Goal: Task Accomplishment & Management: Use online tool/utility

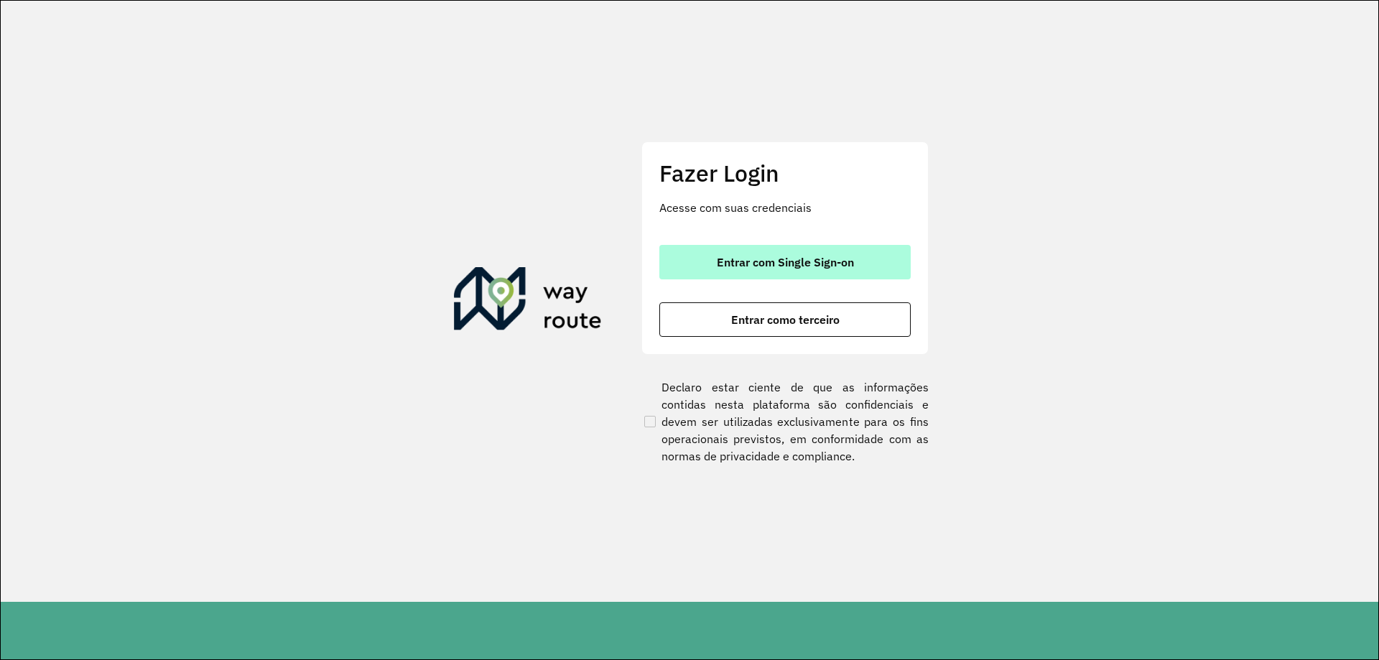
click at [765, 268] on span "Entrar com Single Sign-on" at bounding box center [785, 261] width 137 height 11
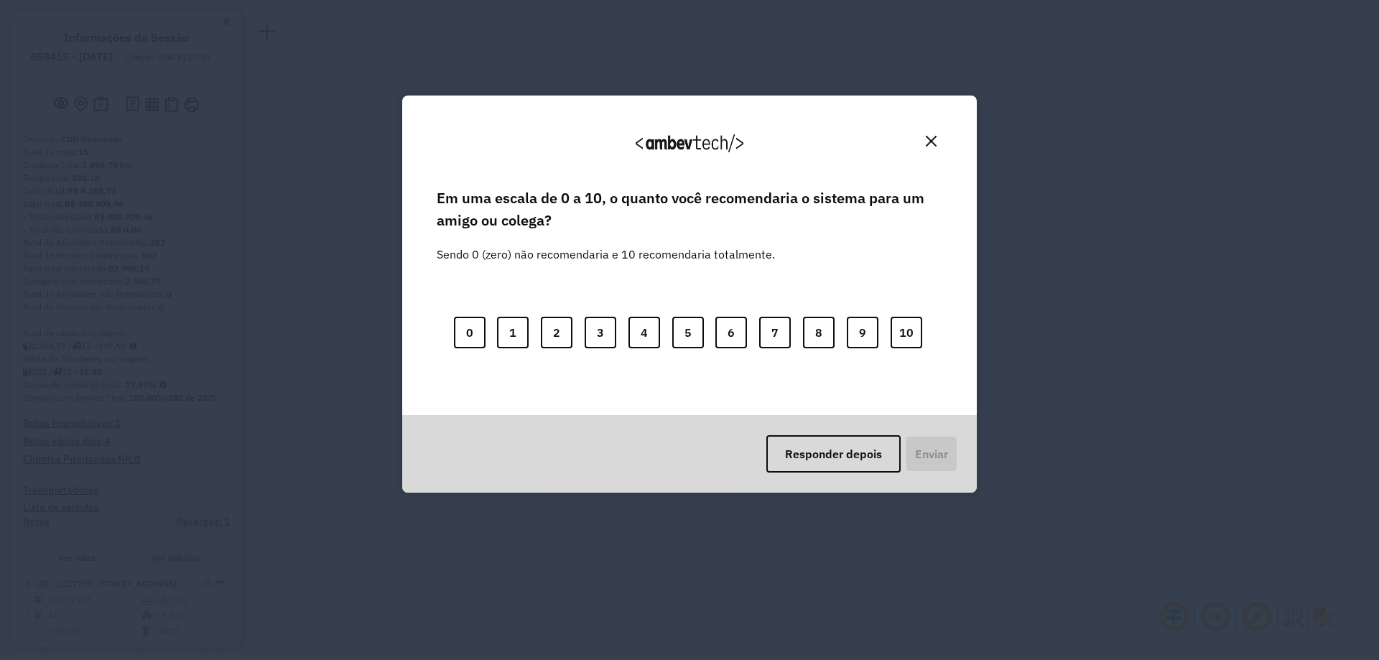
click at [934, 141] on img "Close" at bounding box center [931, 141] width 11 height 11
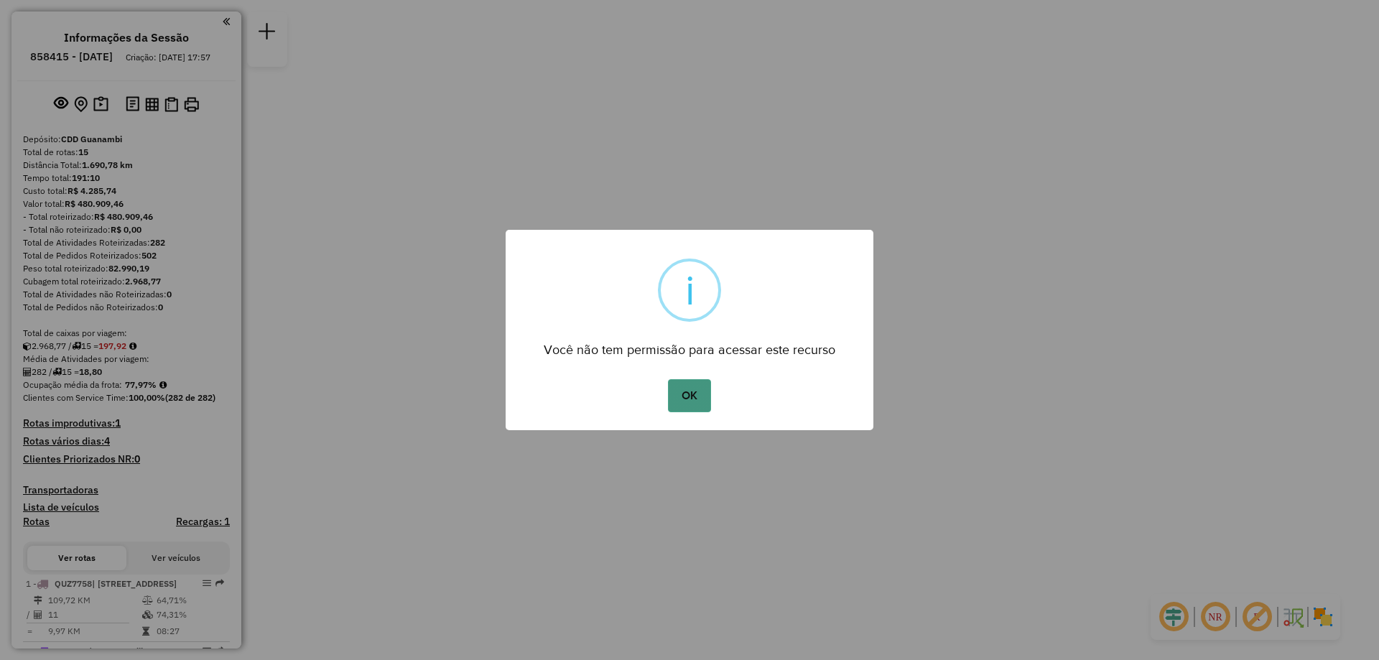
click at [682, 391] on button "OK" at bounding box center [689, 395] width 42 height 33
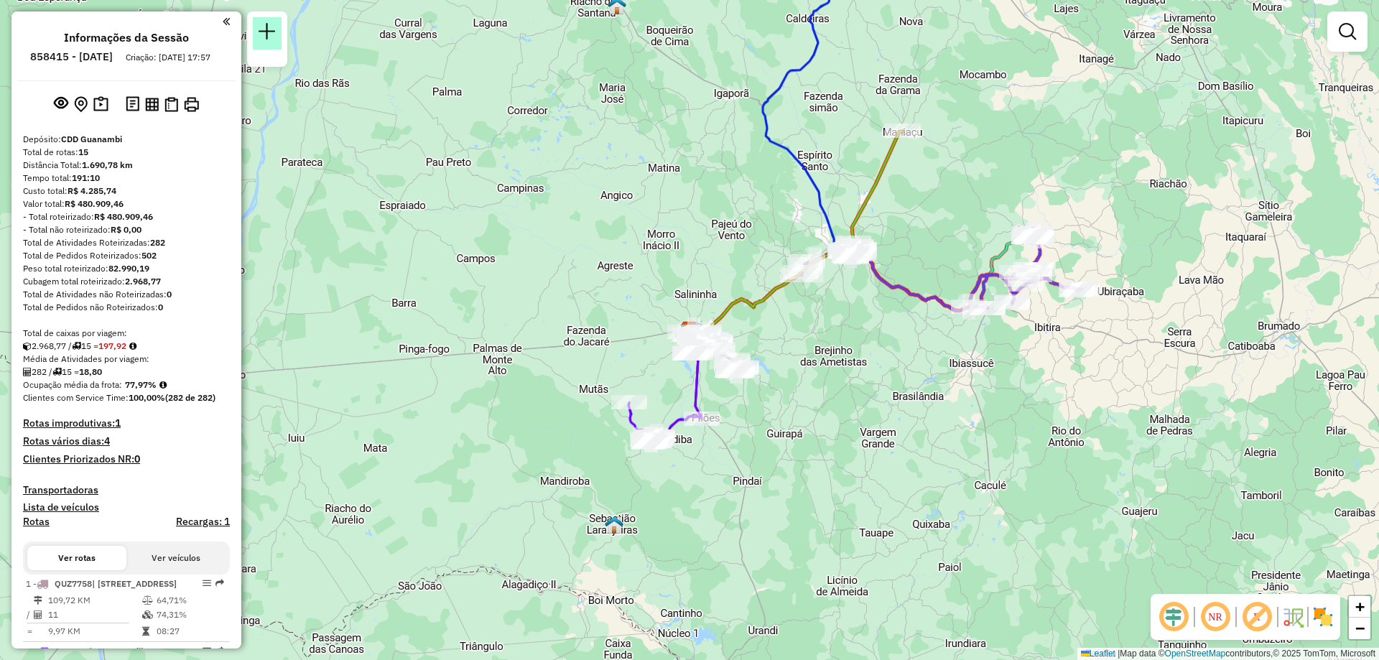
click at [273, 39] on em at bounding box center [266, 31] width 17 height 17
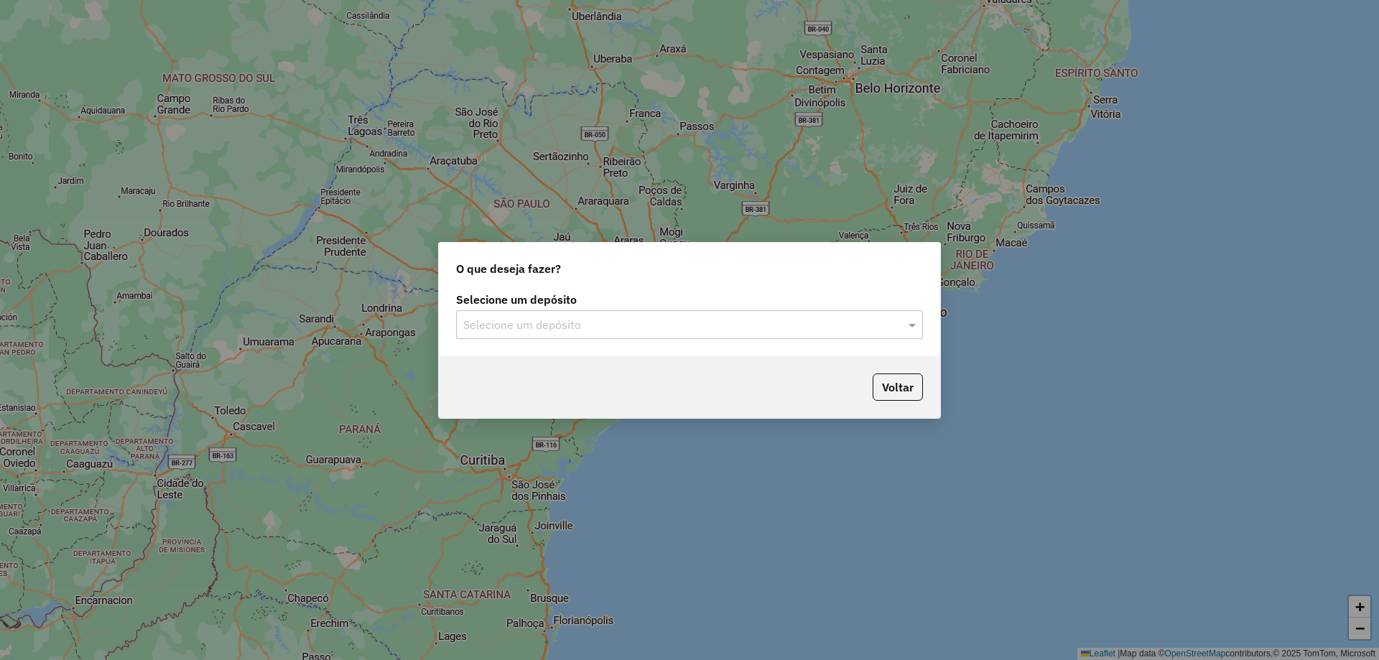
click at [823, 331] on input "text" at bounding box center [675, 325] width 424 height 17
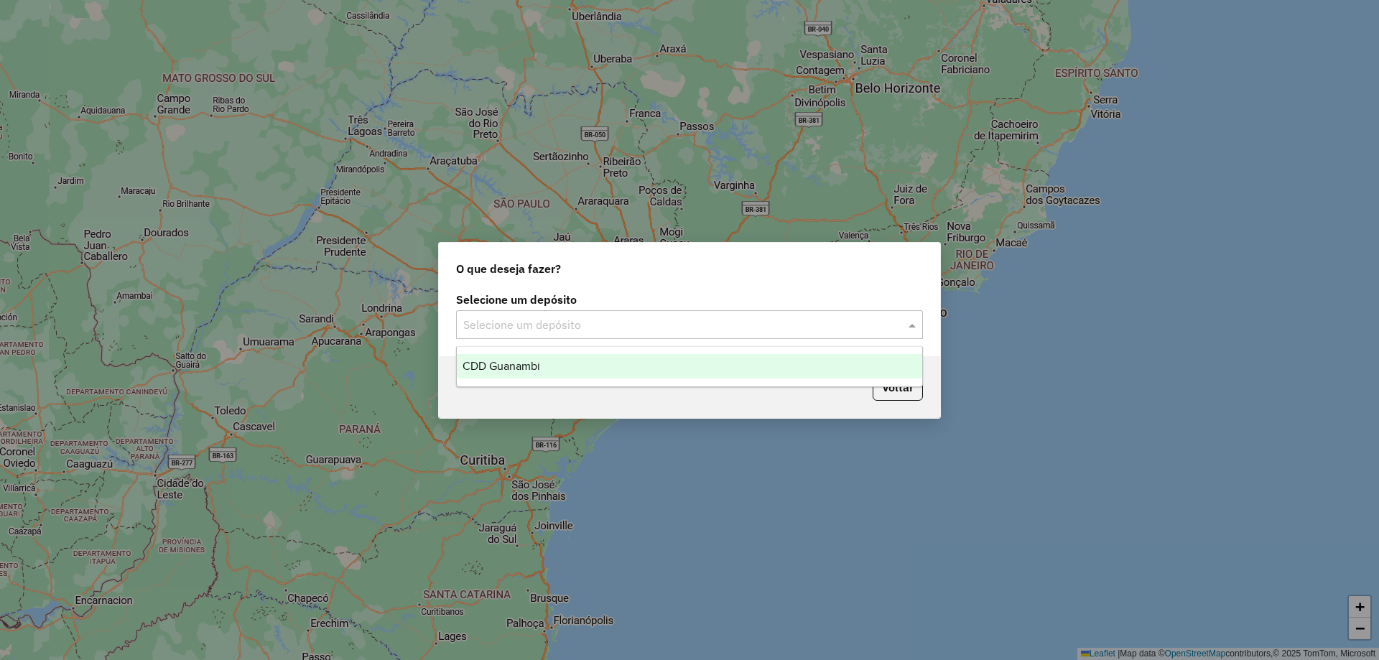
click at [567, 363] on div "CDD Guanambi" at bounding box center [689, 366] width 465 height 24
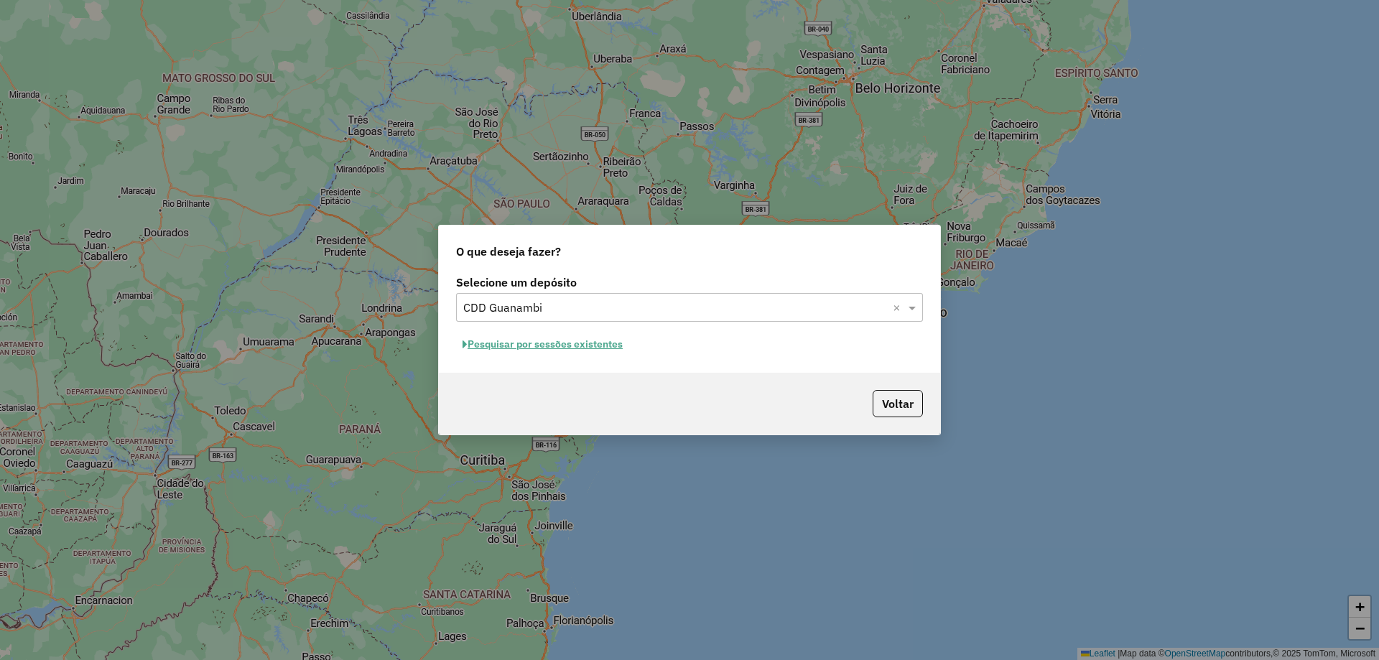
click at [592, 351] on button "Pesquisar por sessões existentes" at bounding box center [542, 344] width 173 height 22
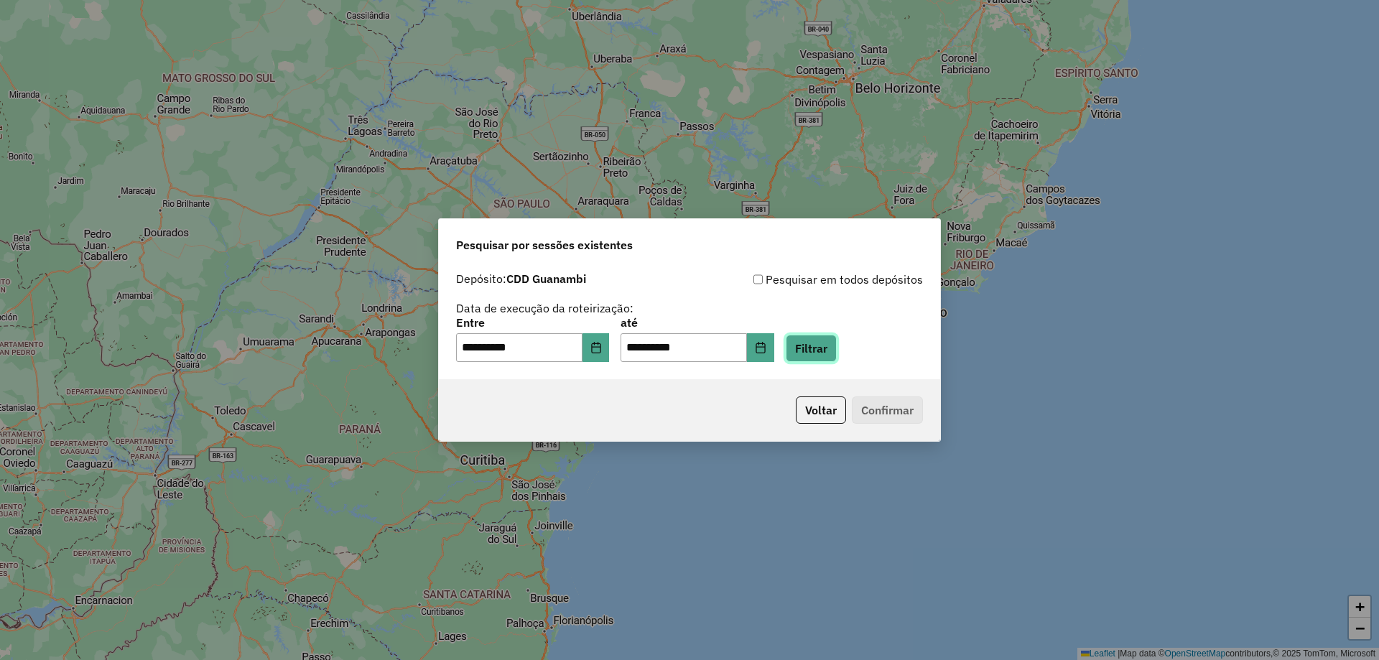
click at [820, 355] on button "Filtrar" at bounding box center [811, 348] width 51 height 27
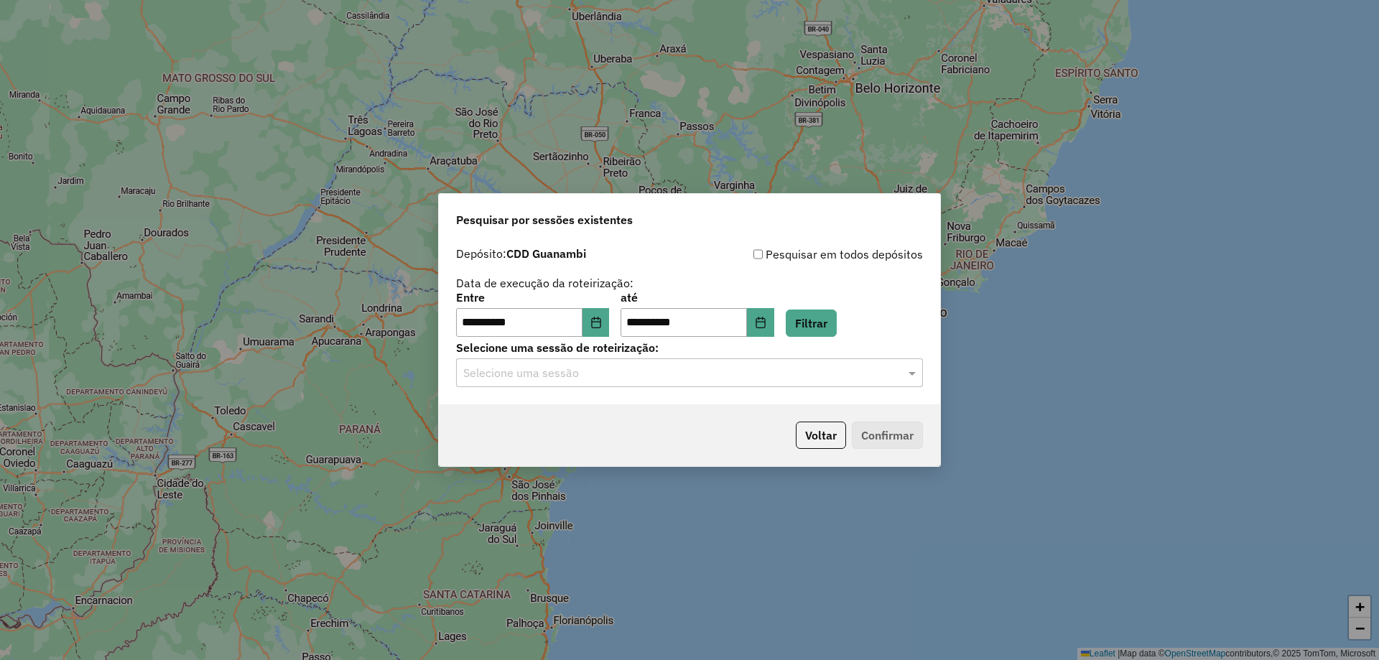
click at [533, 383] on div "Selecione uma sessão" at bounding box center [689, 372] width 467 height 29
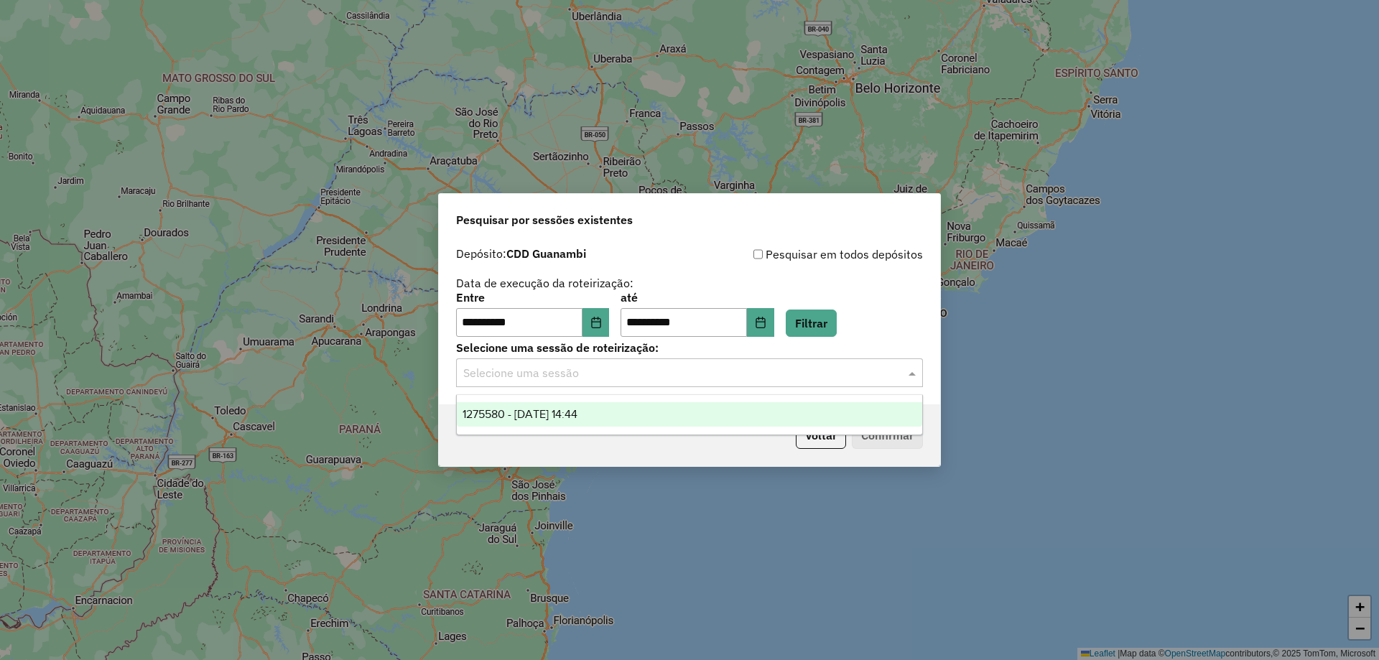
click at [523, 414] on span "1275580 - 15/09/2025 14:44" at bounding box center [519, 414] width 115 height 12
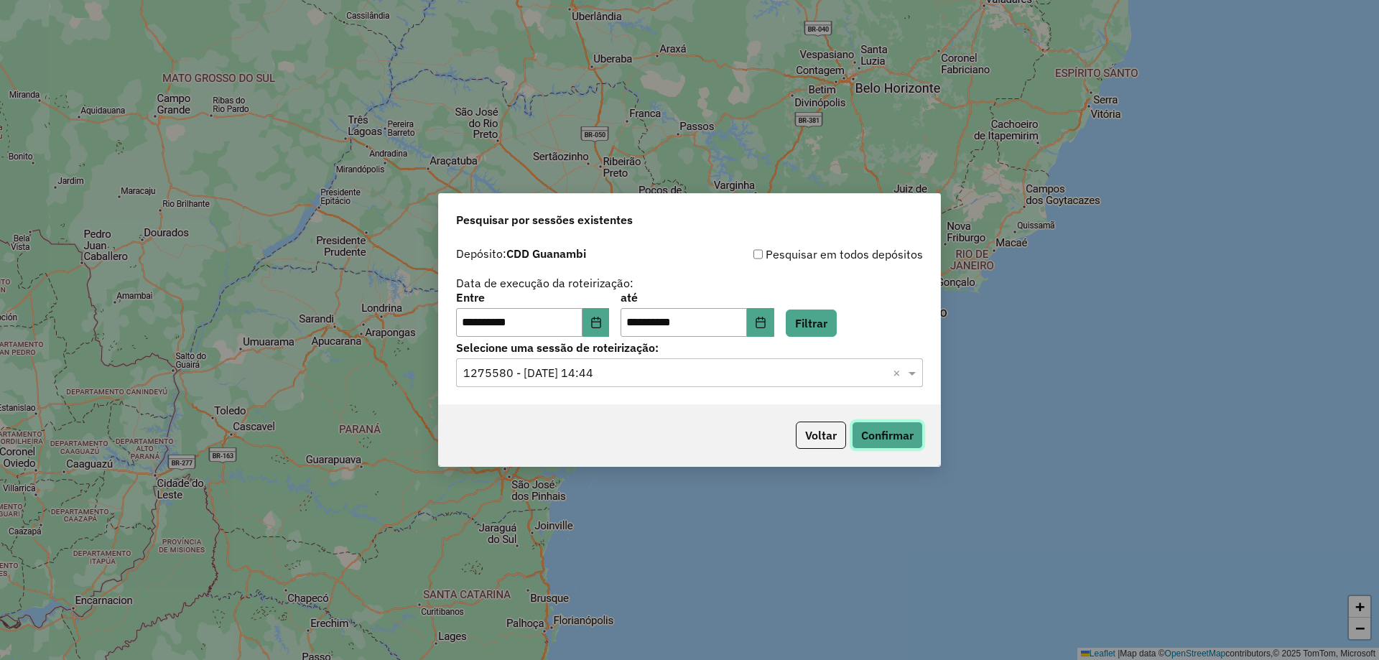
click at [898, 438] on button "Confirmar" at bounding box center [887, 434] width 71 height 27
click at [890, 424] on button "Confirmar" at bounding box center [887, 434] width 71 height 27
click at [592, 329] on button "Choose Date" at bounding box center [595, 322] width 27 height 29
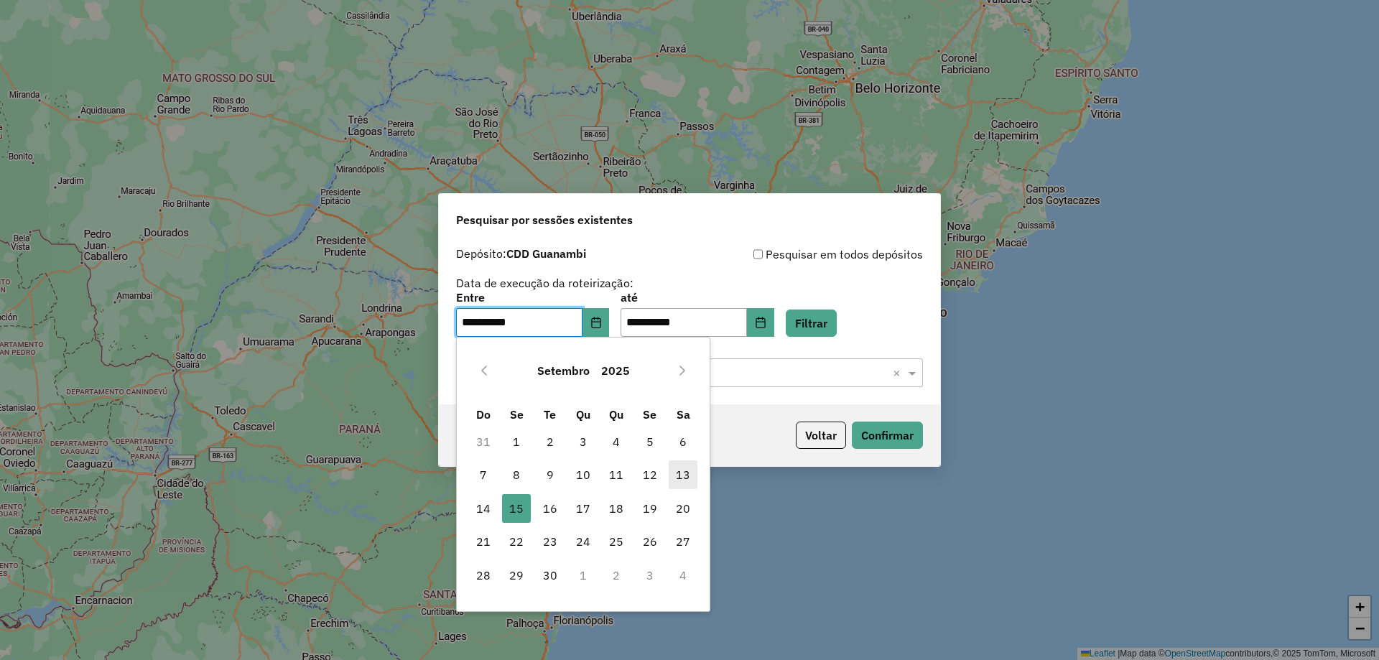
click at [690, 475] on span "13" at bounding box center [682, 474] width 29 height 29
type input "**********"
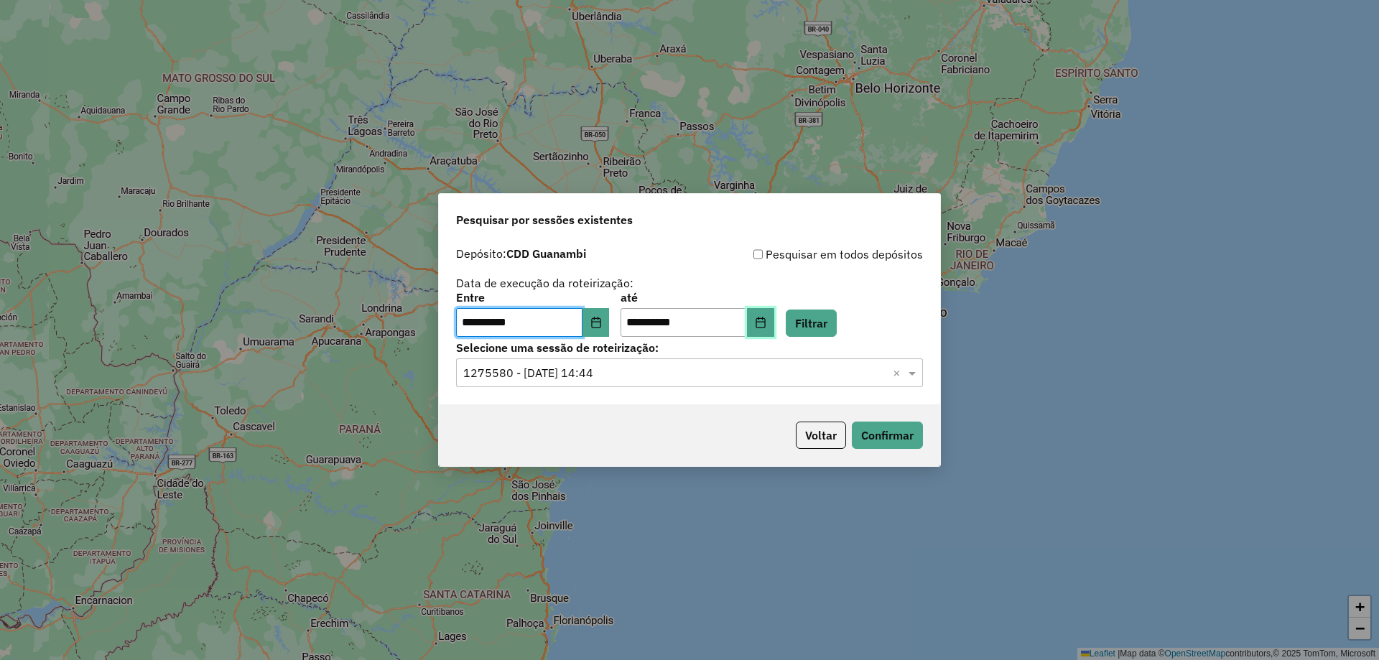
click at [766, 325] on icon "Choose Date" at bounding box center [760, 322] width 11 height 11
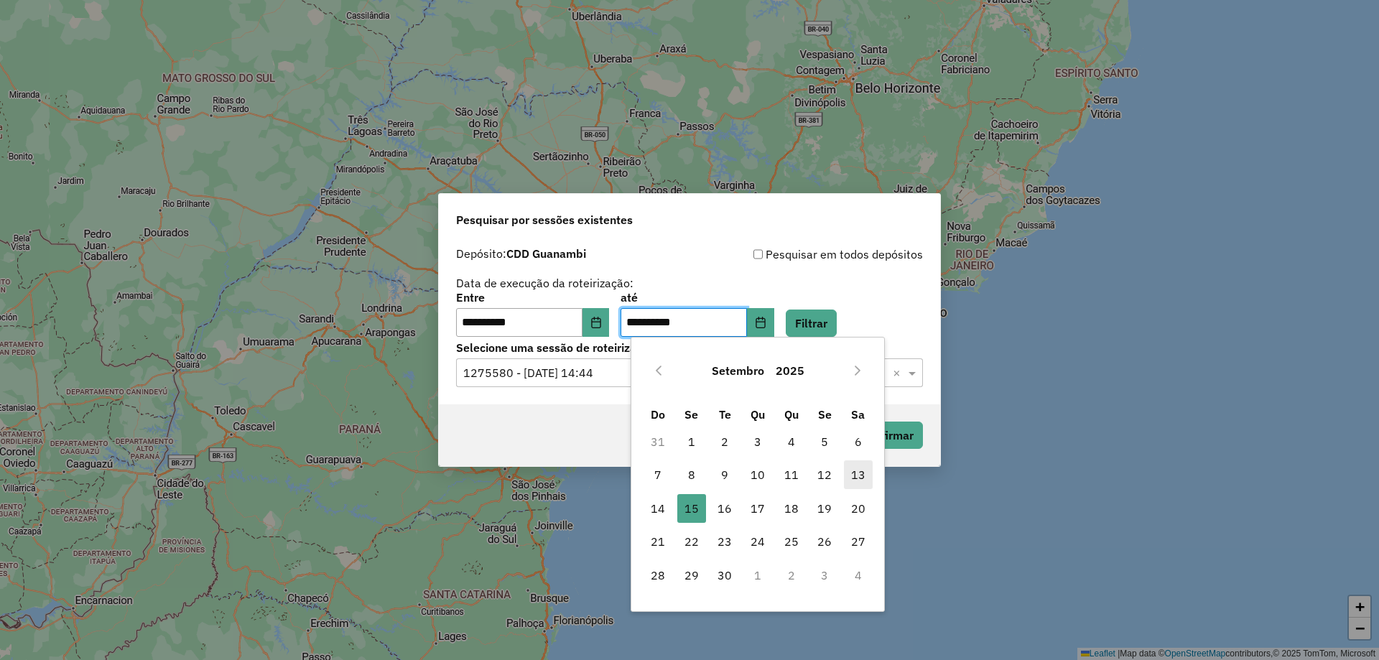
click at [860, 478] on span "13" at bounding box center [858, 474] width 29 height 29
type input "**********"
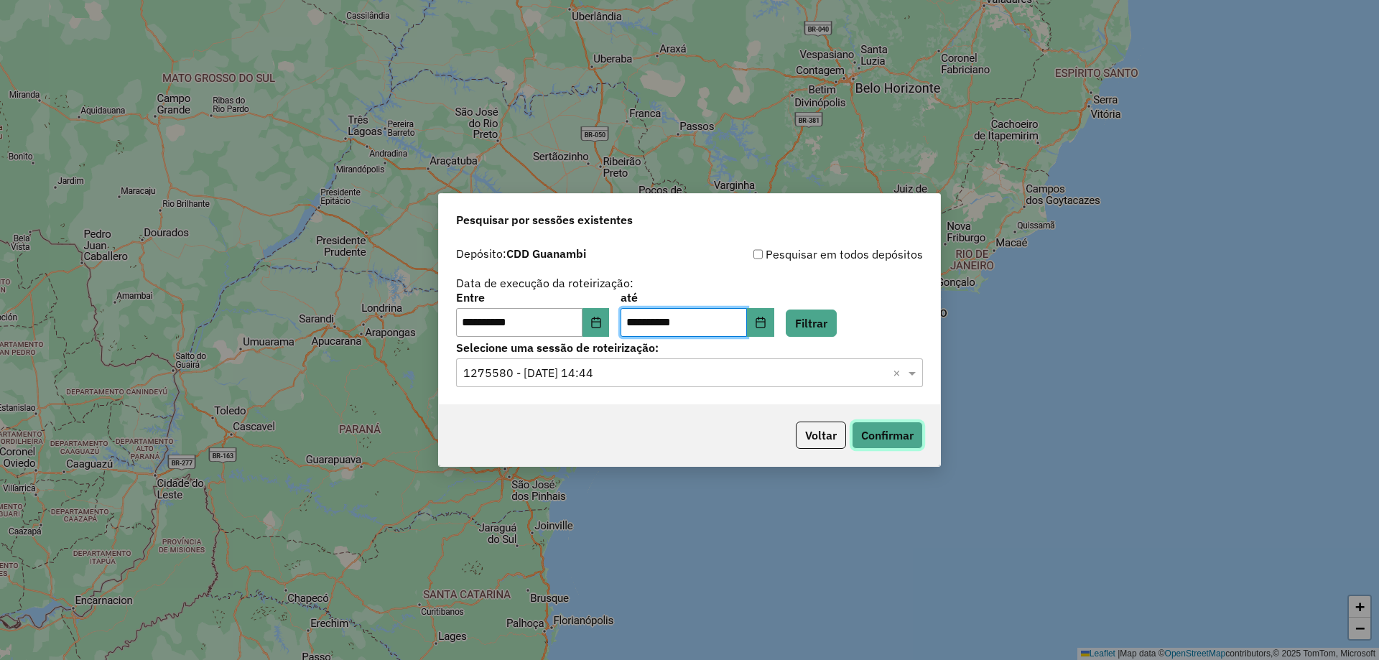
click at [890, 441] on button "Confirmar" at bounding box center [887, 434] width 71 height 27
click at [824, 325] on button "Filtrar" at bounding box center [811, 322] width 51 height 27
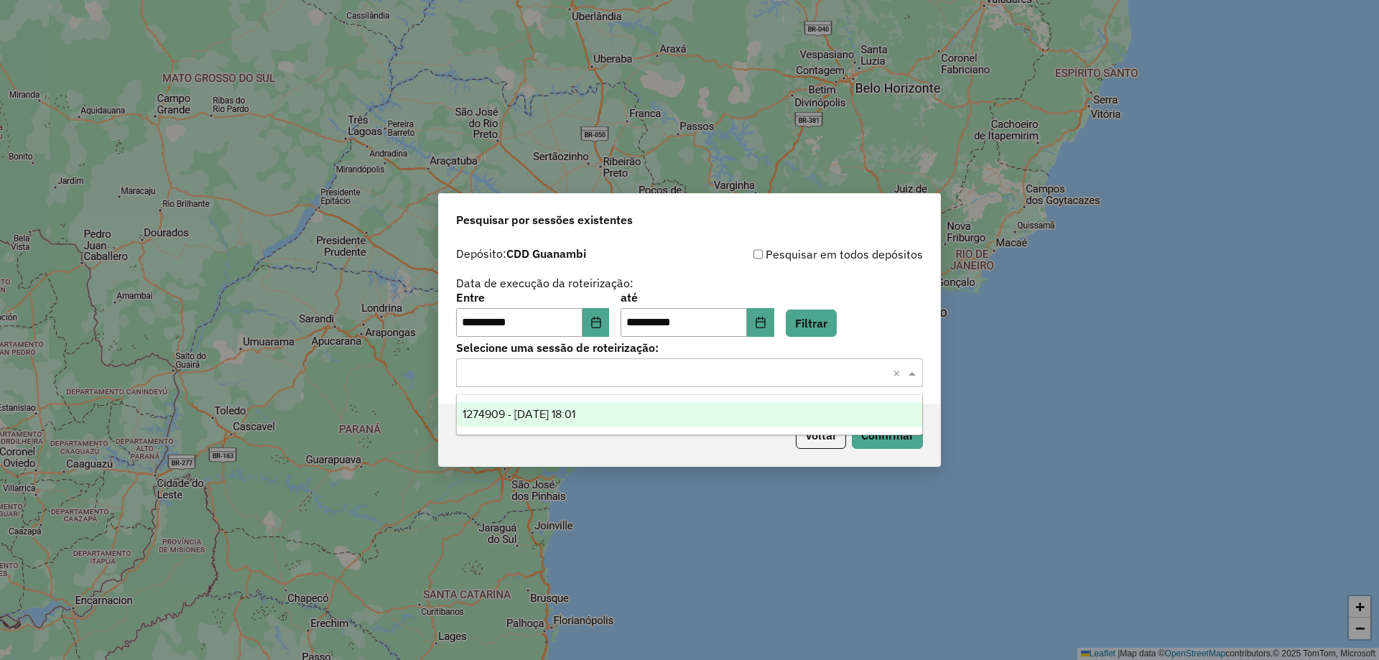
click at [733, 376] on input "text" at bounding box center [675, 373] width 424 height 17
click at [644, 402] on div "1274909 - 13/09/2025 18:01" at bounding box center [689, 414] width 465 height 24
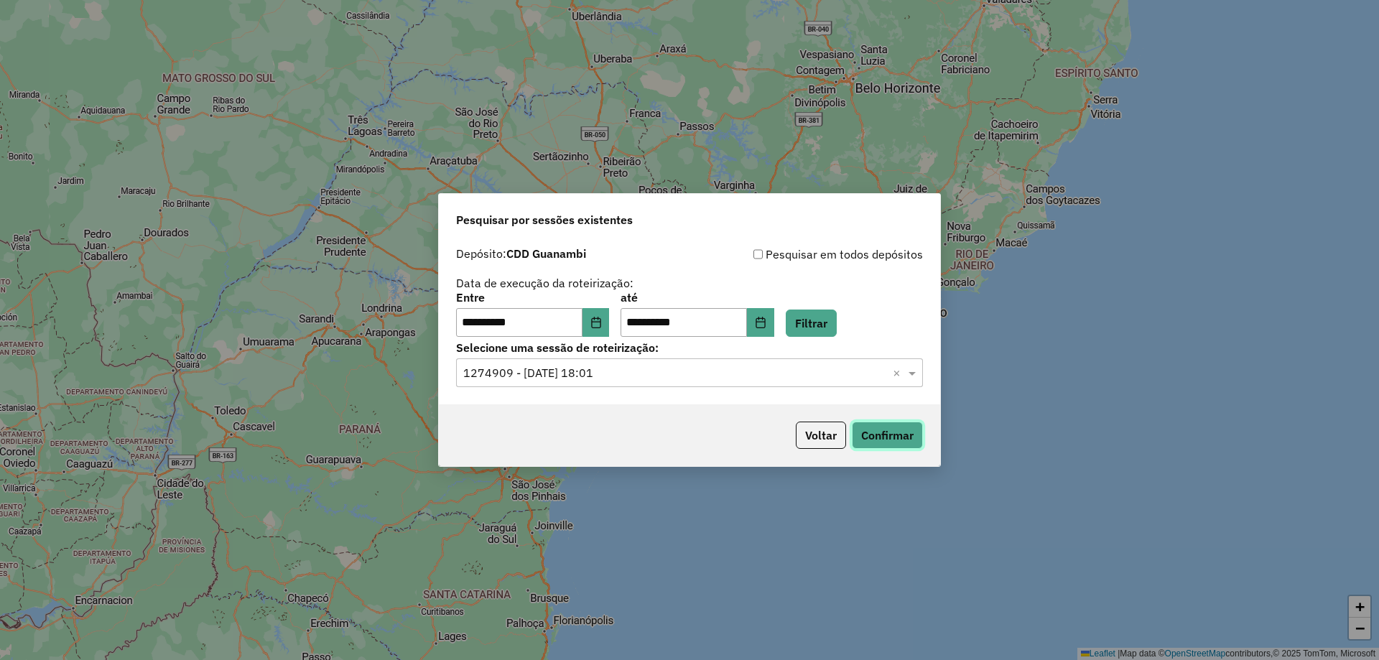
click at [917, 441] on button "Confirmar" at bounding box center [887, 434] width 71 height 27
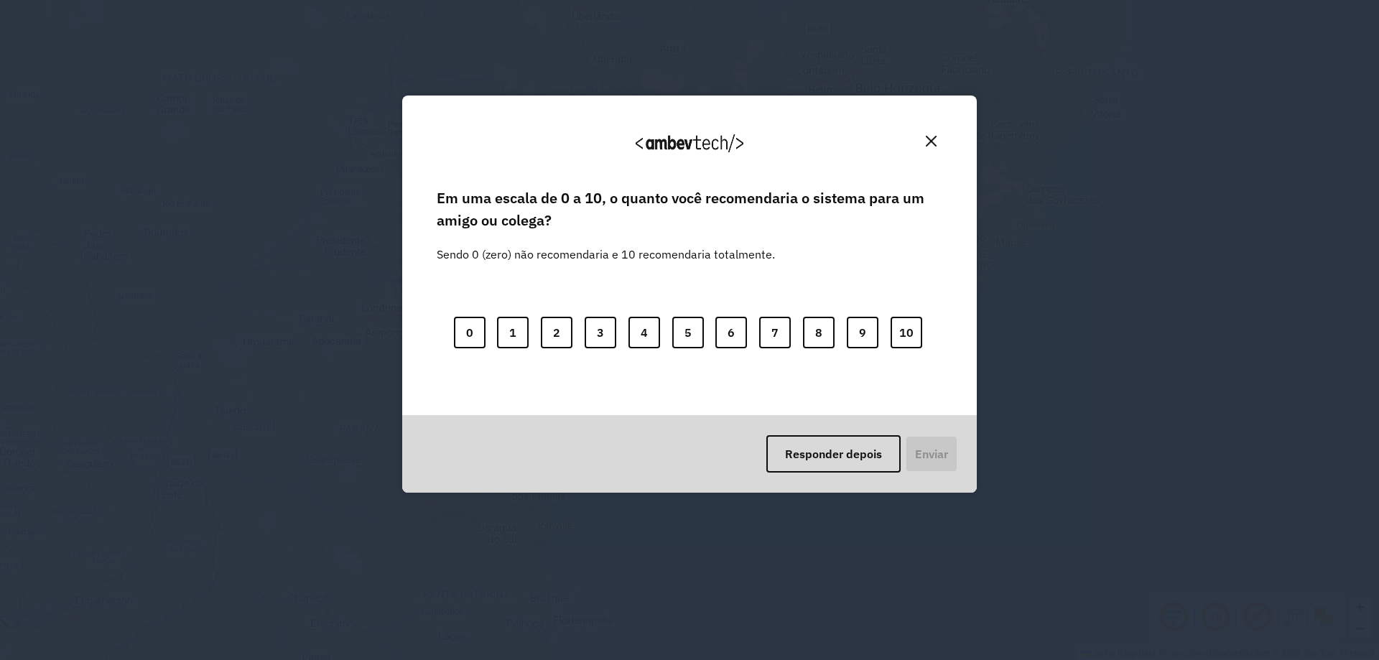
click at [921, 138] on button "Close" at bounding box center [931, 141] width 22 height 22
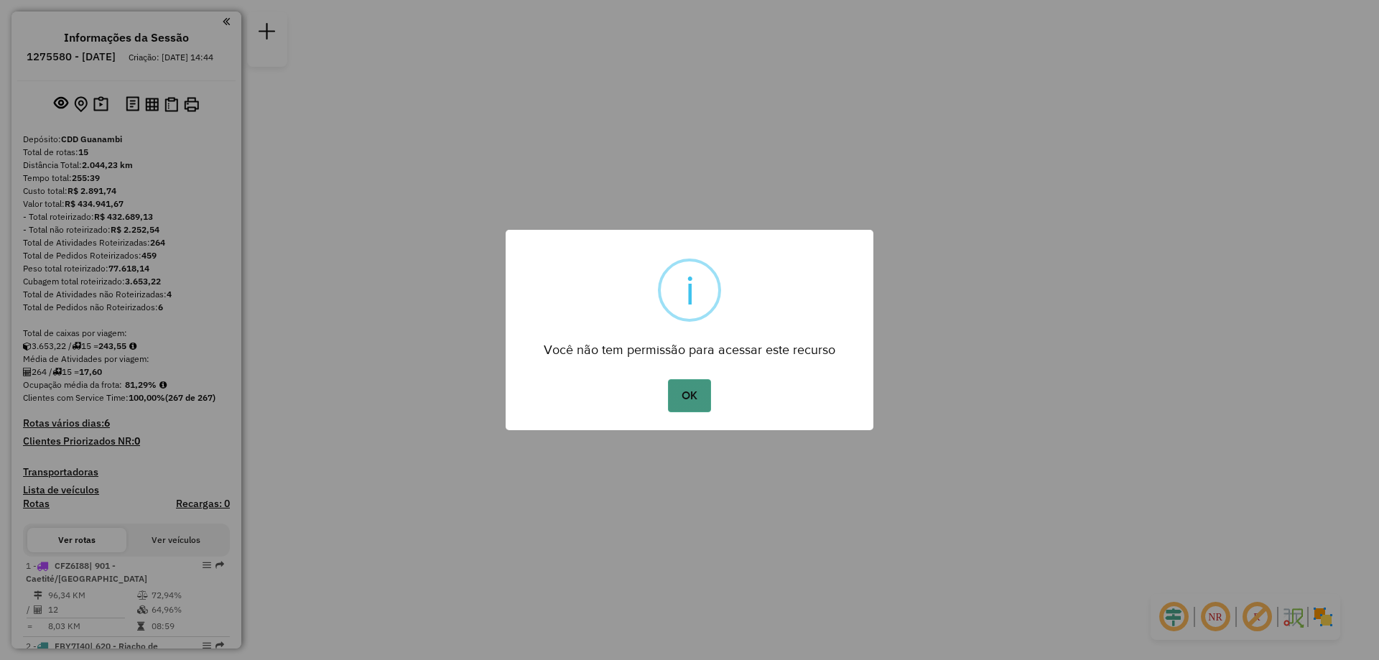
click at [704, 407] on button "OK" at bounding box center [689, 395] width 42 height 33
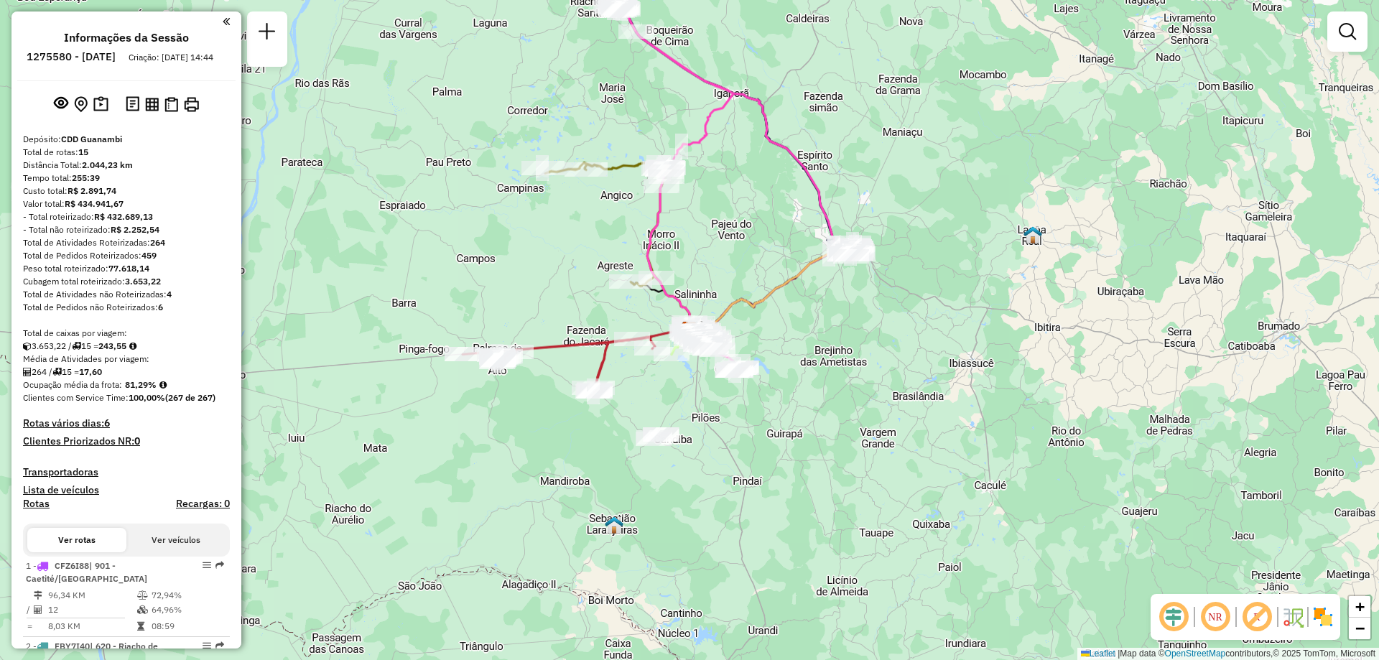
scroll to position [215, 0]
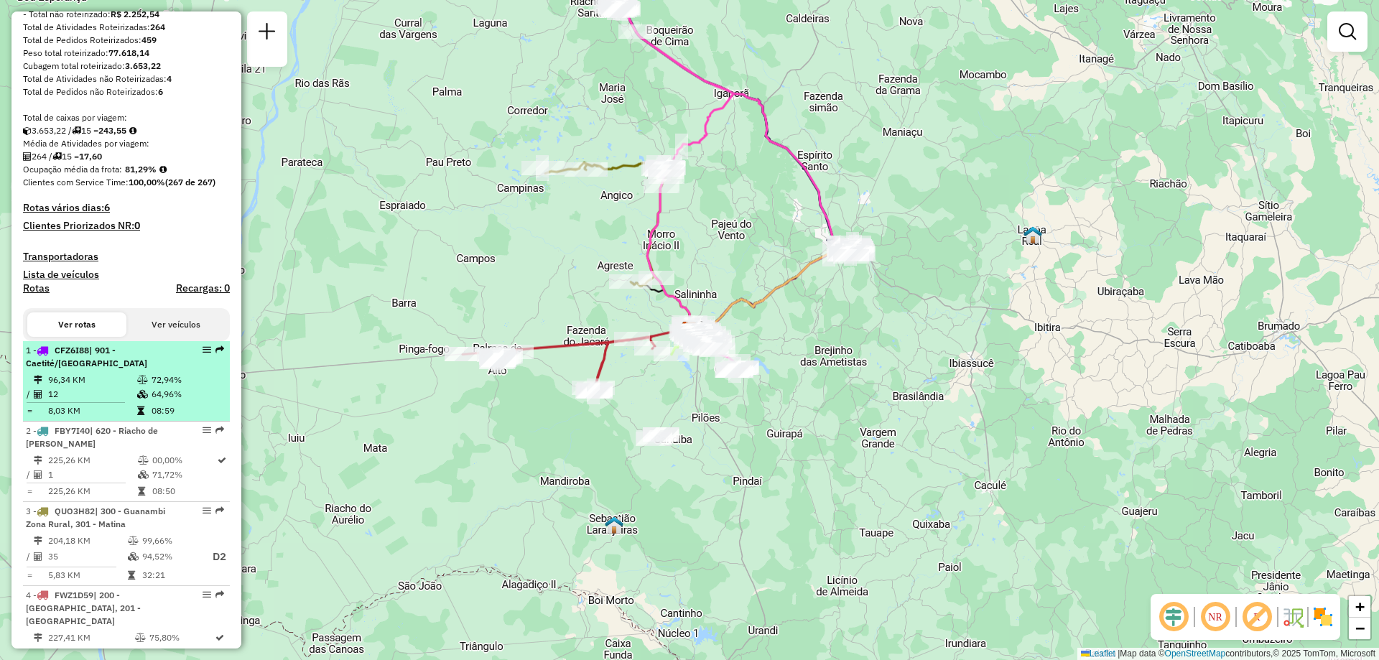
click at [151, 401] on td "64,96%" at bounding box center [187, 394] width 73 height 14
select select "**********"
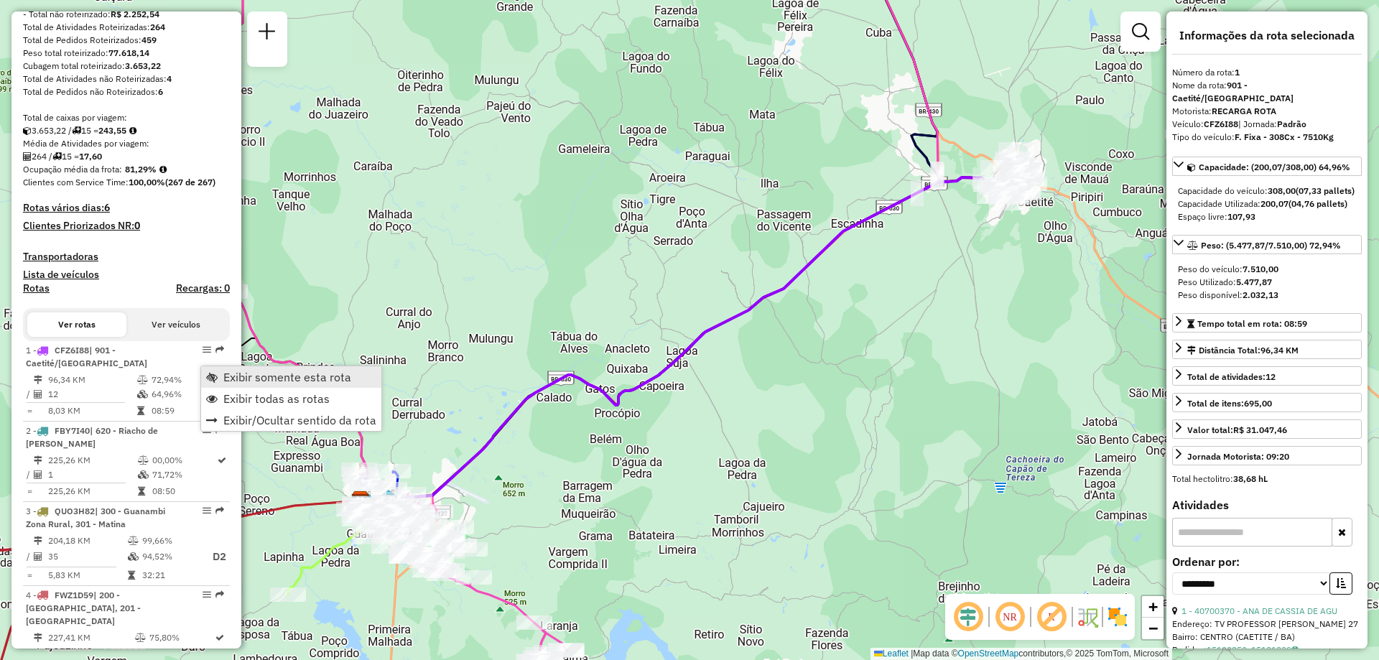
click at [238, 380] on span "Exibir somente esta rota" at bounding box center [287, 376] width 128 height 11
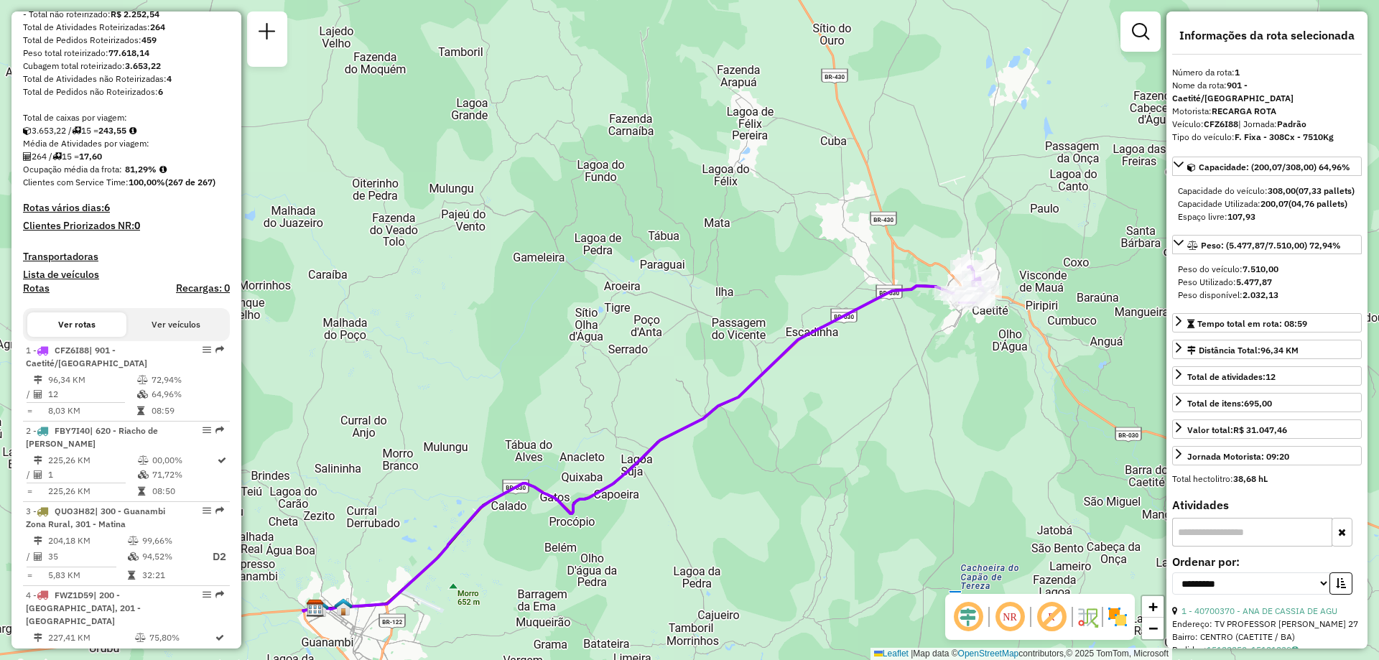
drag, startPoint x: 956, startPoint y: 288, endPoint x: 909, endPoint y: 401, distance: 122.0
click at [909, 401] on div "Janela de atendimento Grade de atendimento Capacidade Transportadoras Veículos …" at bounding box center [689, 330] width 1379 height 660
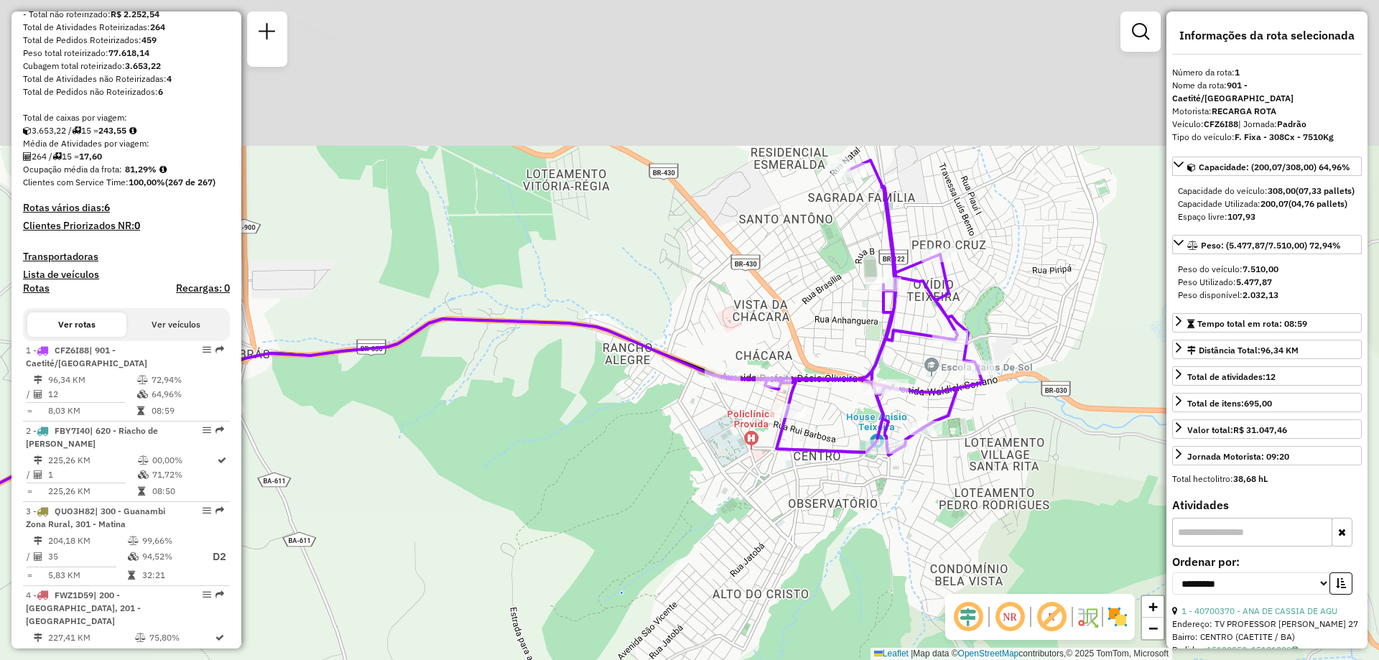
drag, startPoint x: 976, startPoint y: 399, endPoint x: 975, endPoint y: 458, distance: 58.9
click at [975, 458] on div "Janela de atendimento Grade de atendimento Capacidade Transportadoras Veículos …" at bounding box center [689, 330] width 1379 height 660
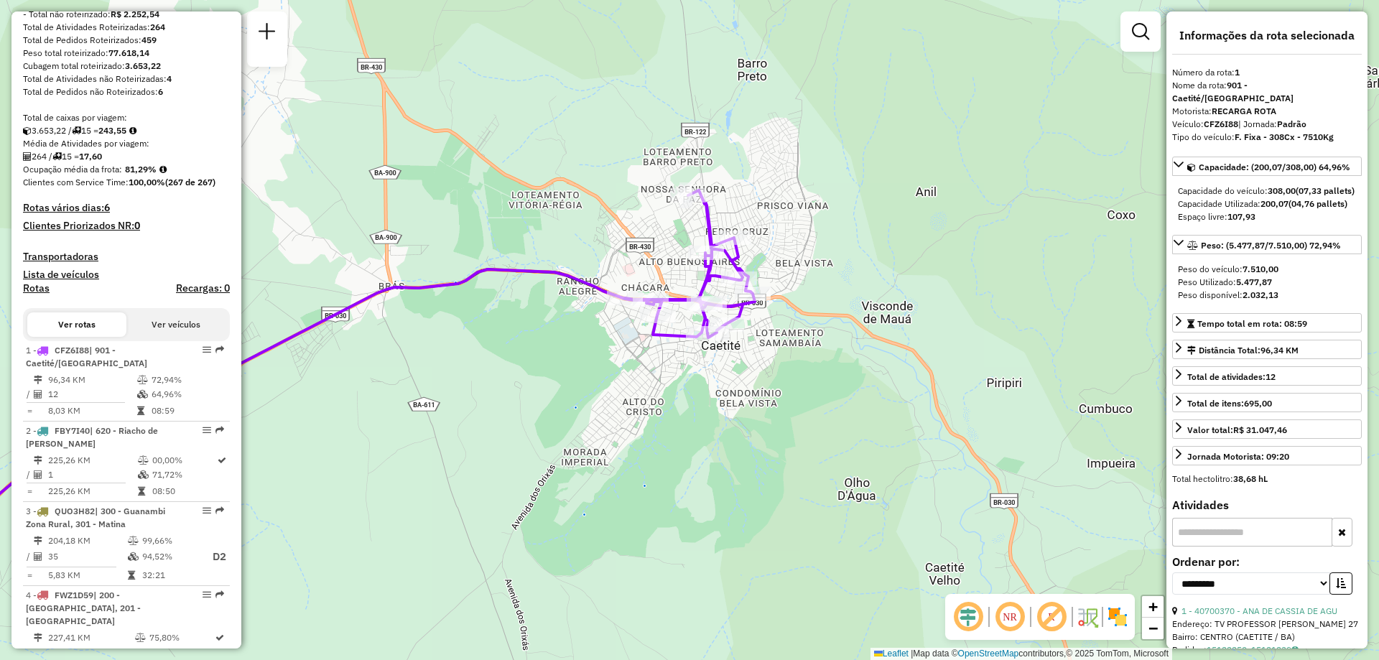
drag, startPoint x: 545, startPoint y: 143, endPoint x: 542, endPoint y: 178, distance: 35.3
click at [542, 178] on div "Janela de atendimento Grade de atendimento Capacidade Transportadoras Veículos …" at bounding box center [689, 330] width 1379 height 660
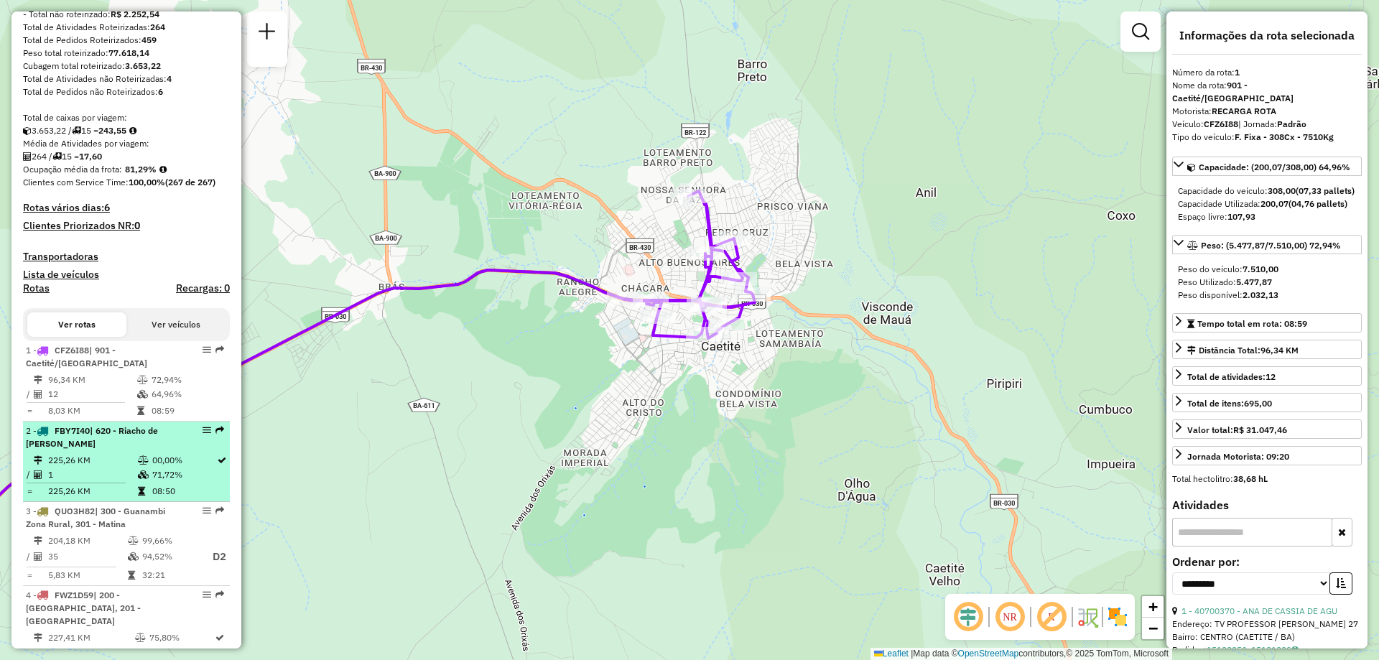
click at [124, 467] on td "225,26 KM" at bounding box center [92, 460] width 90 height 14
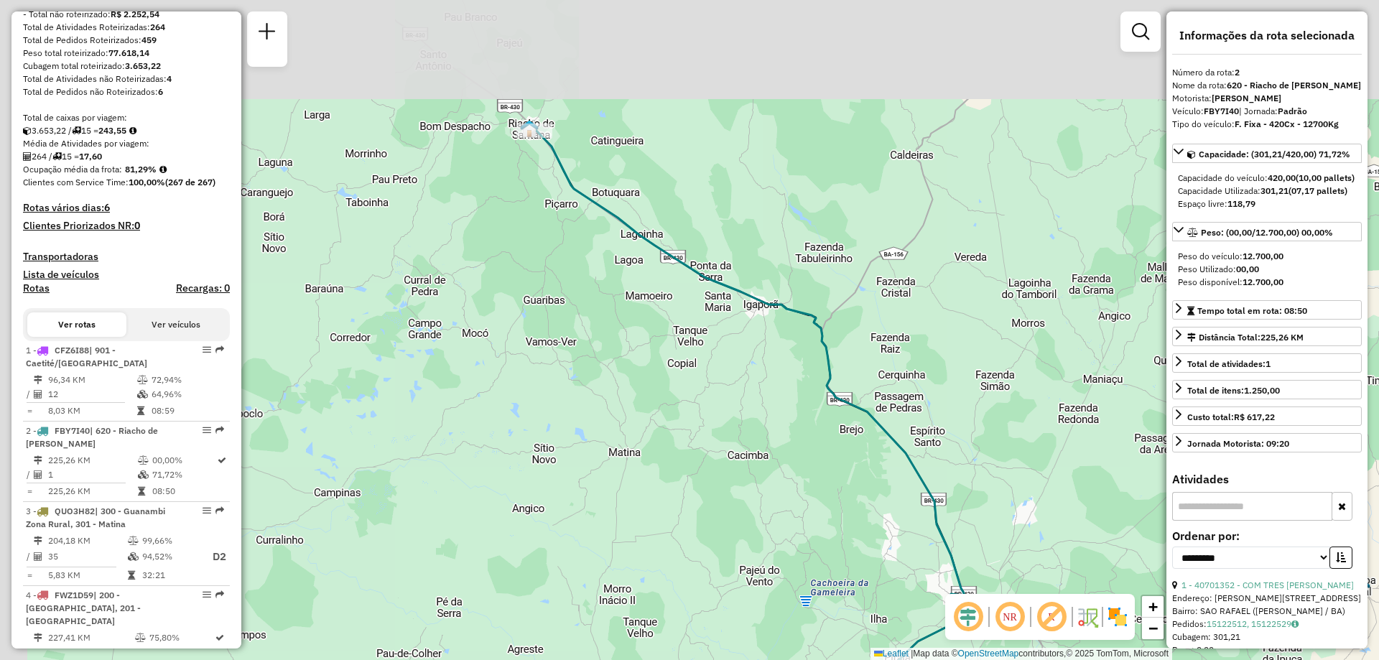
drag, startPoint x: 643, startPoint y: 159, endPoint x: 702, endPoint y: 283, distance: 137.1
click at [702, 283] on icon at bounding box center [748, 455] width 429 height 648
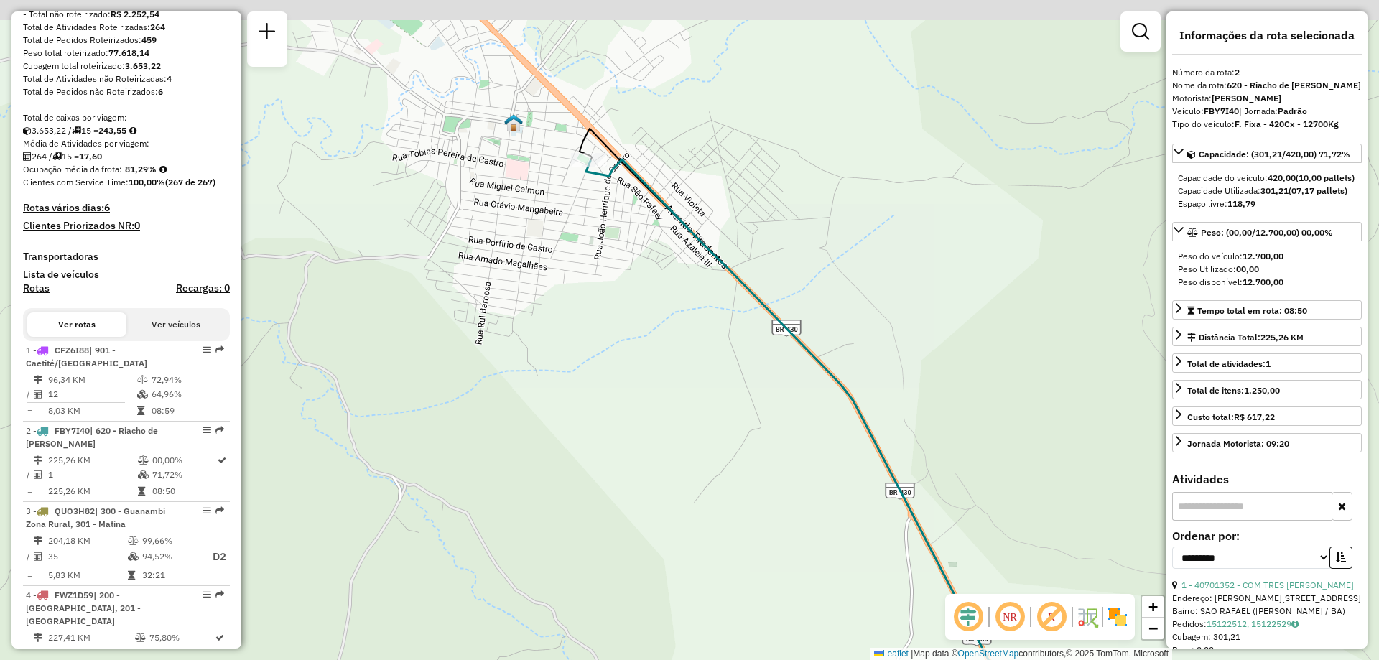
drag, startPoint x: 585, startPoint y: 86, endPoint x: 586, endPoint y: 190, distance: 104.1
click at [586, 190] on div "Janela de atendimento Grade de atendimento Capacidade Transportadoras Veículos …" at bounding box center [689, 330] width 1379 height 660
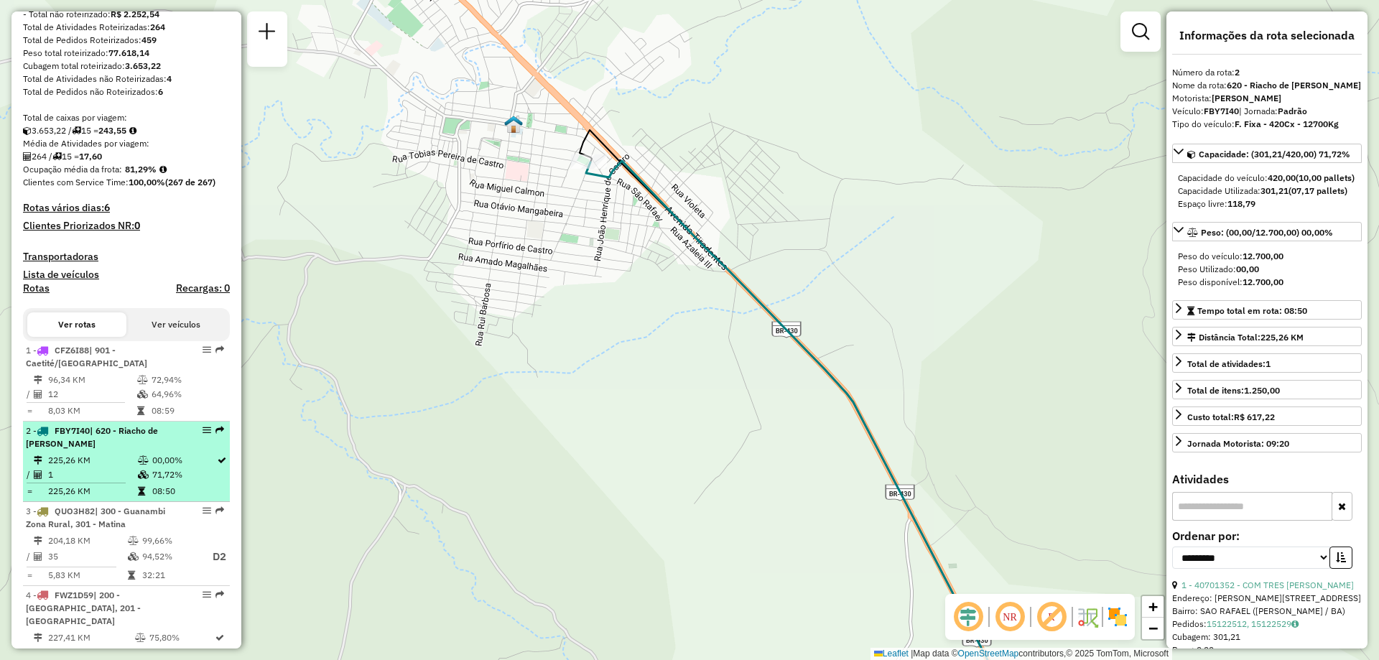
click at [126, 482] on td "1" at bounding box center [92, 474] width 90 height 14
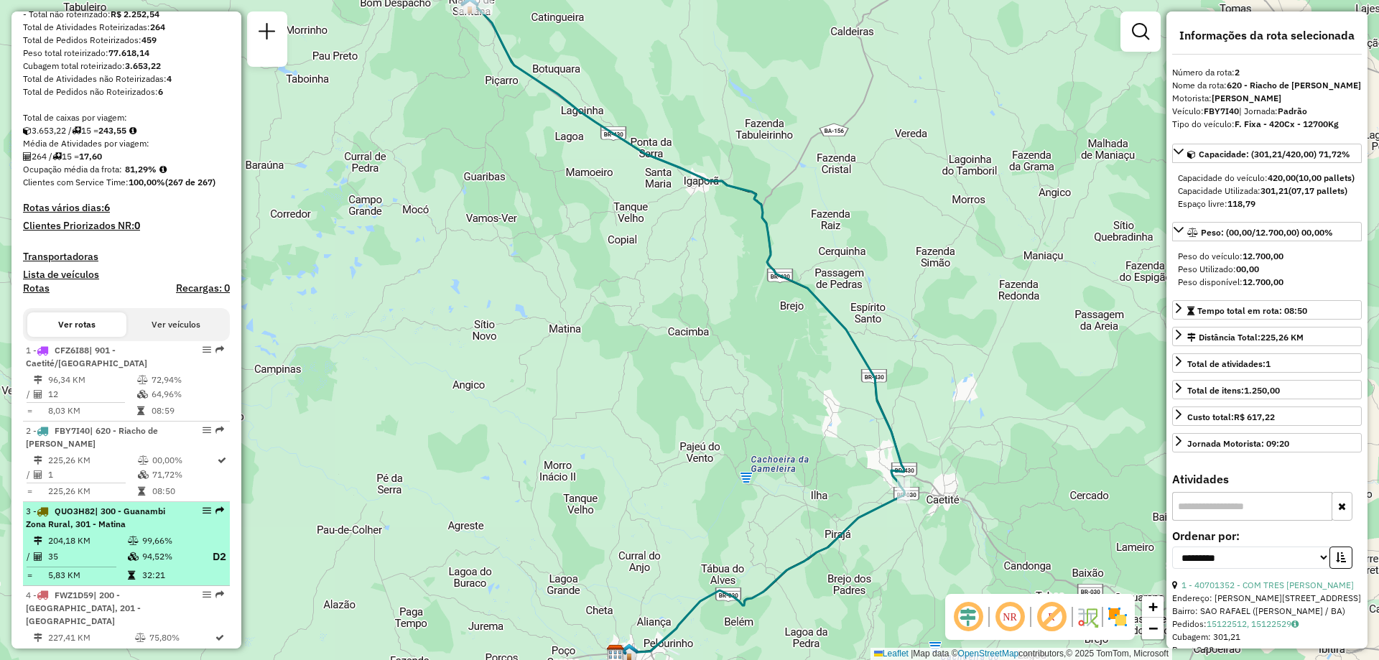
click at [127, 566] on td at bounding box center [134, 557] width 14 height 18
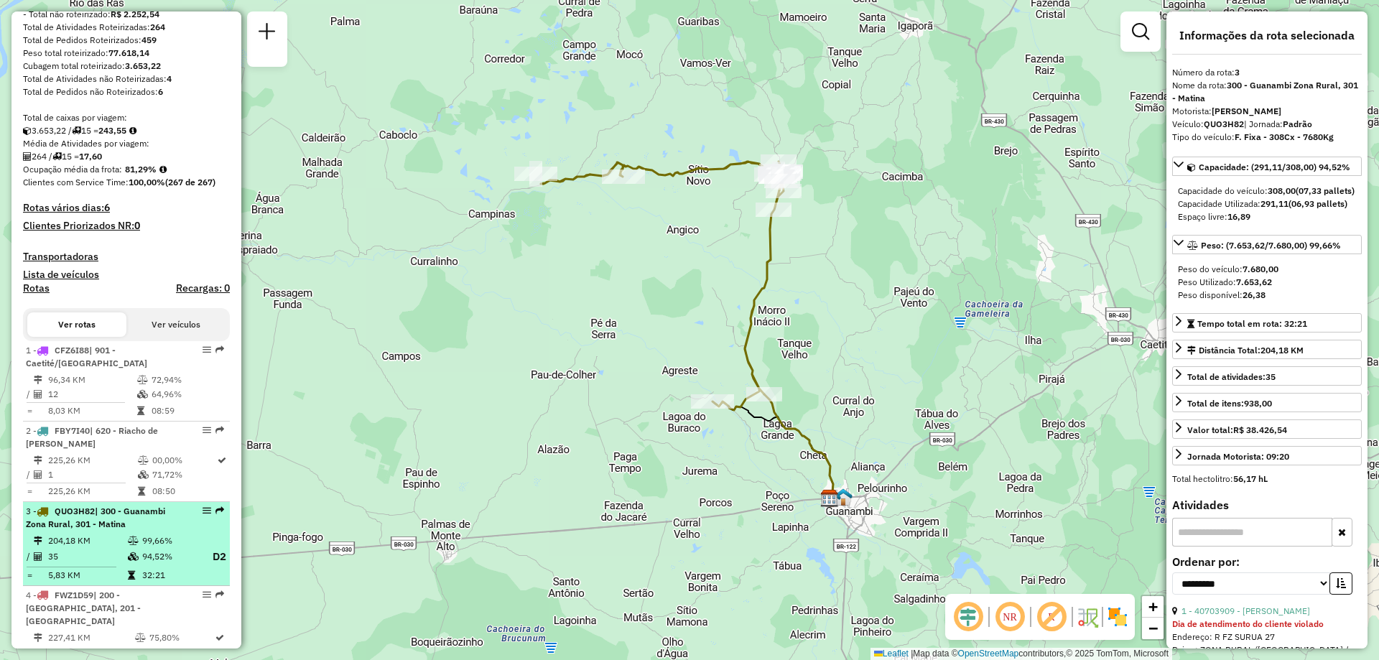
scroll to position [359, 0]
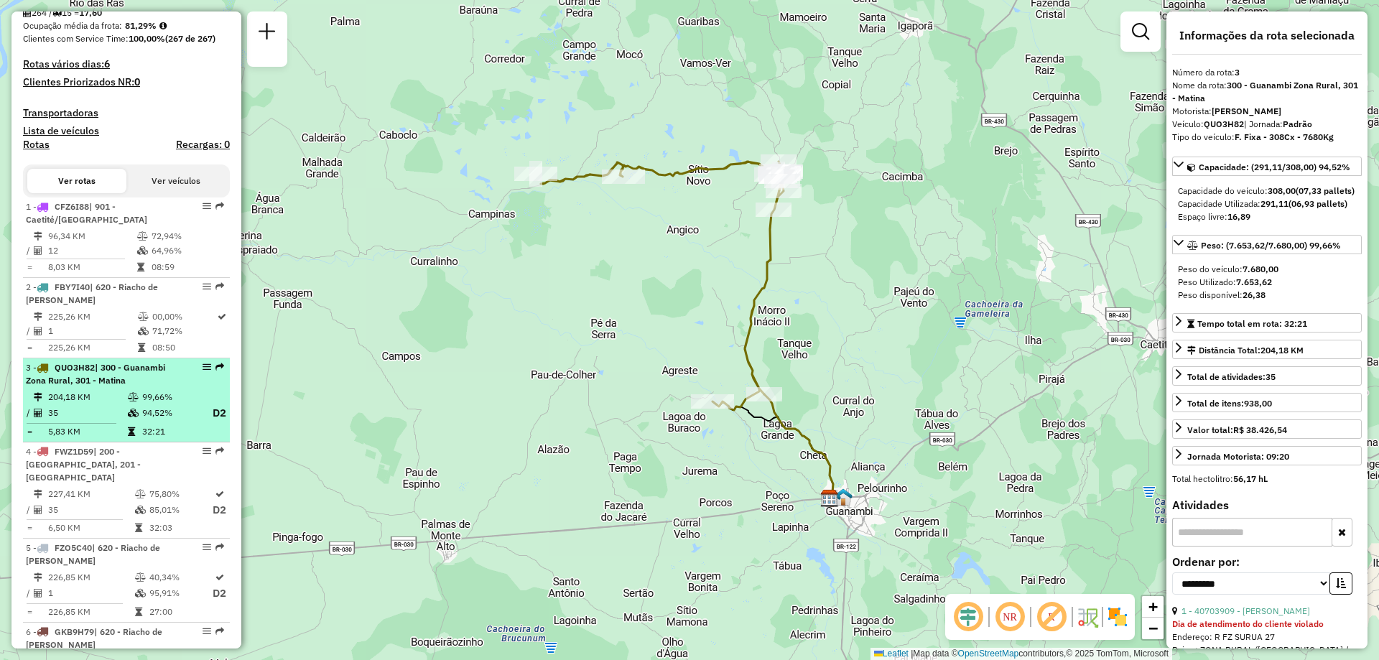
click at [162, 422] on td "94,52%" at bounding box center [169, 413] width 57 height 18
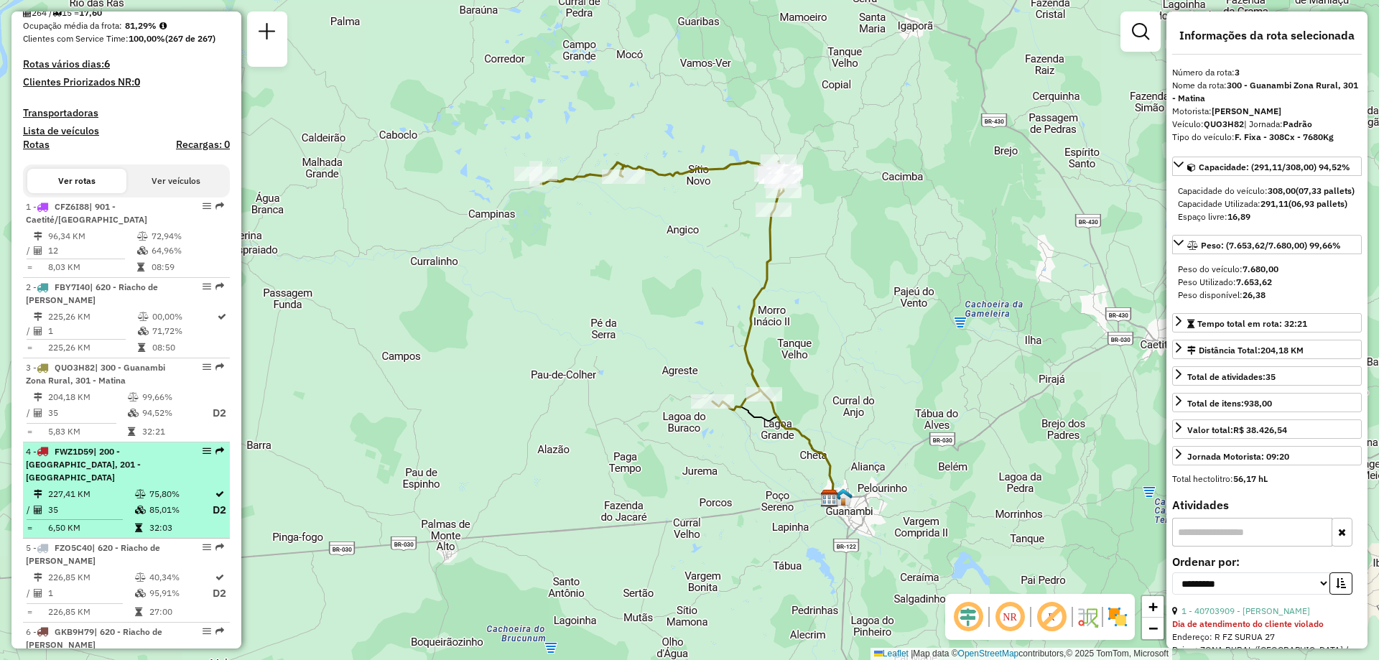
click at [141, 458] on span "| 200 - [GEOGRAPHIC_DATA], 201 - [GEOGRAPHIC_DATA]" at bounding box center [83, 464] width 115 height 37
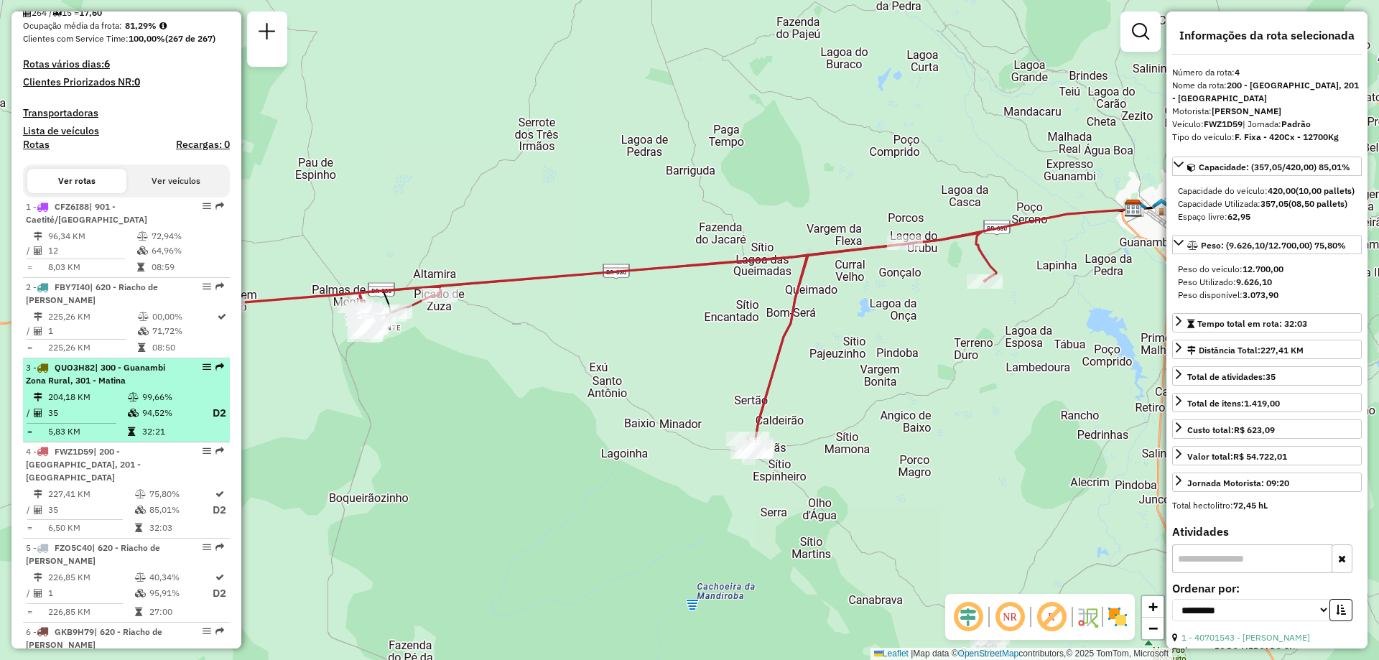
click at [166, 404] on td "99,66%" at bounding box center [169, 397] width 57 height 14
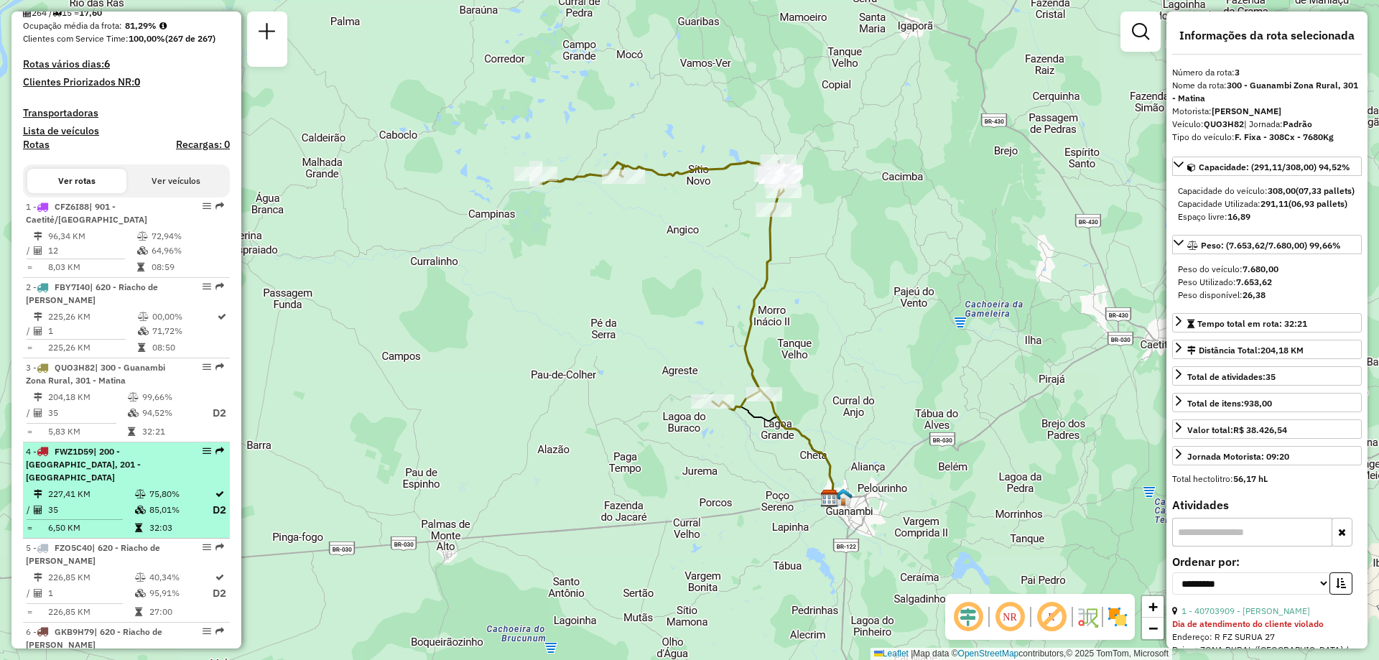
click at [129, 497] on td "227,41 KM" at bounding box center [90, 494] width 87 height 14
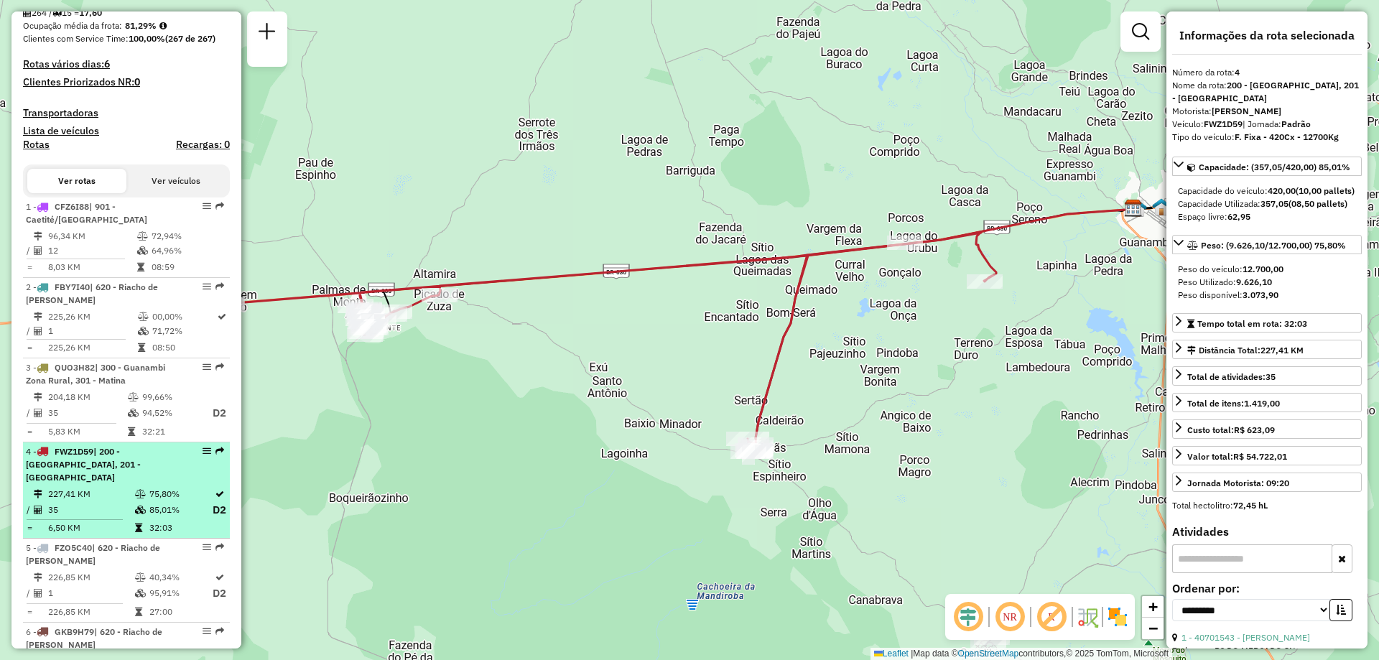
scroll to position [503, 0]
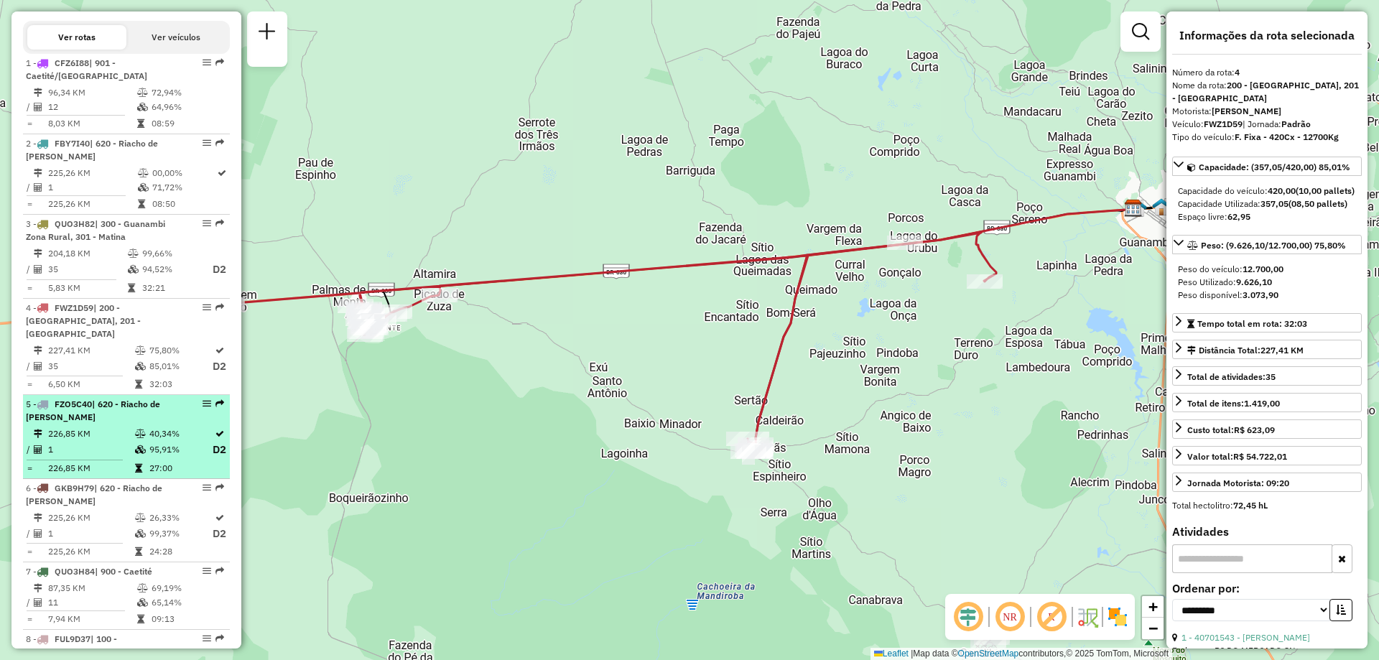
click at [125, 440] on td "226,85 KM" at bounding box center [90, 434] width 87 height 14
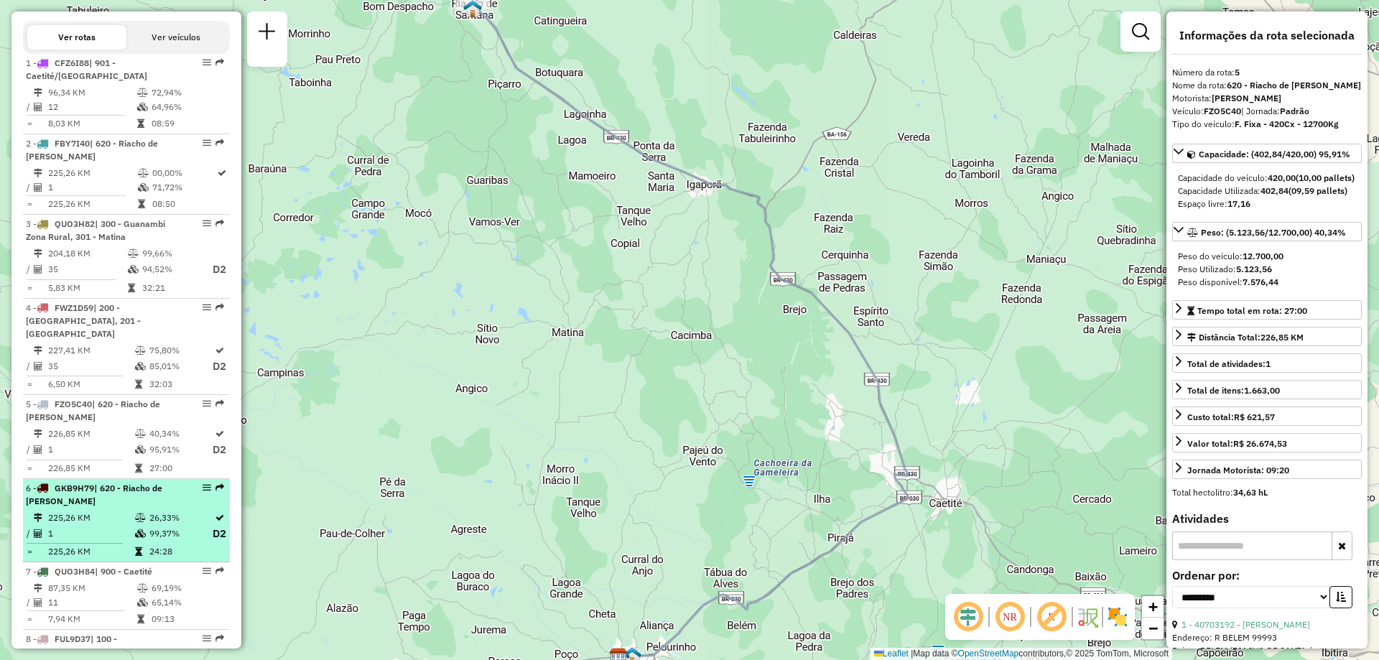
click at [134, 541] on td at bounding box center [141, 534] width 14 height 18
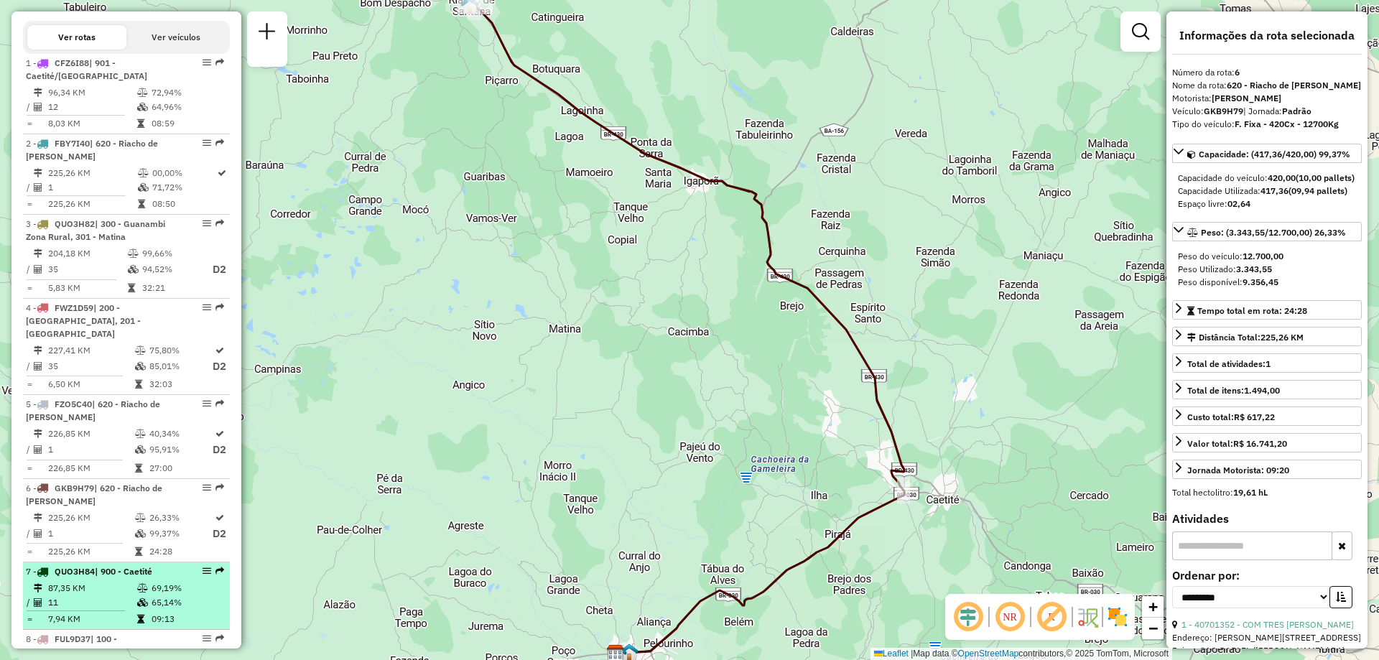
click at [118, 611] on hr at bounding box center [76, 610] width 98 height 1
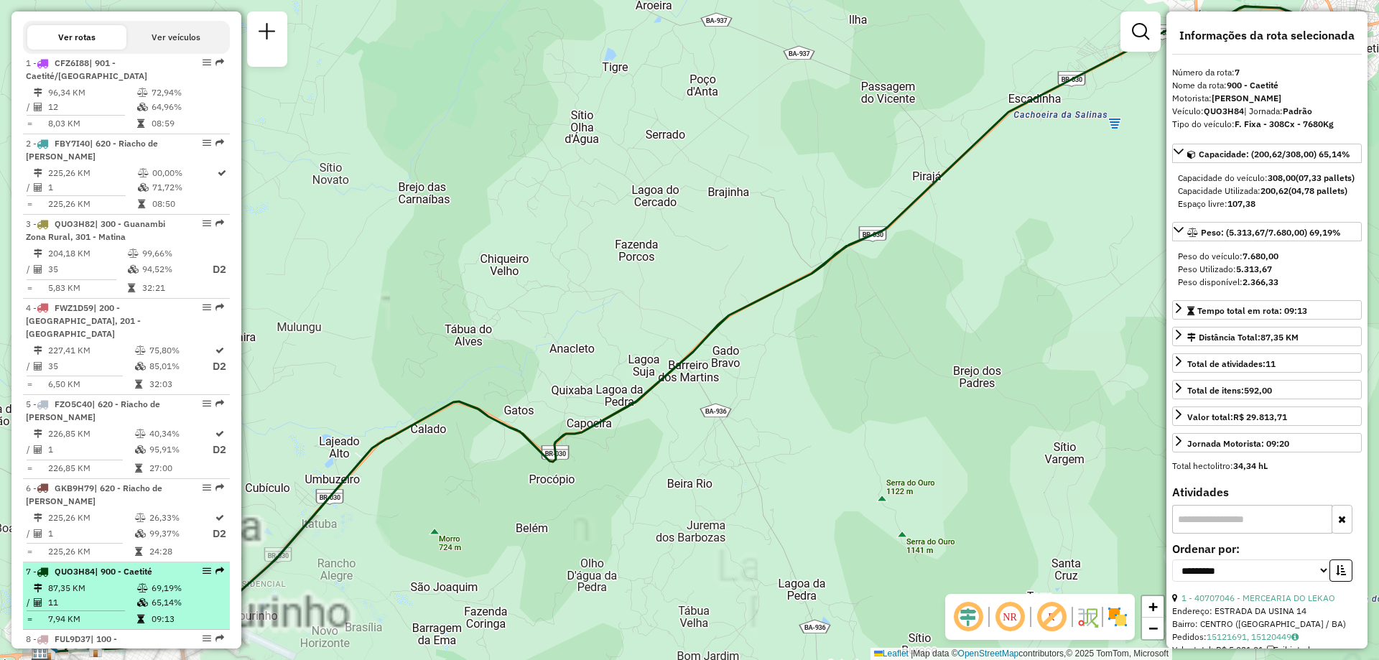
scroll to position [574, 0]
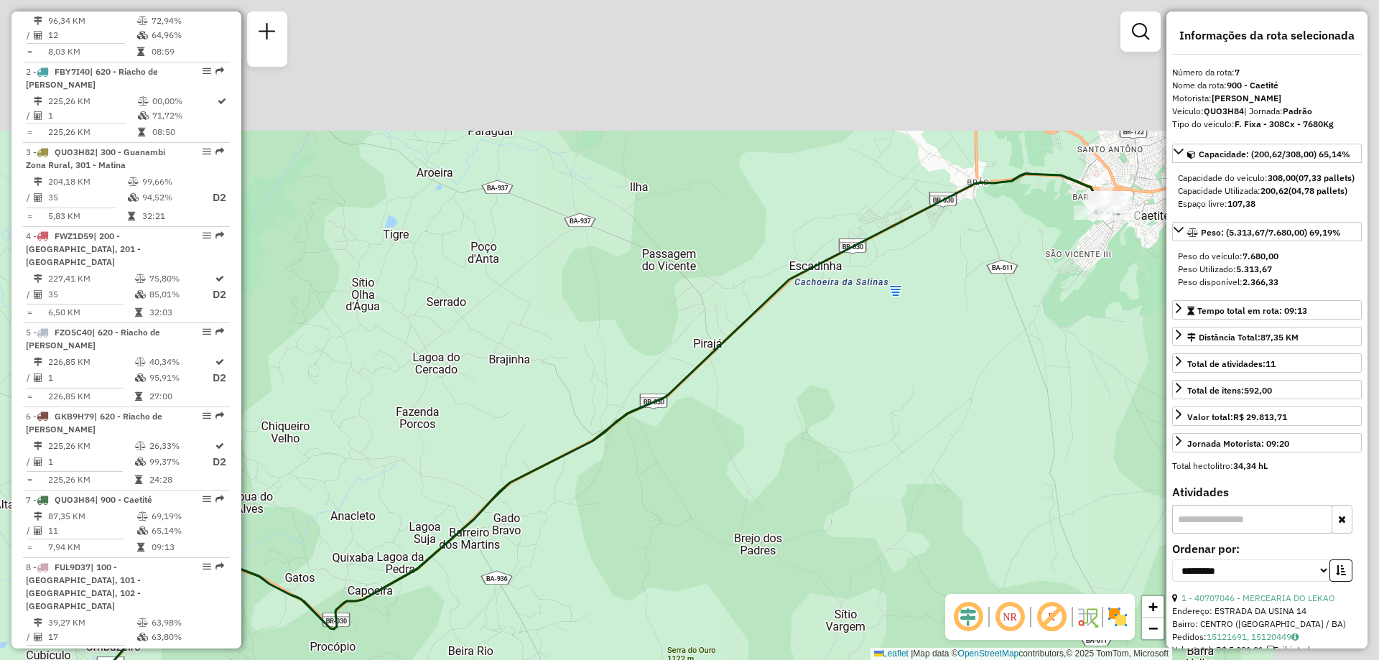
drag, startPoint x: 651, startPoint y: 376, endPoint x: 386, endPoint y: 572, distance: 329.0
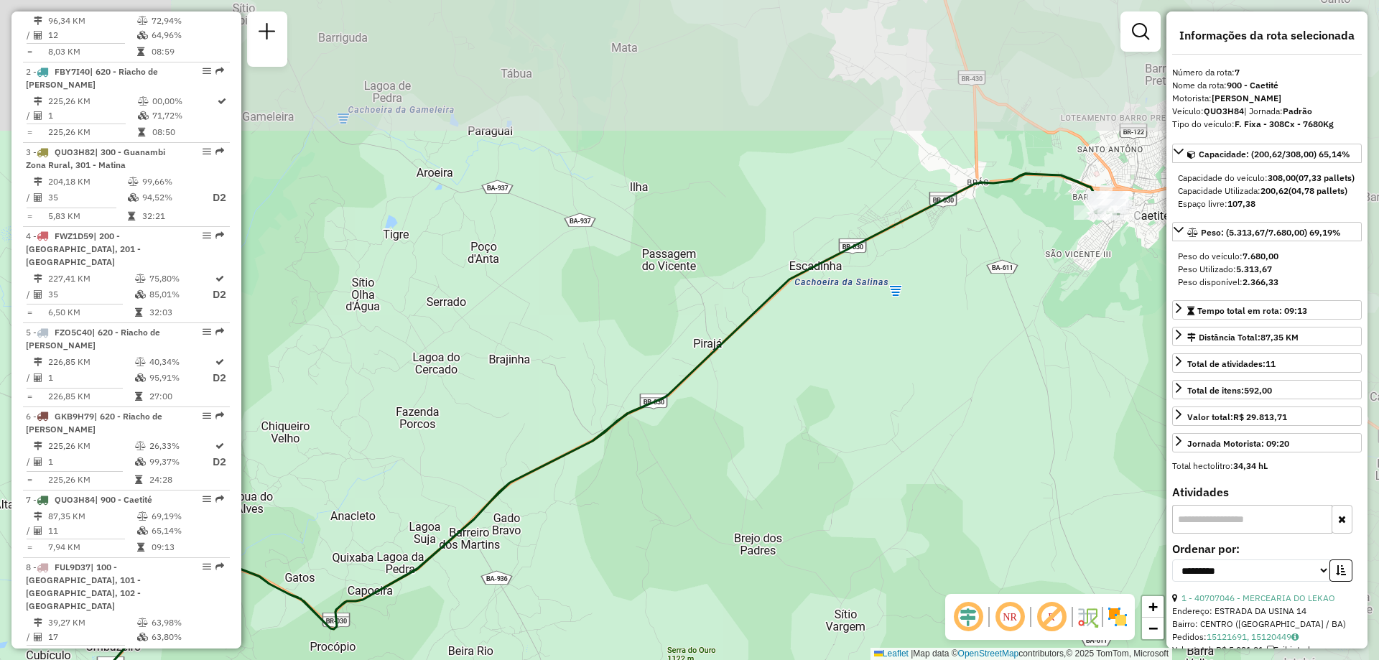
click at [386, 572] on div "Janela de atendimento Grade de atendimento Capacidade Transportadoras Veículos …" at bounding box center [689, 330] width 1379 height 660
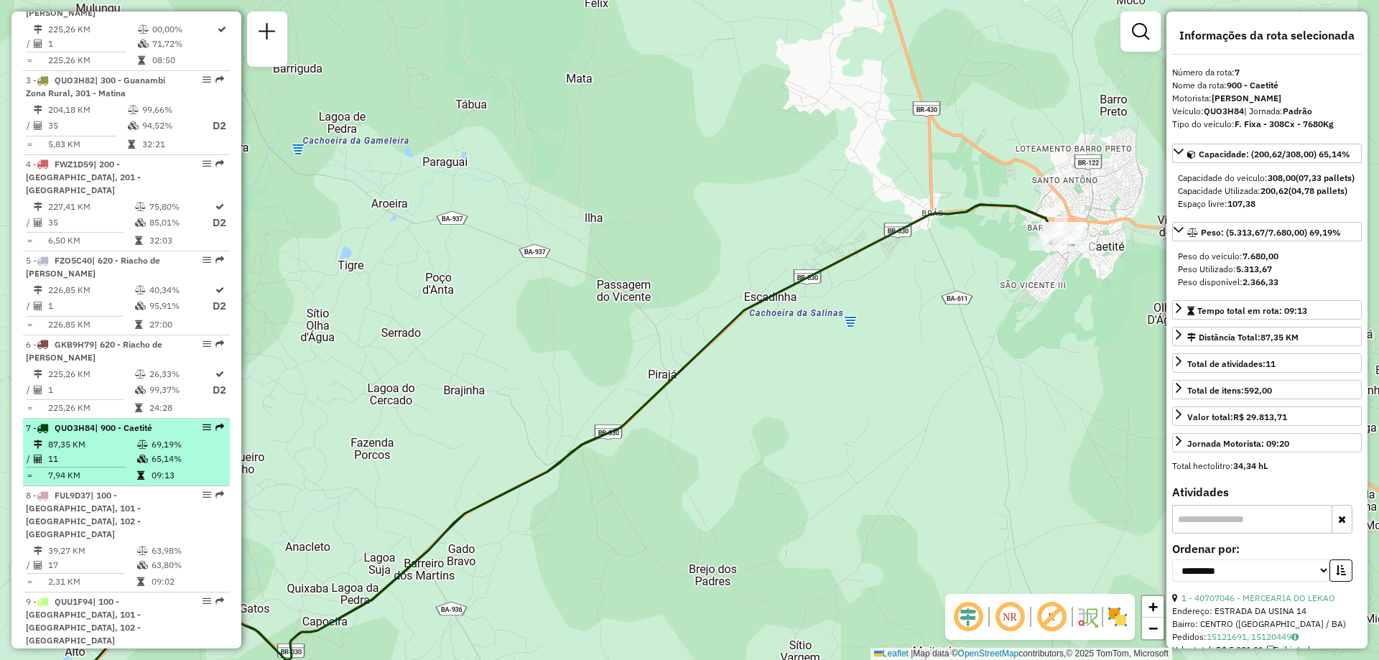
scroll to position [718, 0]
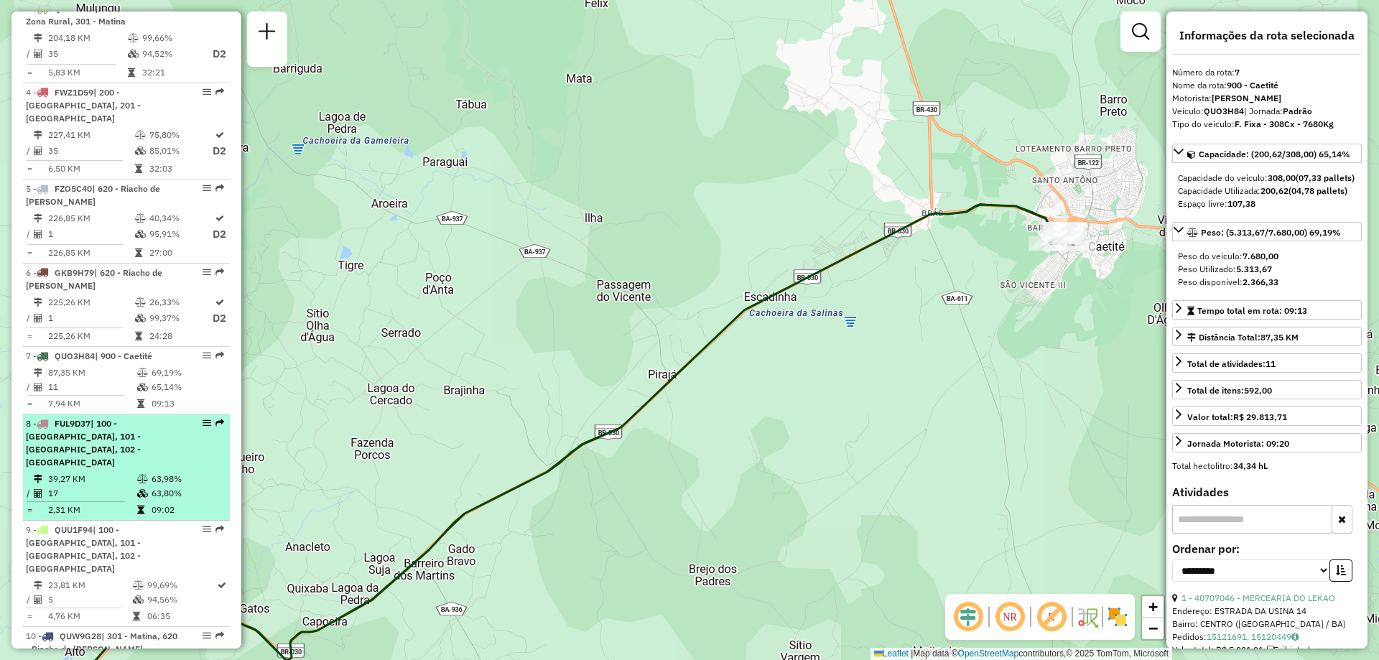
click at [84, 472] on td "39,27 KM" at bounding box center [91, 479] width 89 height 14
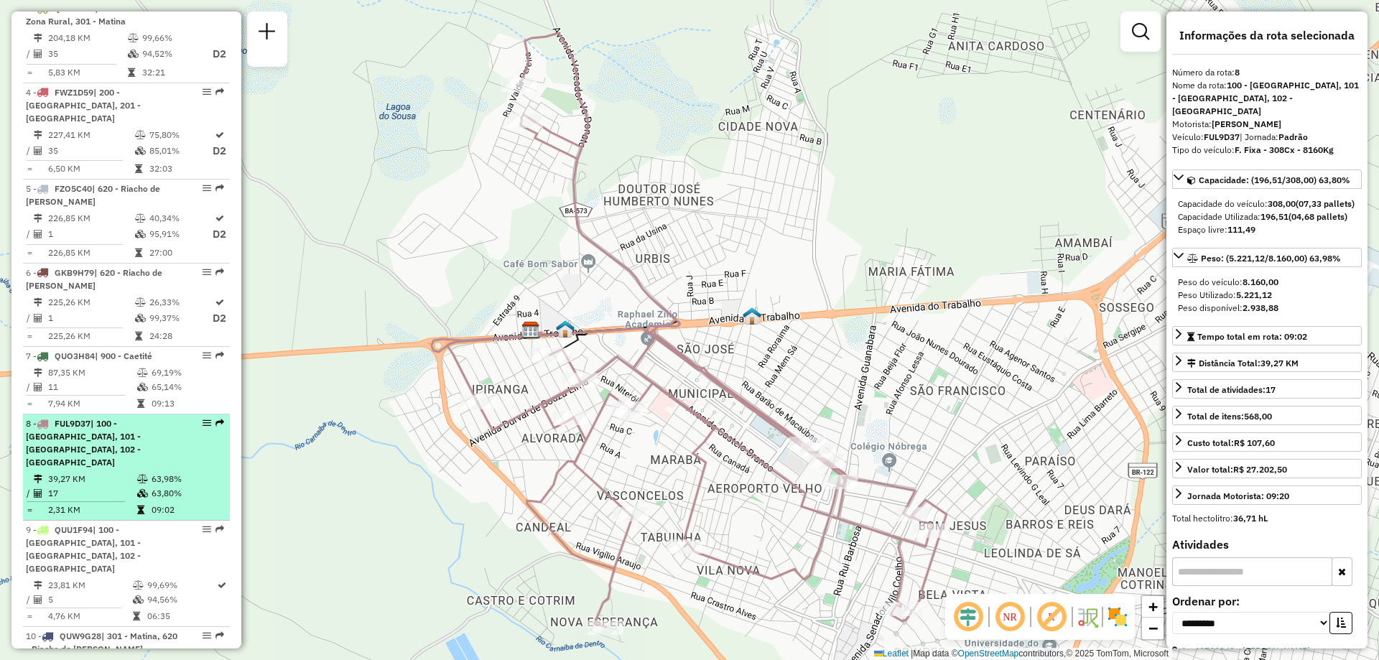
scroll to position [790, 0]
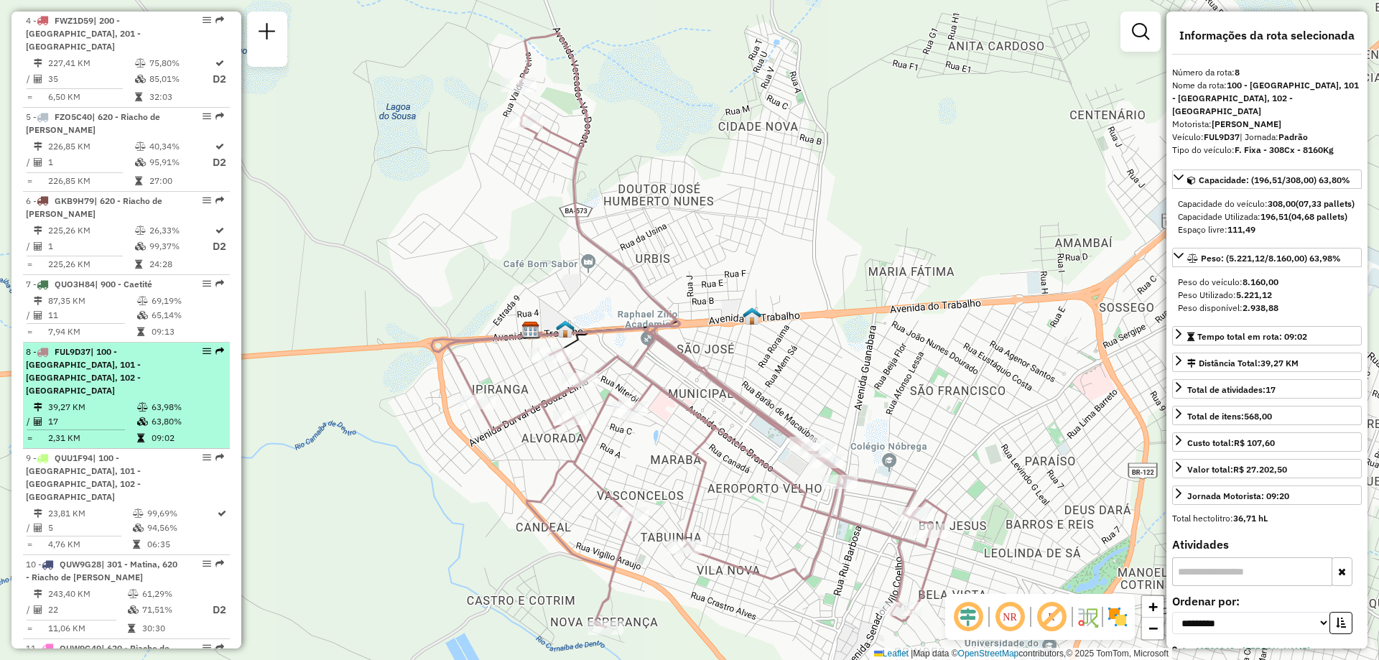
click at [84, 471] on div "9 - QUU1F94 | 100 - Novo Horizonte, 101 - Por do Sol, 102 - Vomitamel" at bounding box center [102, 478] width 152 height 52
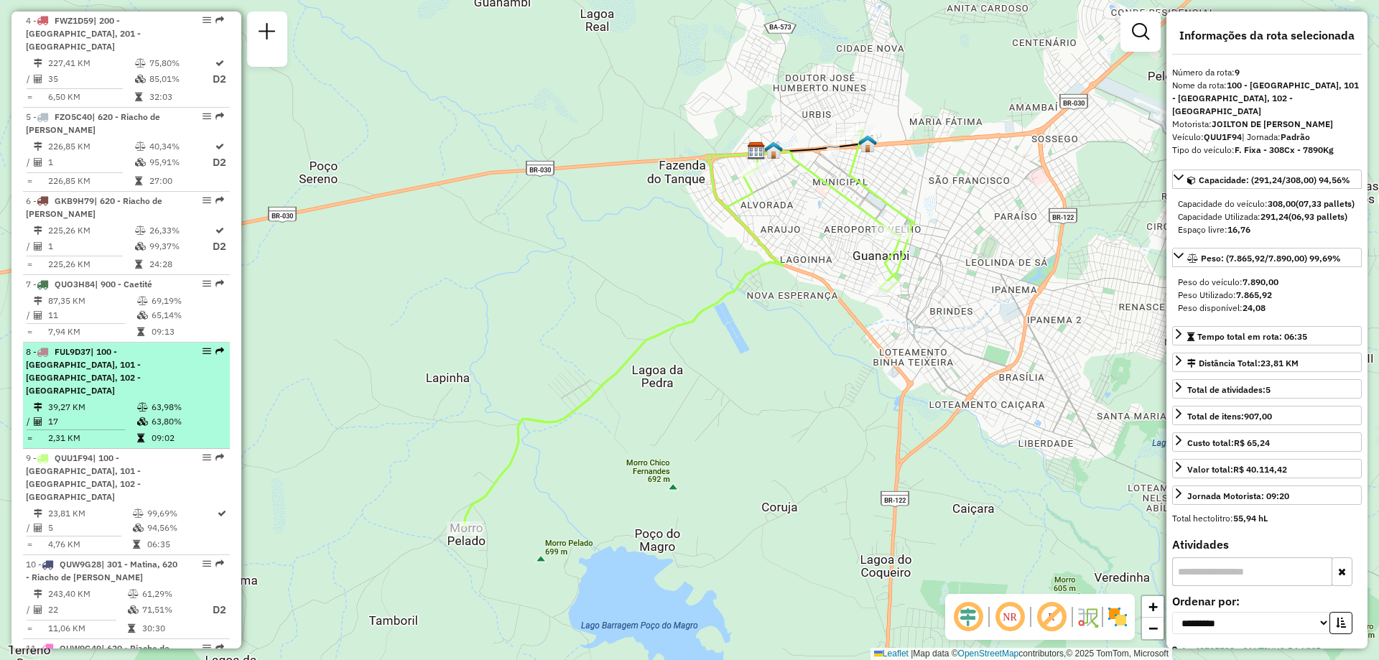
click at [139, 400] on td at bounding box center [143, 407] width 14 height 14
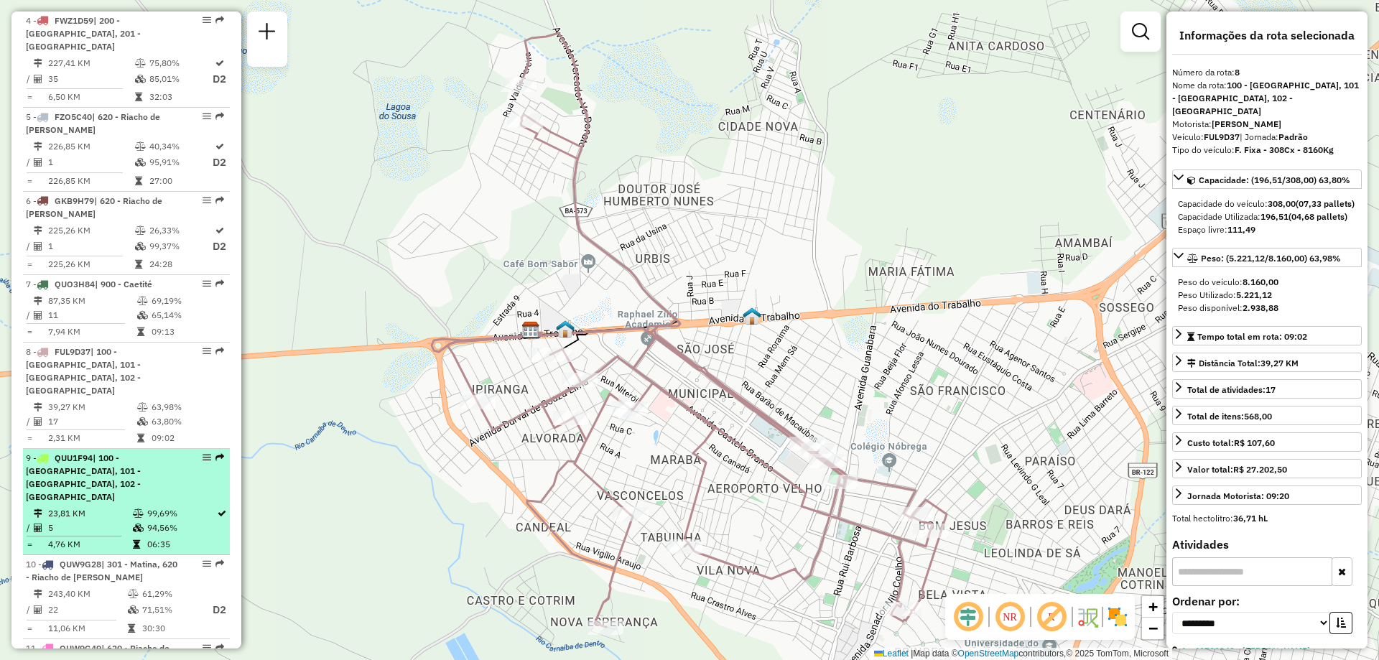
click at [112, 506] on td "23,81 KM" at bounding box center [89, 513] width 85 height 14
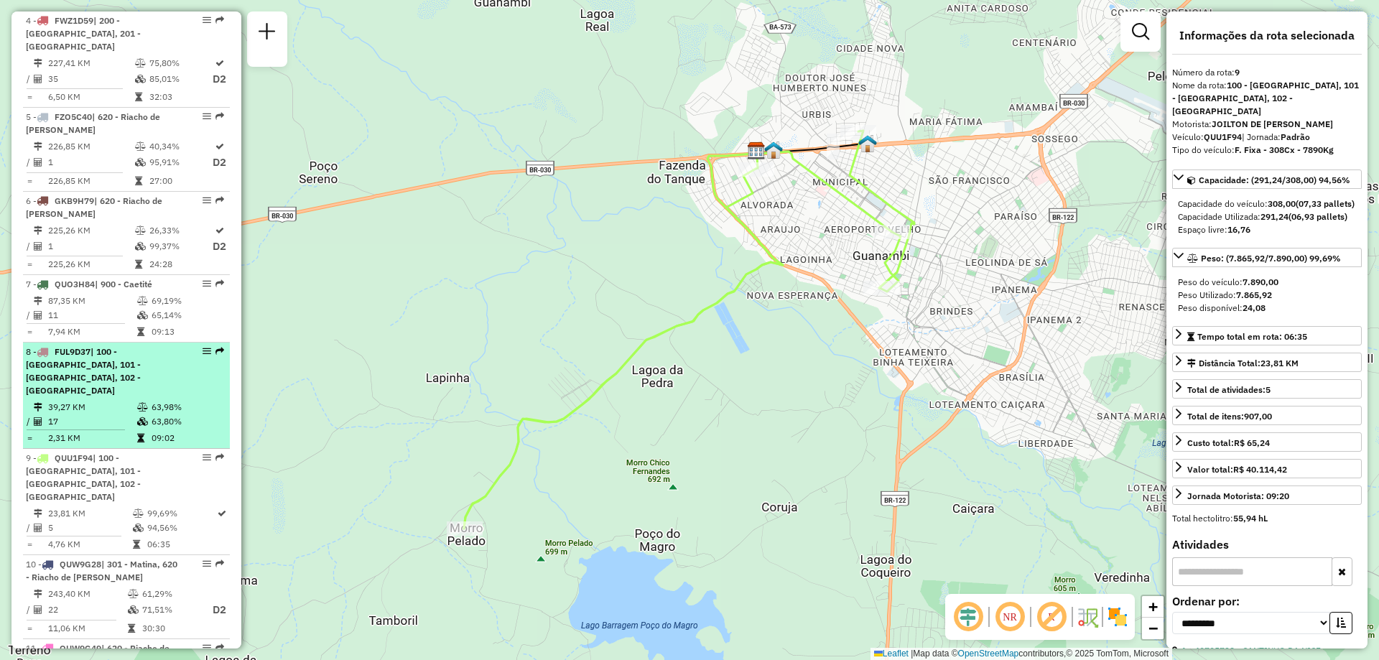
click at [132, 414] on td "17" at bounding box center [91, 421] width 89 height 14
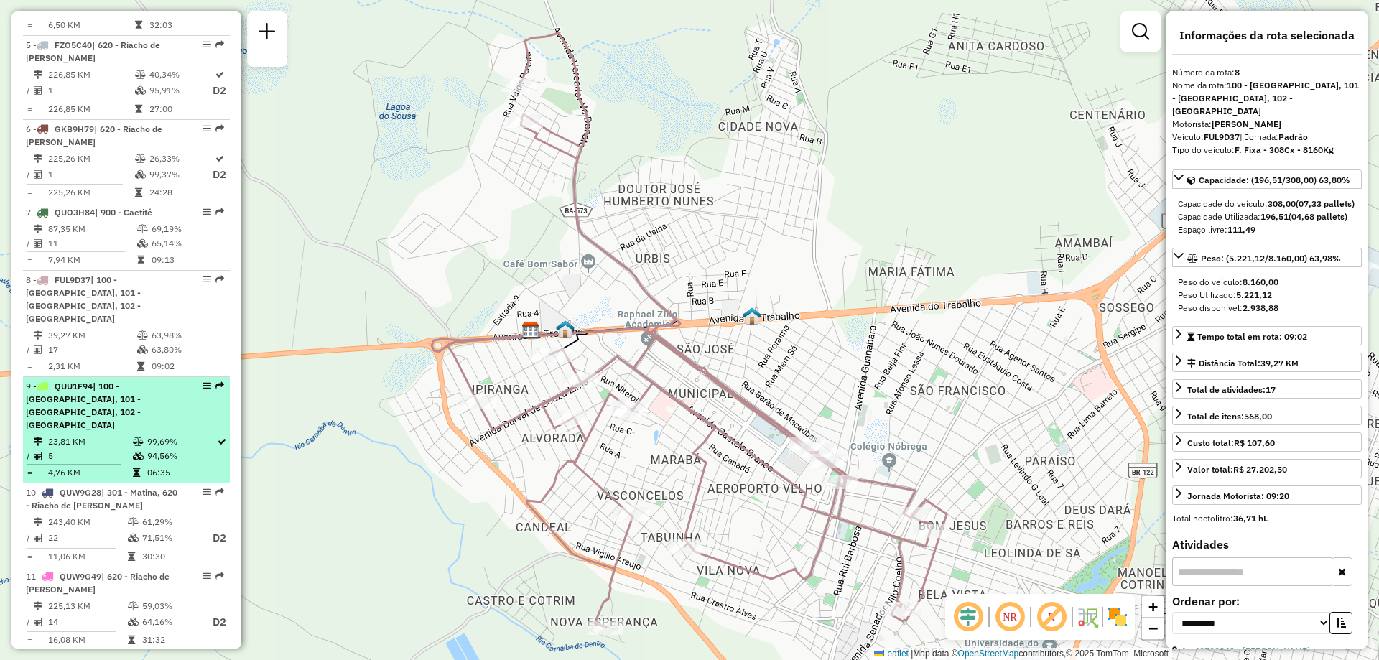
scroll to position [1005, 0]
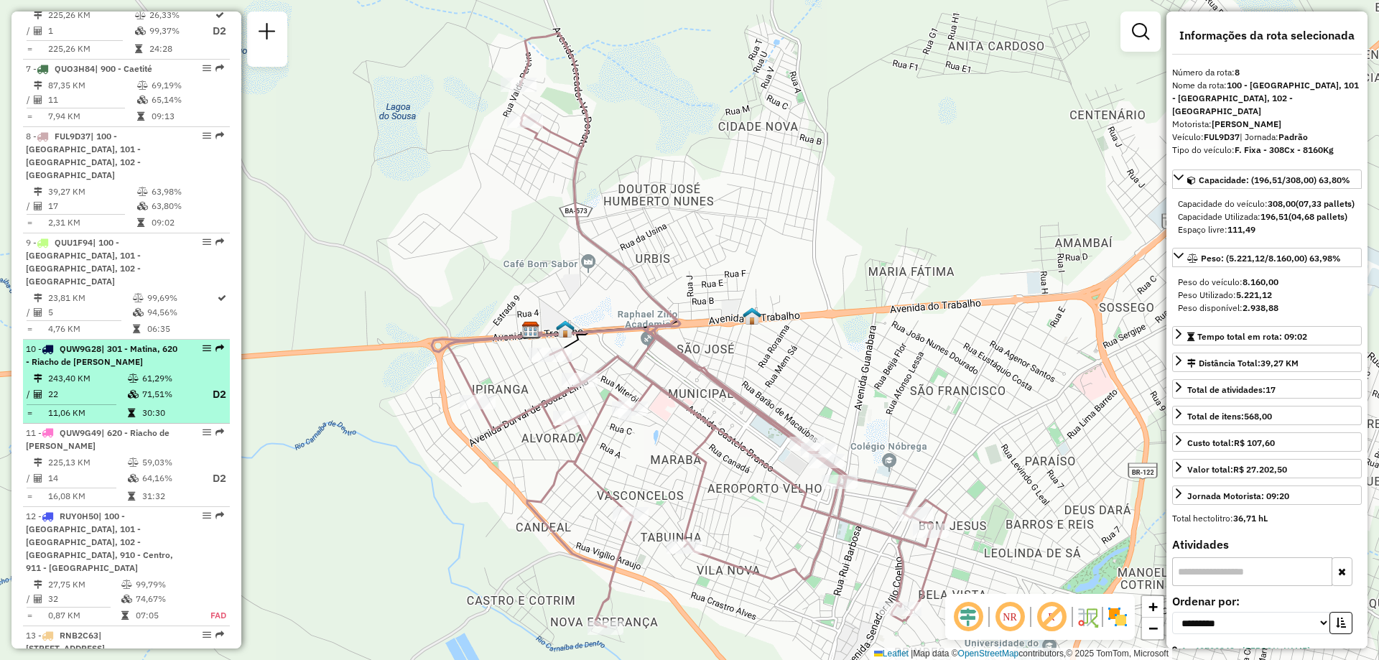
click at [120, 371] on td "243,40 KM" at bounding box center [87, 378] width 80 height 14
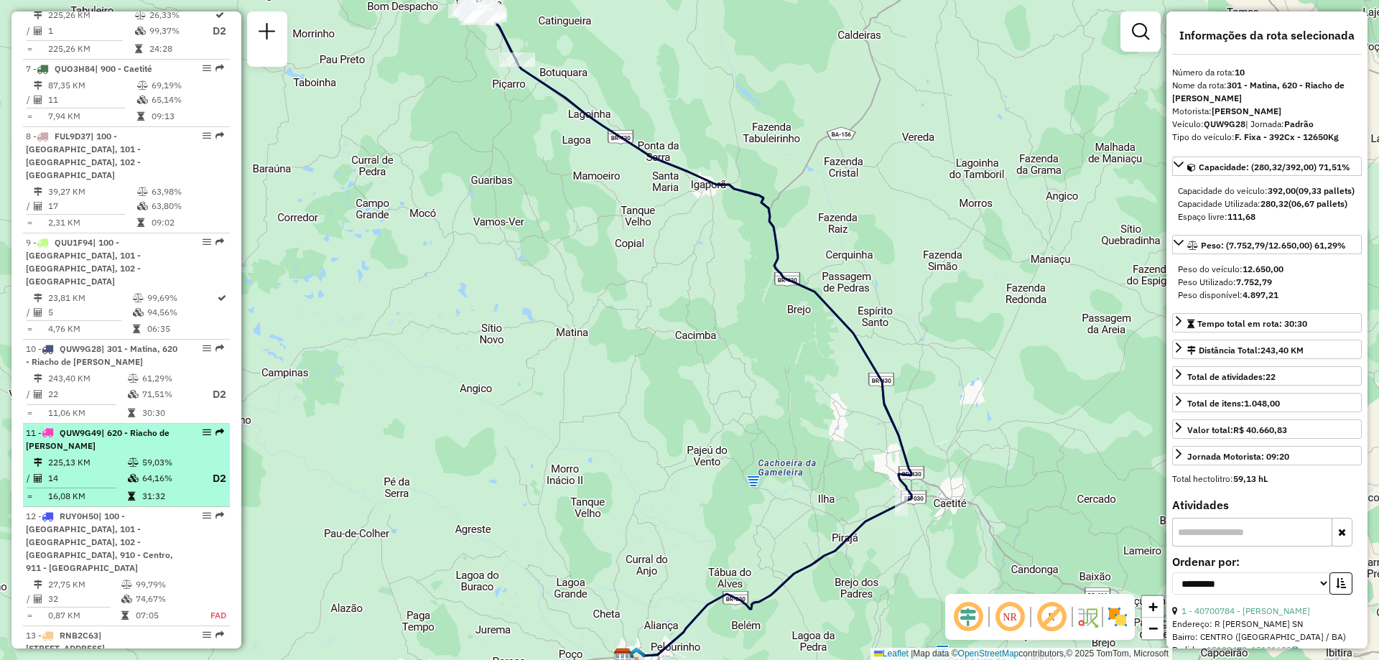
click at [96, 455] on td "225,13 KM" at bounding box center [87, 462] width 80 height 14
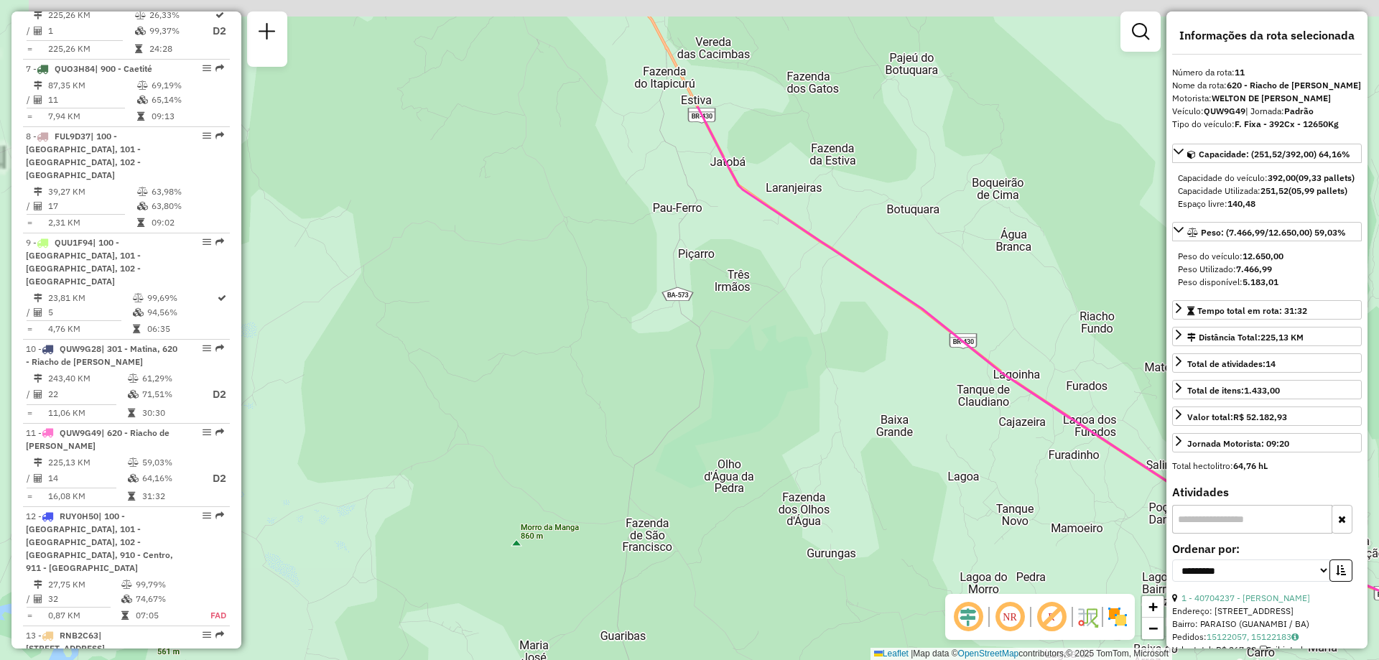
drag, startPoint x: 582, startPoint y: 470, endPoint x: 581, endPoint y: 556, distance: 86.2
click at [581, 556] on div "Janela de atendimento Grade de atendimento Capacidade Transportadoras Veículos …" at bounding box center [689, 330] width 1379 height 660
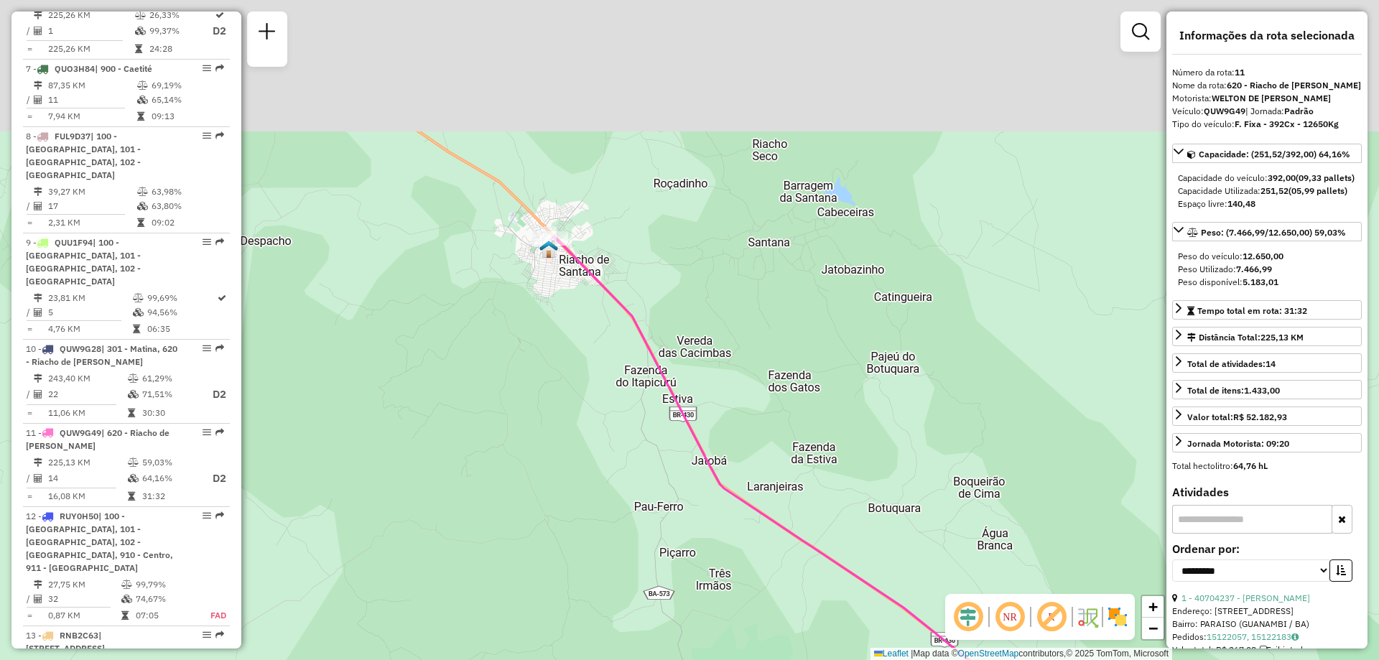
drag, startPoint x: 624, startPoint y: 246, endPoint x: 605, endPoint y: 467, distance: 221.9
click at [605, 467] on div "Janela de atendimento Grade de atendimento Capacidade Transportadoras Veículos …" at bounding box center [689, 330] width 1379 height 660
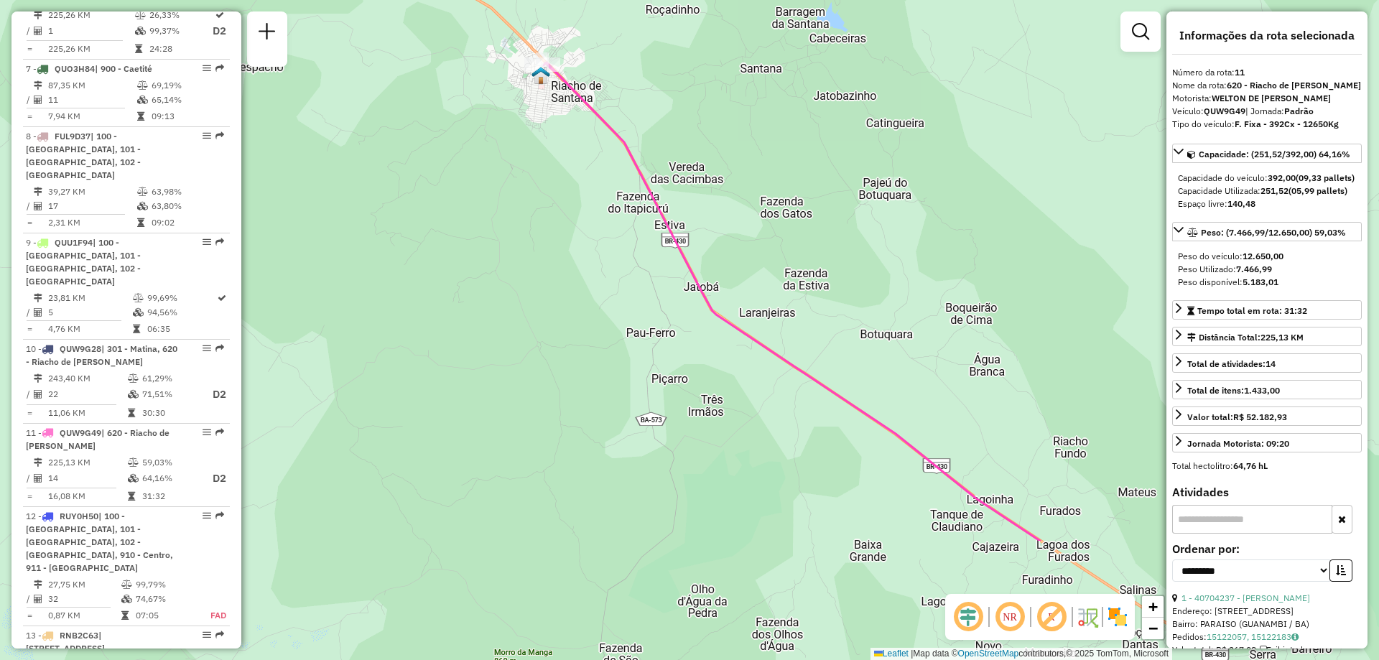
drag, startPoint x: 646, startPoint y: 538, endPoint x: 640, endPoint y: 320, distance: 218.4
click at [639, 323] on div "Janela de atendimento Grade de atendimento Capacidade Transportadoras Veículos …" at bounding box center [689, 330] width 1379 height 660
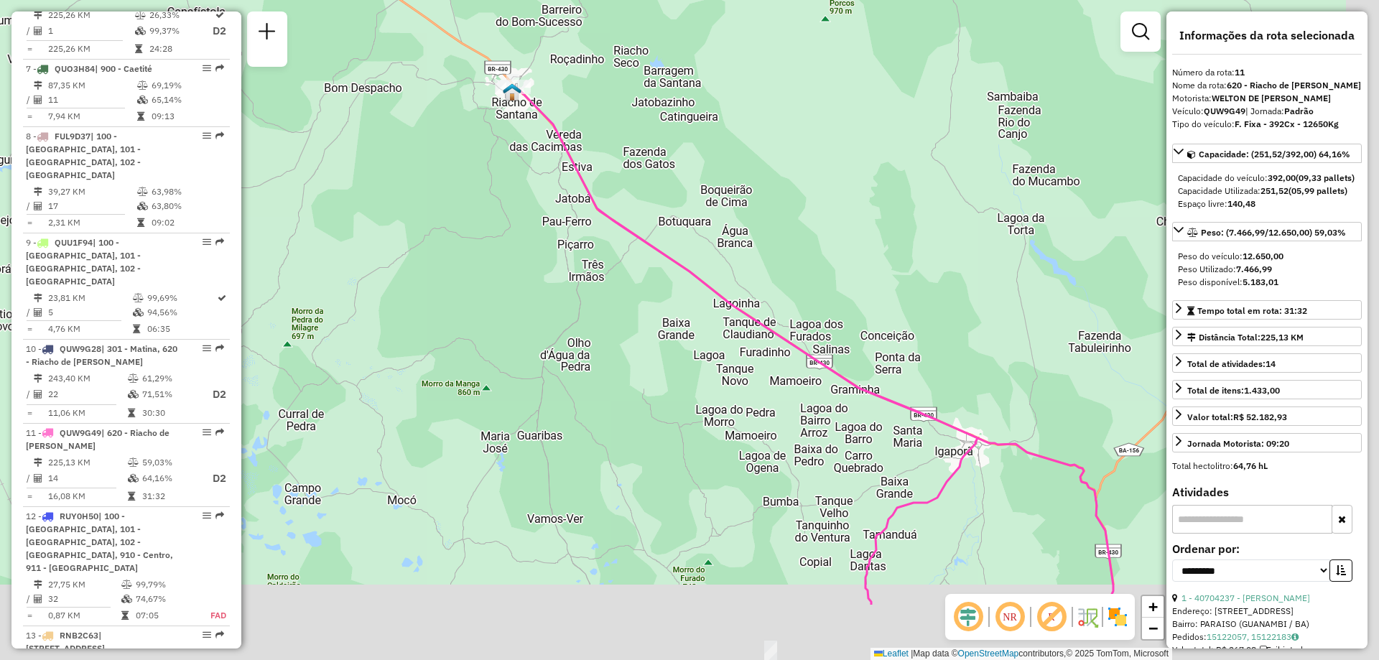
drag, startPoint x: 712, startPoint y: 482, endPoint x: 599, endPoint y: 294, distance: 219.3
click at [602, 298] on div "Janela de atendimento Grade de atendimento Capacidade Transportadoras Veículos …" at bounding box center [689, 330] width 1379 height 660
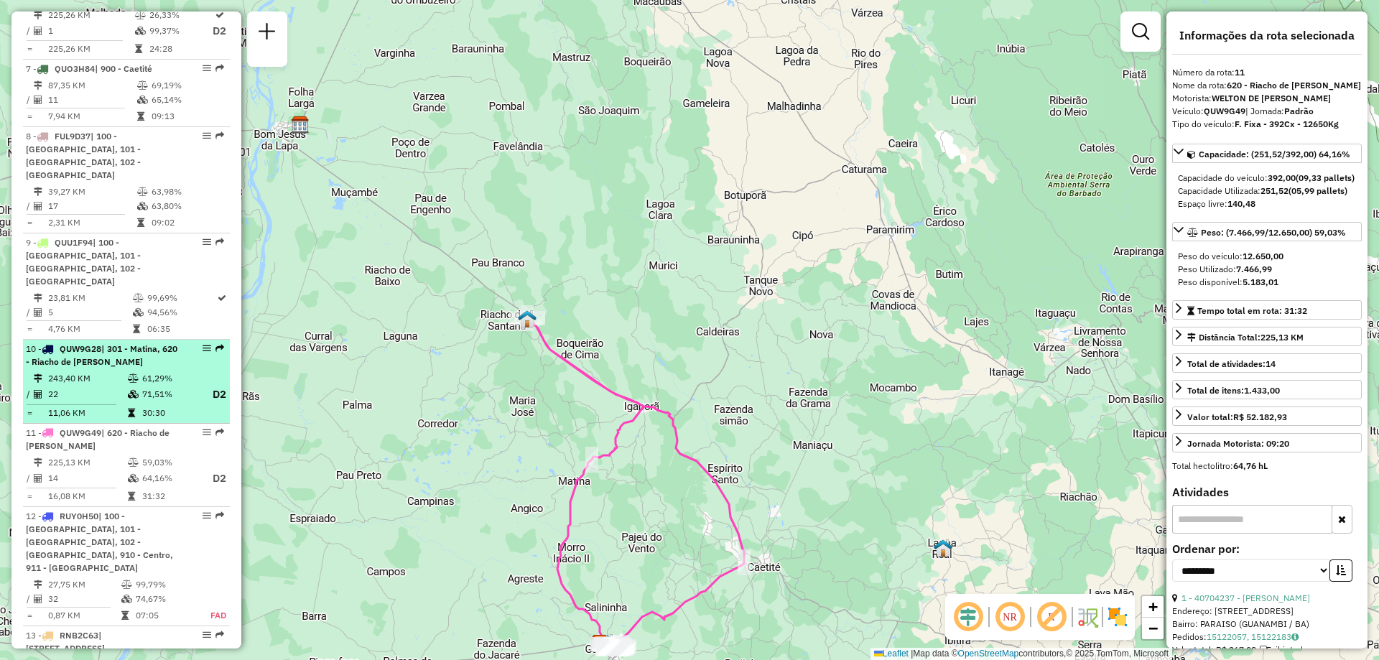
click at [161, 371] on td "61,29%" at bounding box center [169, 378] width 57 height 14
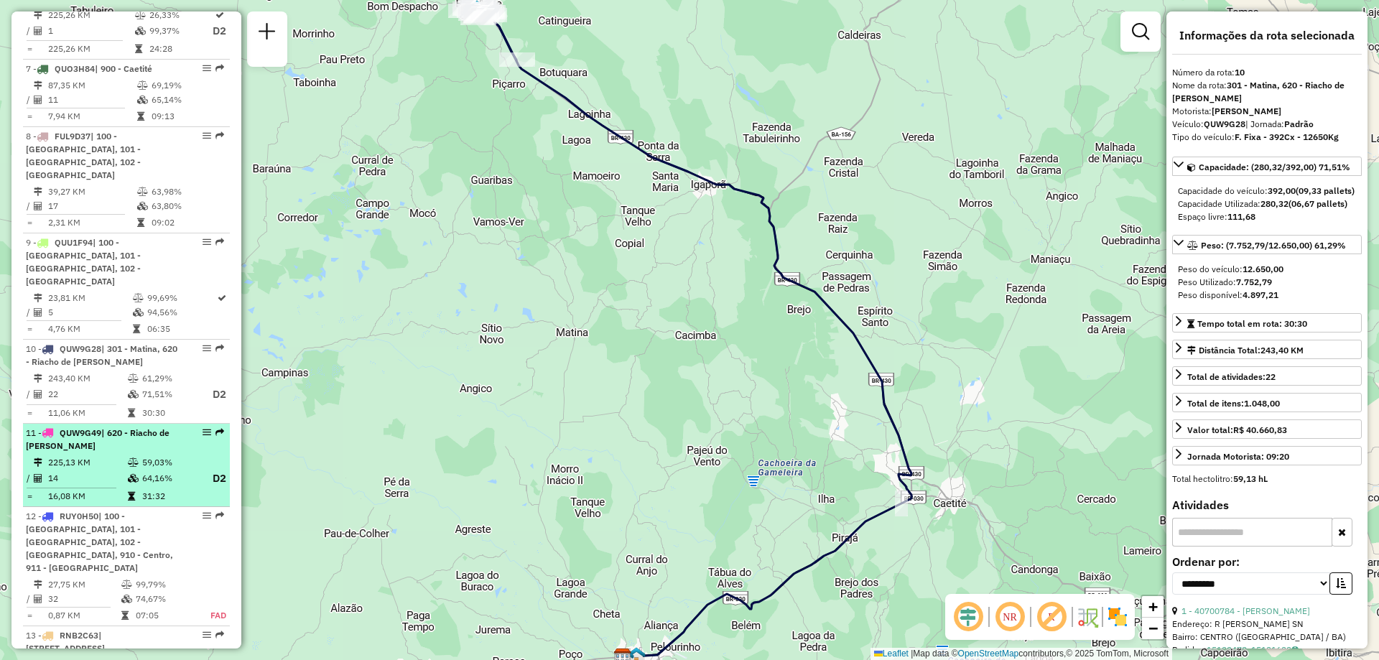
click at [170, 470] on td "64,16%" at bounding box center [169, 479] width 57 height 18
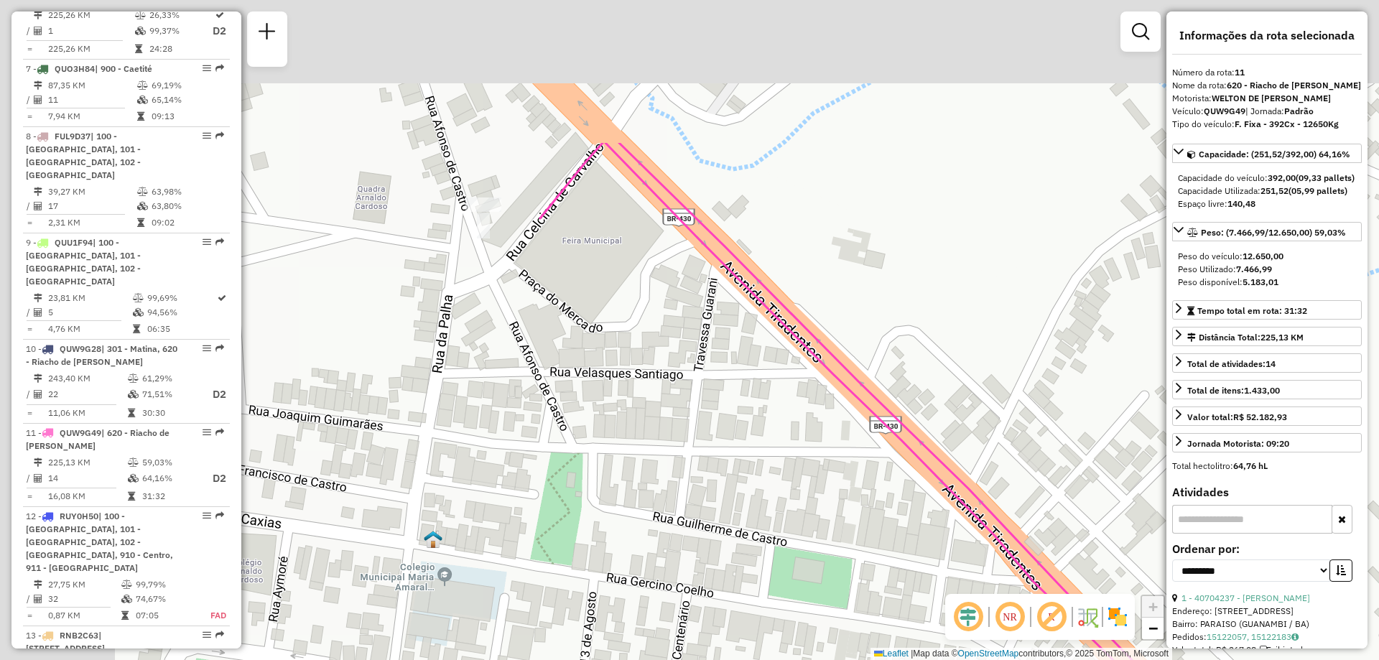
drag, startPoint x: 550, startPoint y: 310, endPoint x: 750, endPoint y: 520, distance: 289.5
click at [750, 520] on div "Janela de atendimento Grade de atendimento Capacidade Transportadoras Veículos …" at bounding box center [689, 330] width 1379 height 660
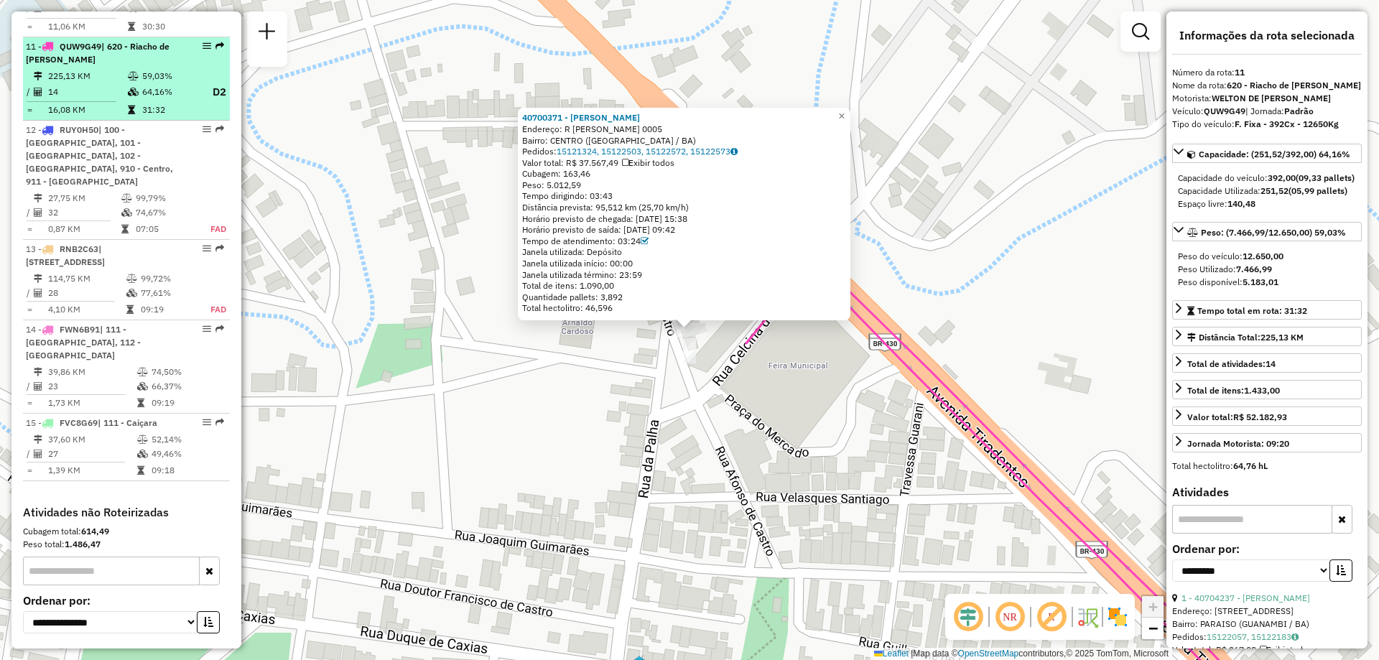
scroll to position [1176, 0]
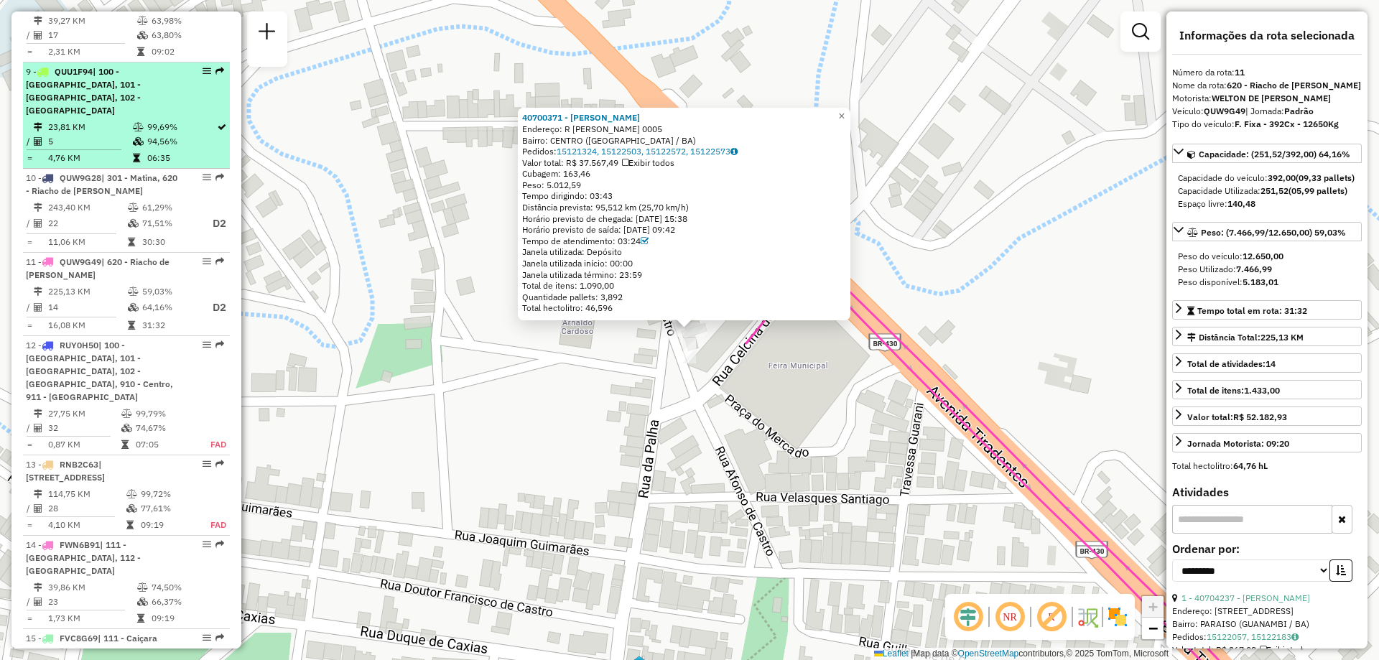
click at [128, 66] on span "| 100 - [GEOGRAPHIC_DATA], 101 - [GEOGRAPHIC_DATA], 102 - [GEOGRAPHIC_DATA]" at bounding box center [83, 91] width 115 height 50
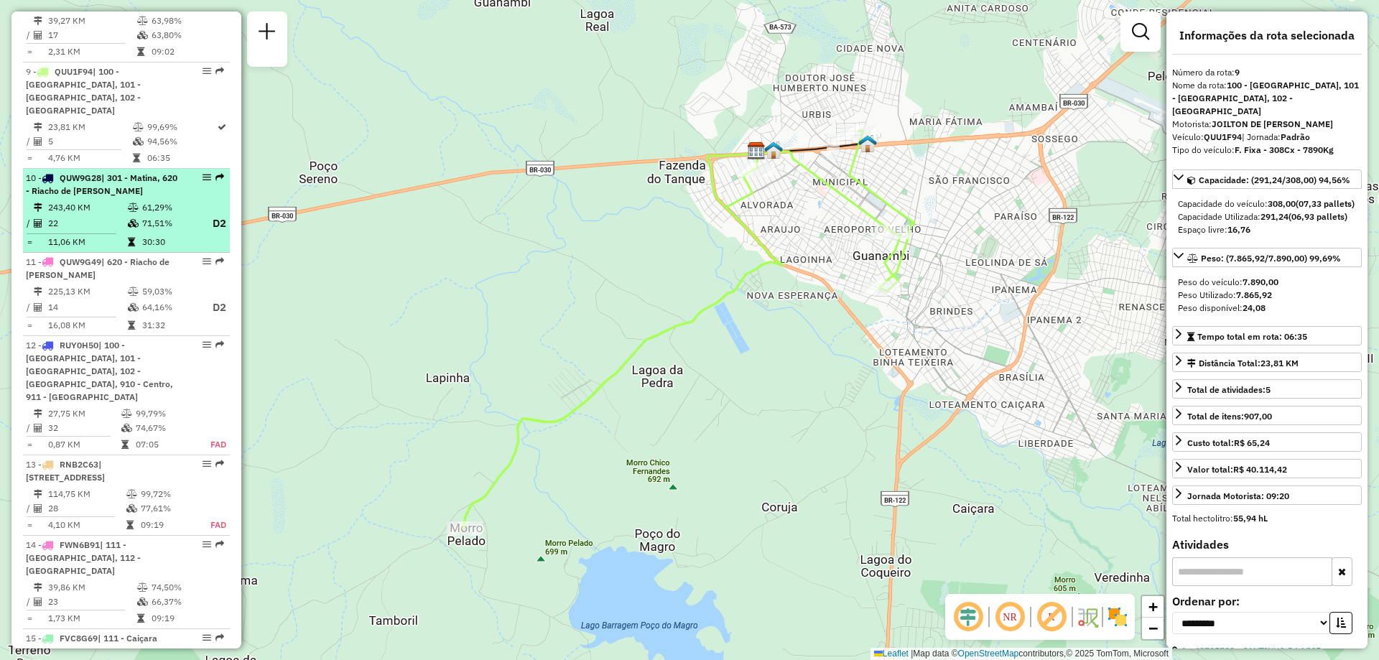
click at [118, 172] on span "| 301 - Matina, 620 - Riacho de Santana" at bounding box center [102, 184] width 152 height 24
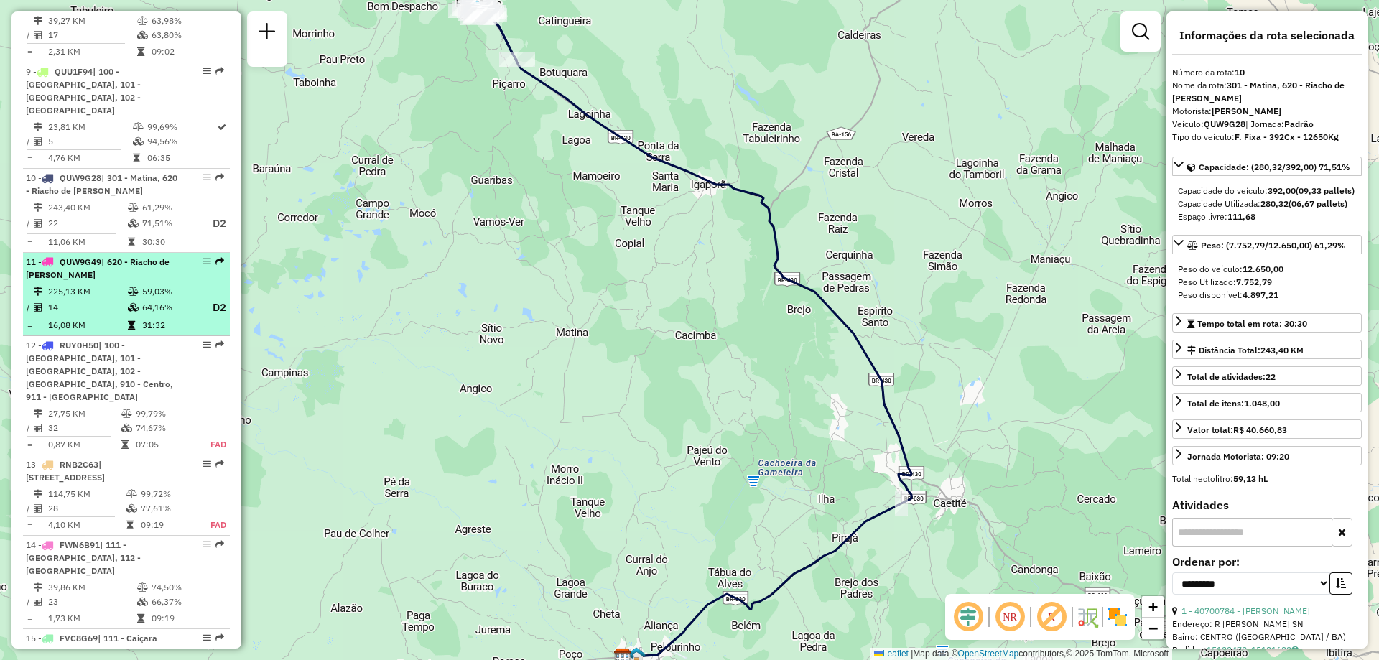
click at [117, 284] on td "225,13 KM" at bounding box center [87, 291] width 80 height 14
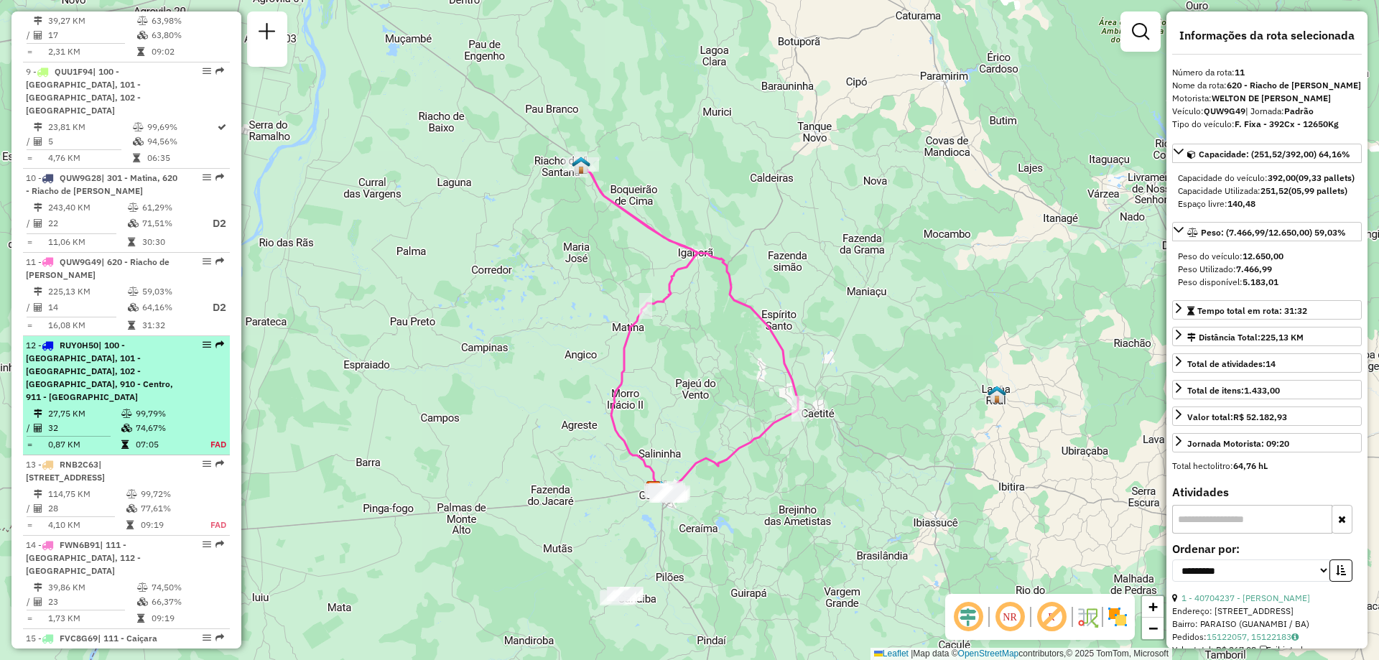
click at [126, 365] on div "12 - RUY0H50 | 100 - Novo Horizonte, 101 - Por do Sol, 102 - Vomitamel, 910 - C…" at bounding box center [102, 371] width 152 height 65
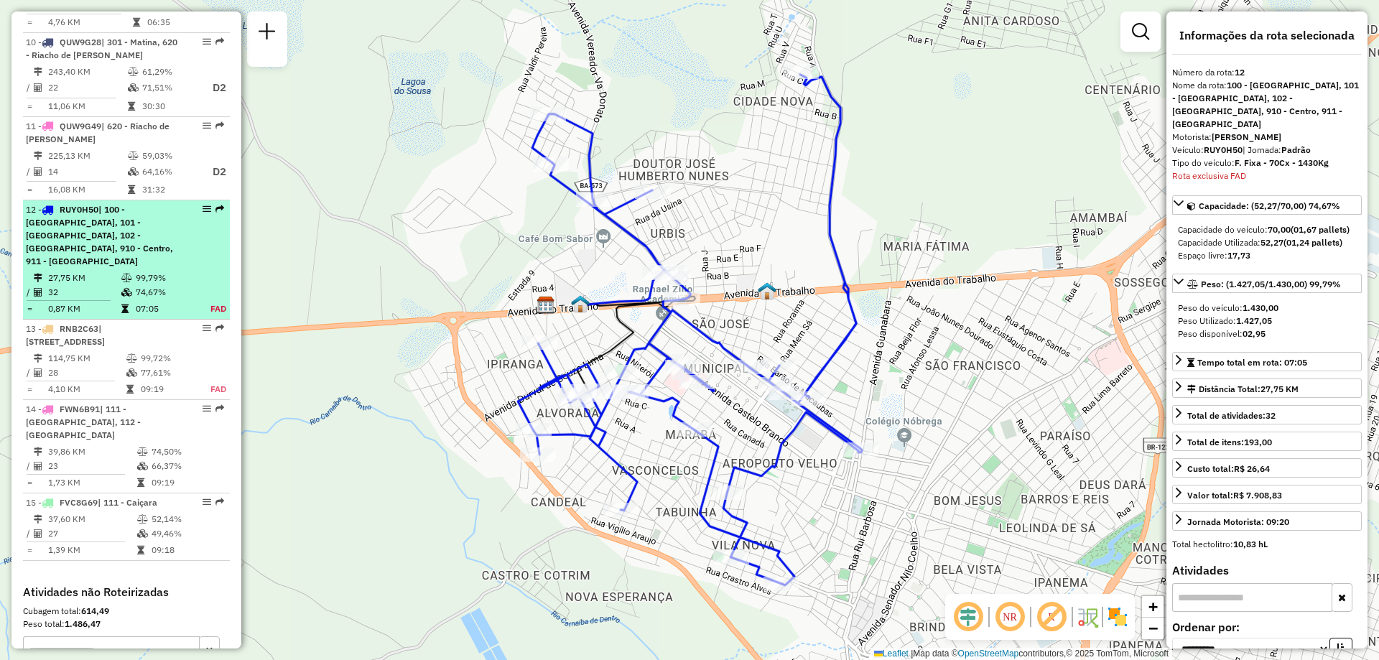
scroll to position [1475, 0]
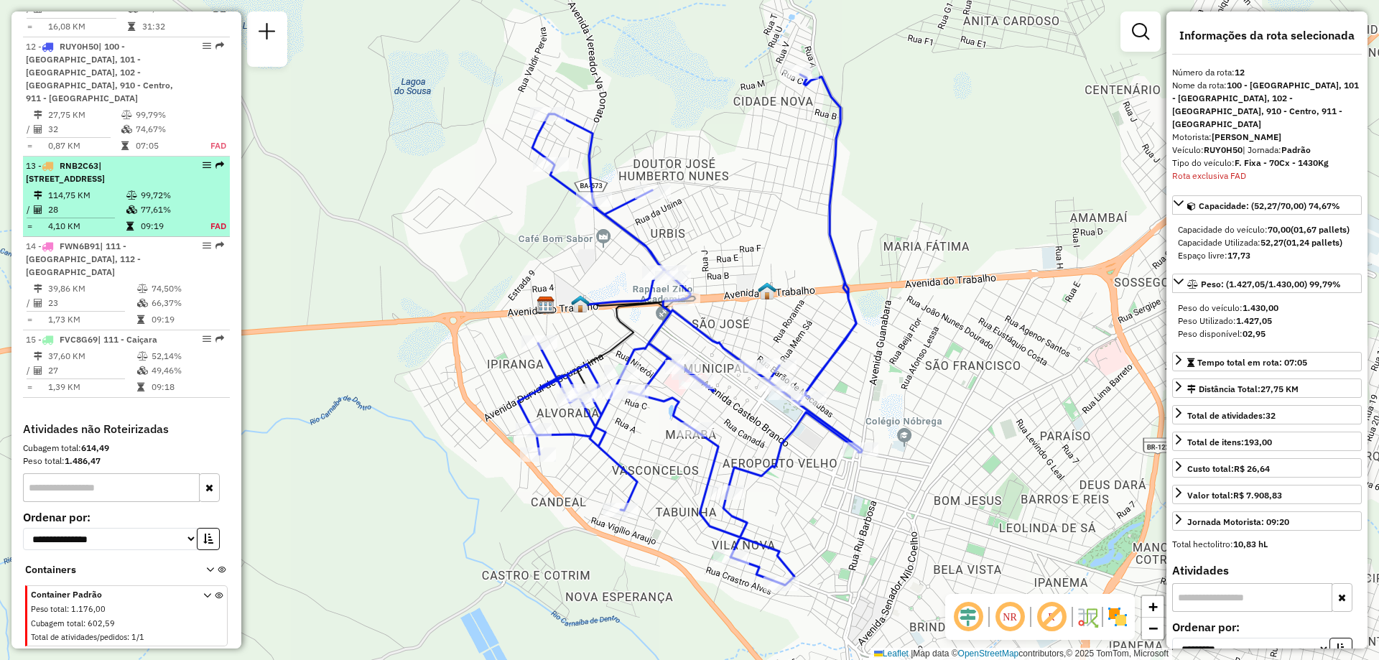
click at [101, 188] on td "114,75 KM" at bounding box center [86, 195] width 78 height 14
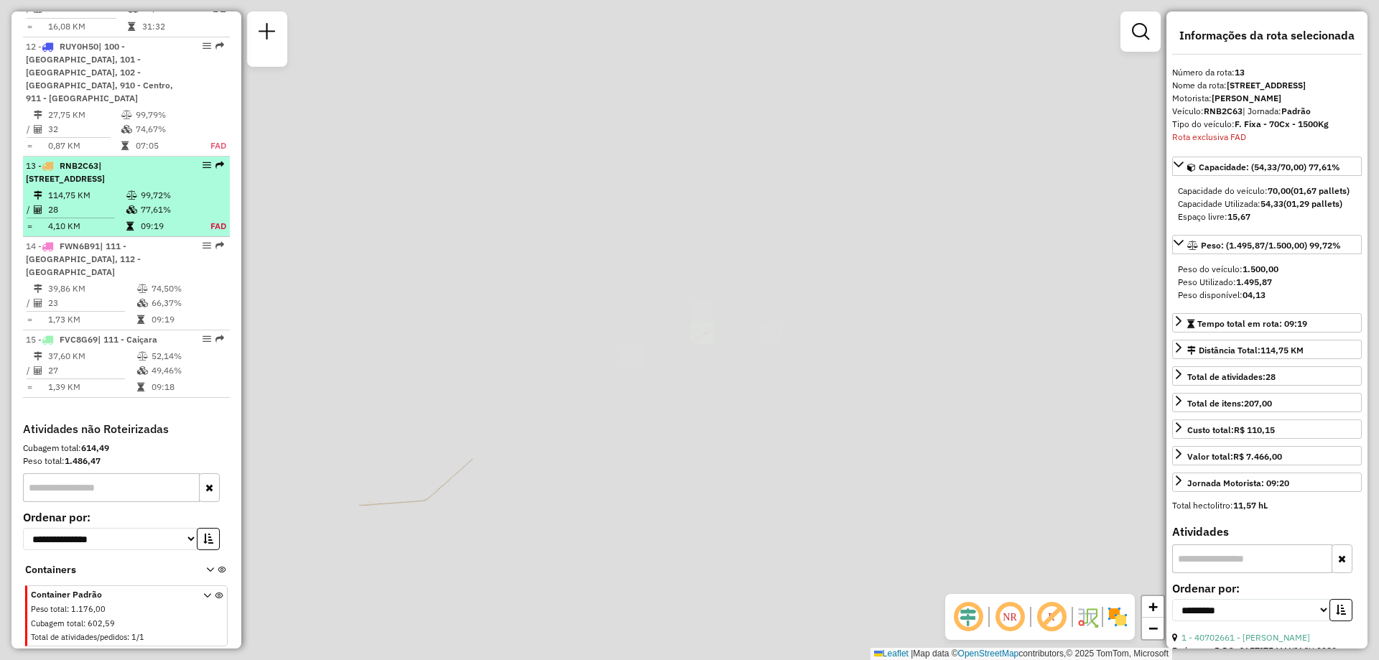
scroll to position [1487, 0]
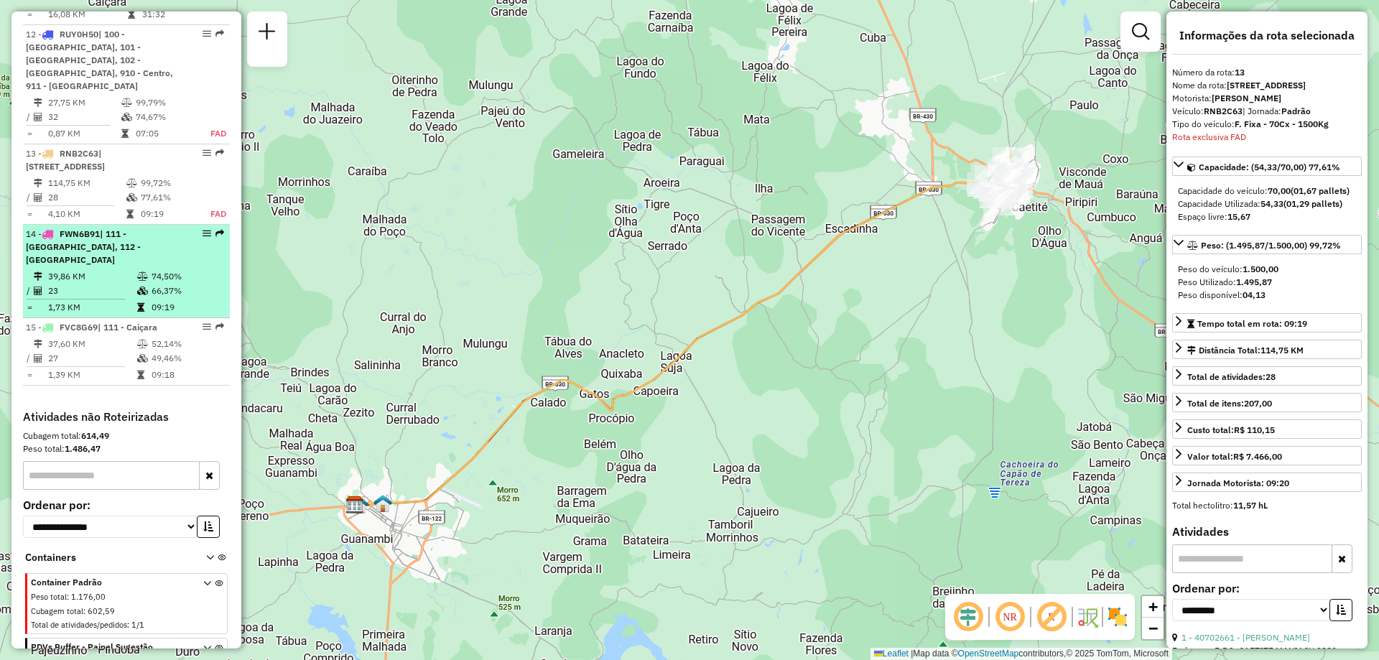
click at [144, 272] on icon at bounding box center [142, 276] width 11 height 9
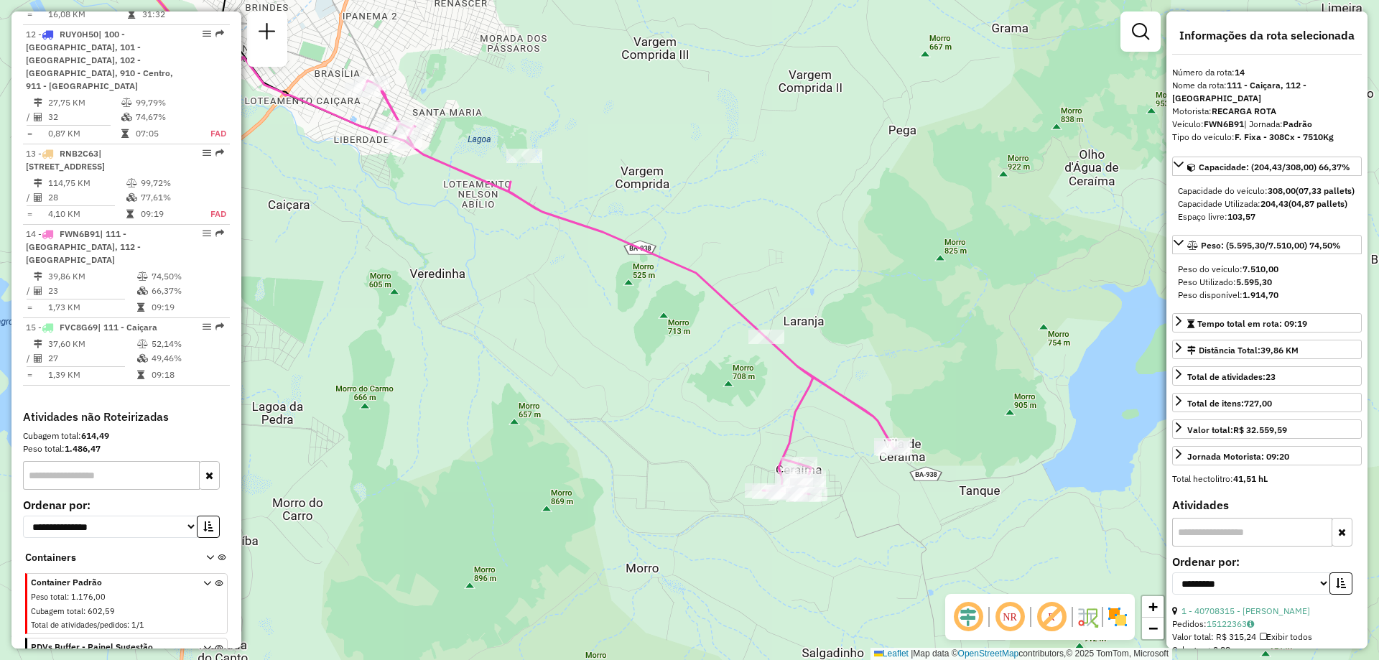
drag, startPoint x: 844, startPoint y: 414, endPoint x: 615, endPoint y: 253, distance: 279.9
click at [615, 253] on div "Janela de atendimento Grade de atendimento Capacidade Transportadoras Veículos …" at bounding box center [689, 330] width 1379 height 660
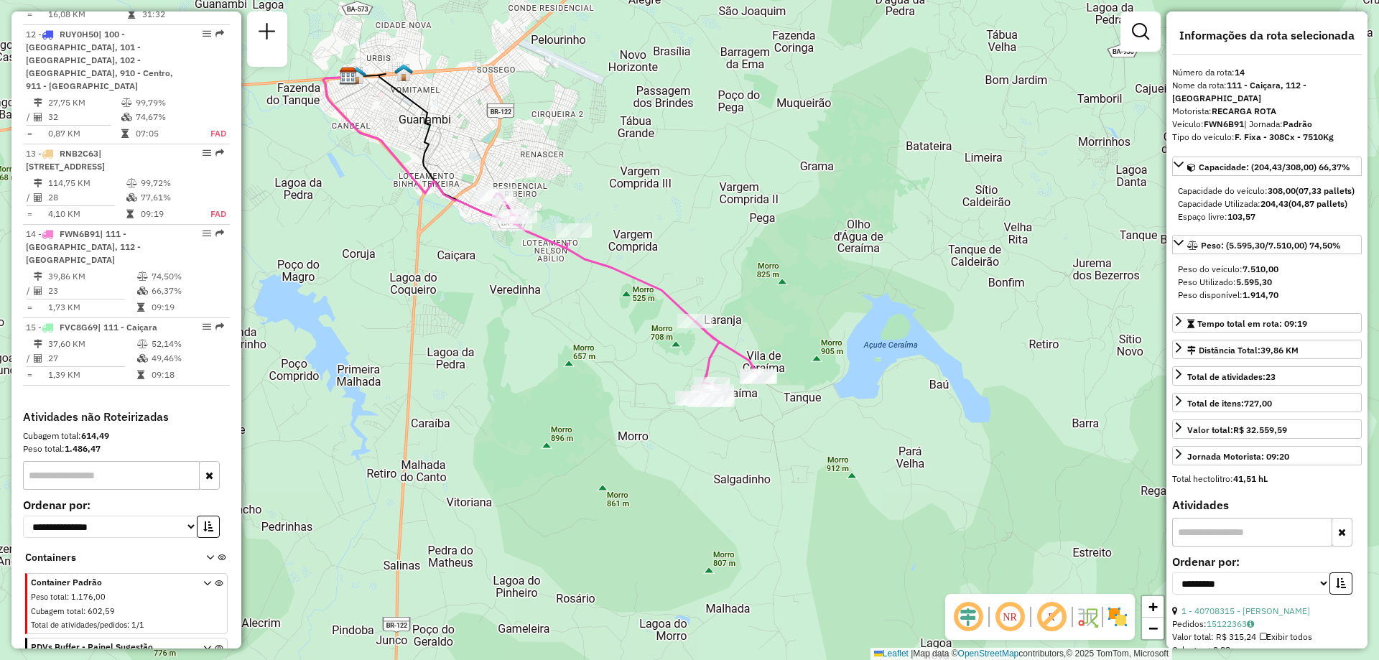
drag, startPoint x: 645, startPoint y: 193, endPoint x: 649, endPoint y: 219, distance: 26.2
click at [649, 219] on div "Janela de atendimento Grade de atendimento Capacidade Transportadoras Veículos …" at bounding box center [689, 330] width 1379 height 660
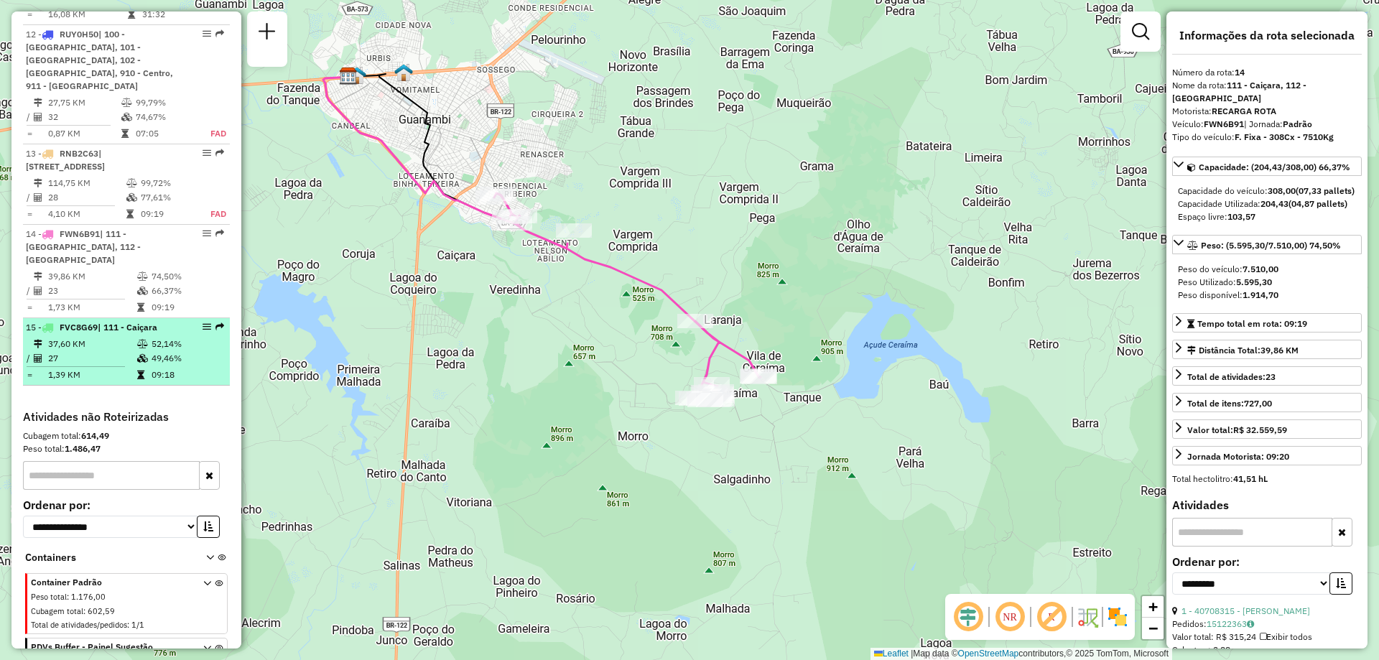
click at [78, 351] on td "27" at bounding box center [91, 358] width 89 height 14
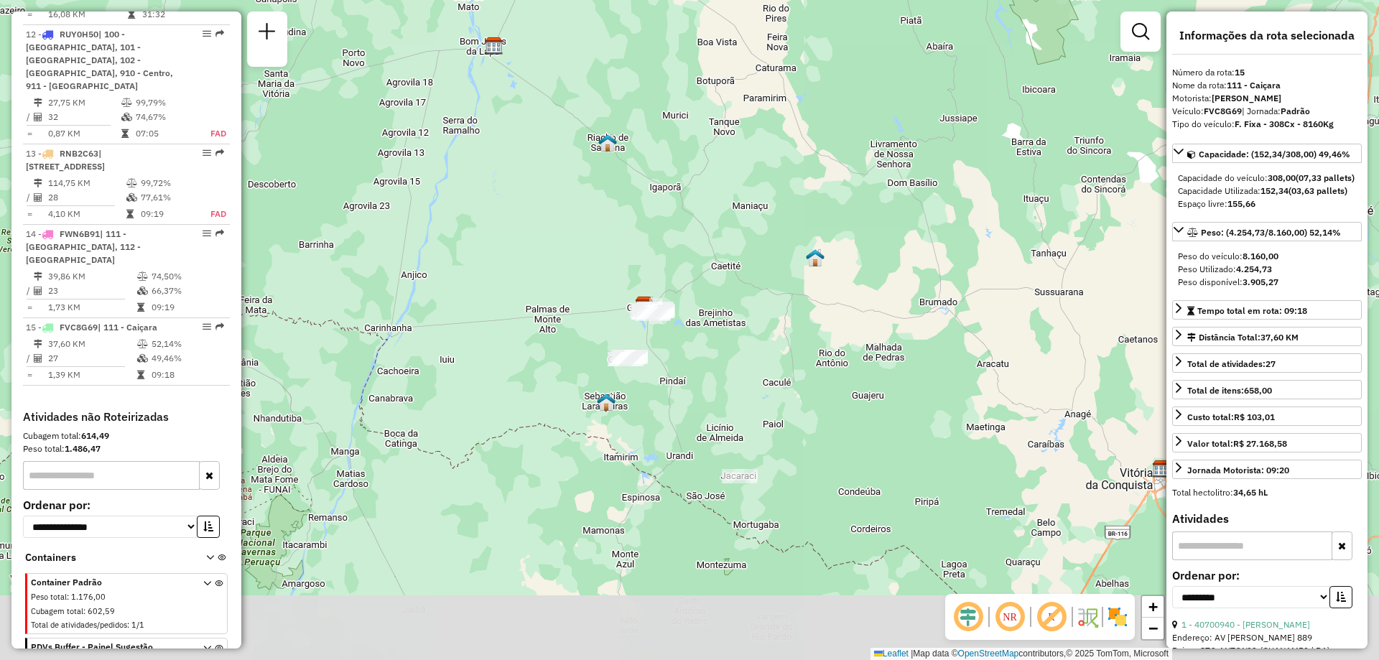
drag, startPoint x: 801, startPoint y: 475, endPoint x: 786, endPoint y: 293, distance: 182.4
click at [786, 293] on div "Janela de atendimento Grade de atendimento Capacidade Transportadoras Veículos …" at bounding box center [689, 330] width 1379 height 660
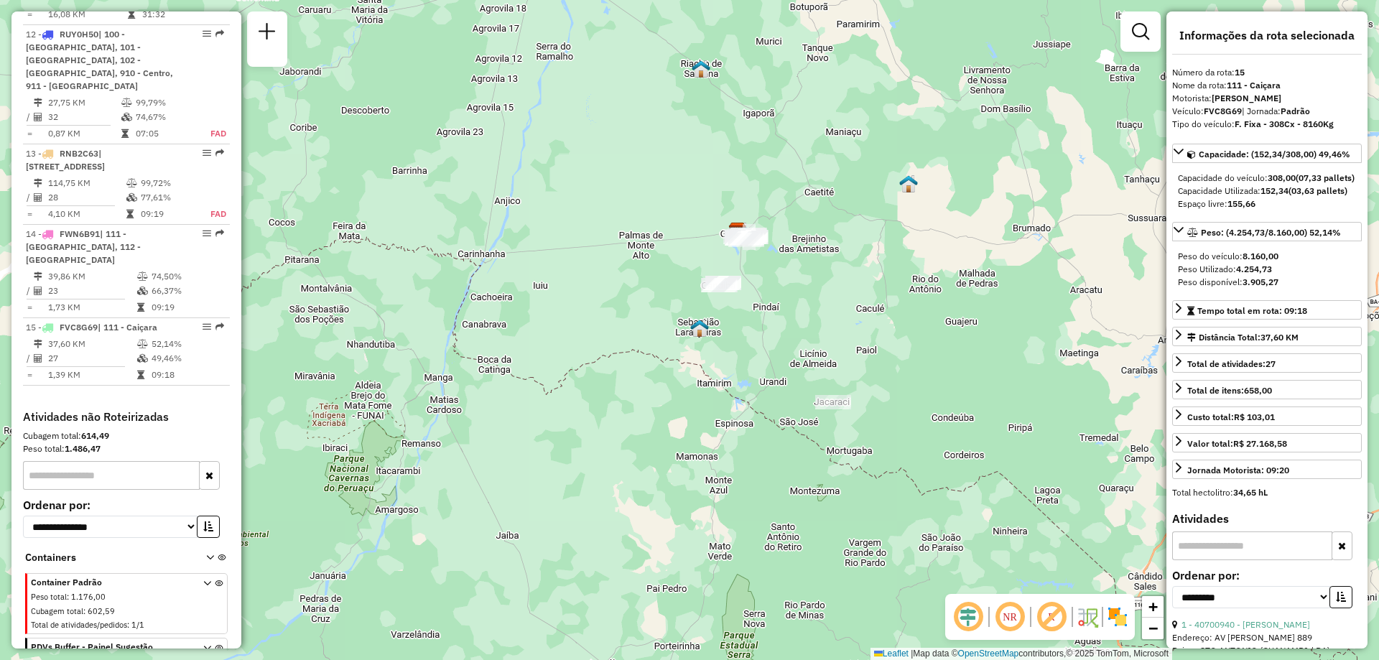
drag, startPoint x: 597, startPoint y: 471, endPoint x: 692, endPoint y: 401, distance: 118.6
click at [691, 400] on div "Janela de atendimento Grade de atendimento Capacidade Transportadoras Veículos …" at bounding box center [689, 330] width 1379 height 660
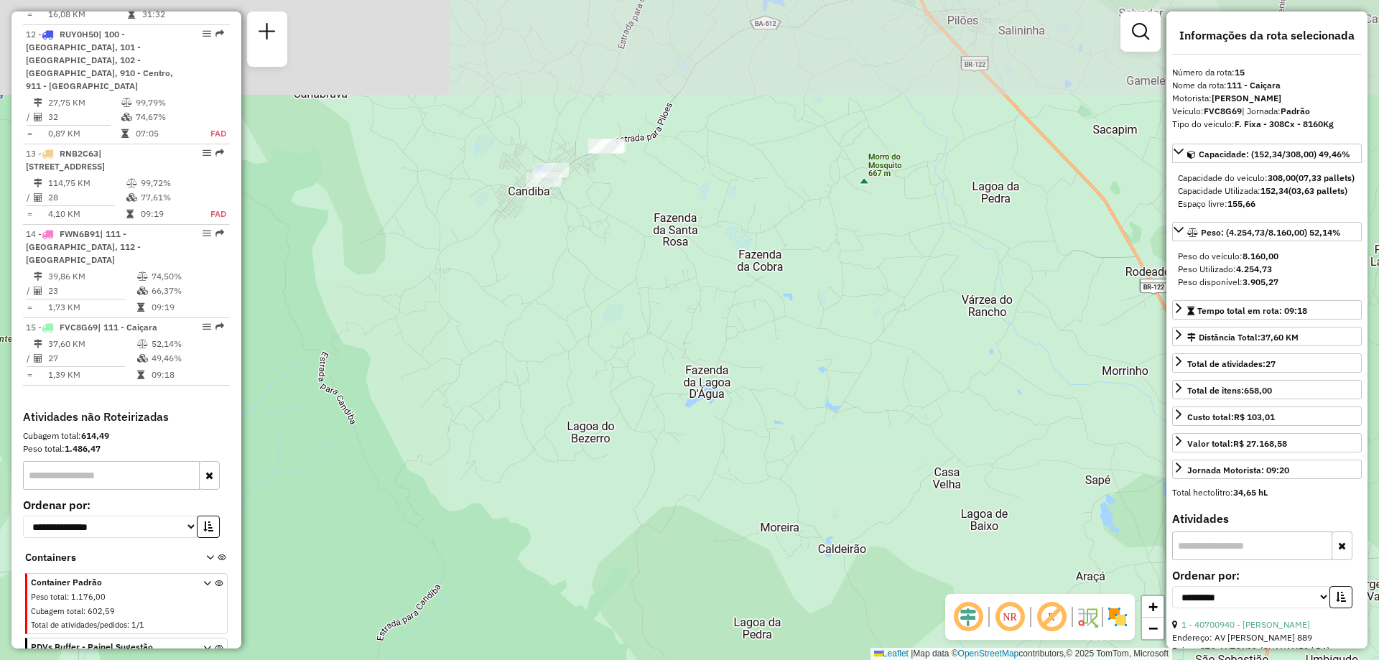
drag, startPoint x: 732, startPoint y: 308, endPoint x: 736, endPoint y: 511, distance: 203.2
click at [736, 511] on div "Janela de atendimento Grade de atendimento Capacidade Transportadoras Veículos …" at bounding box center [689, 330] width 1379 height 660
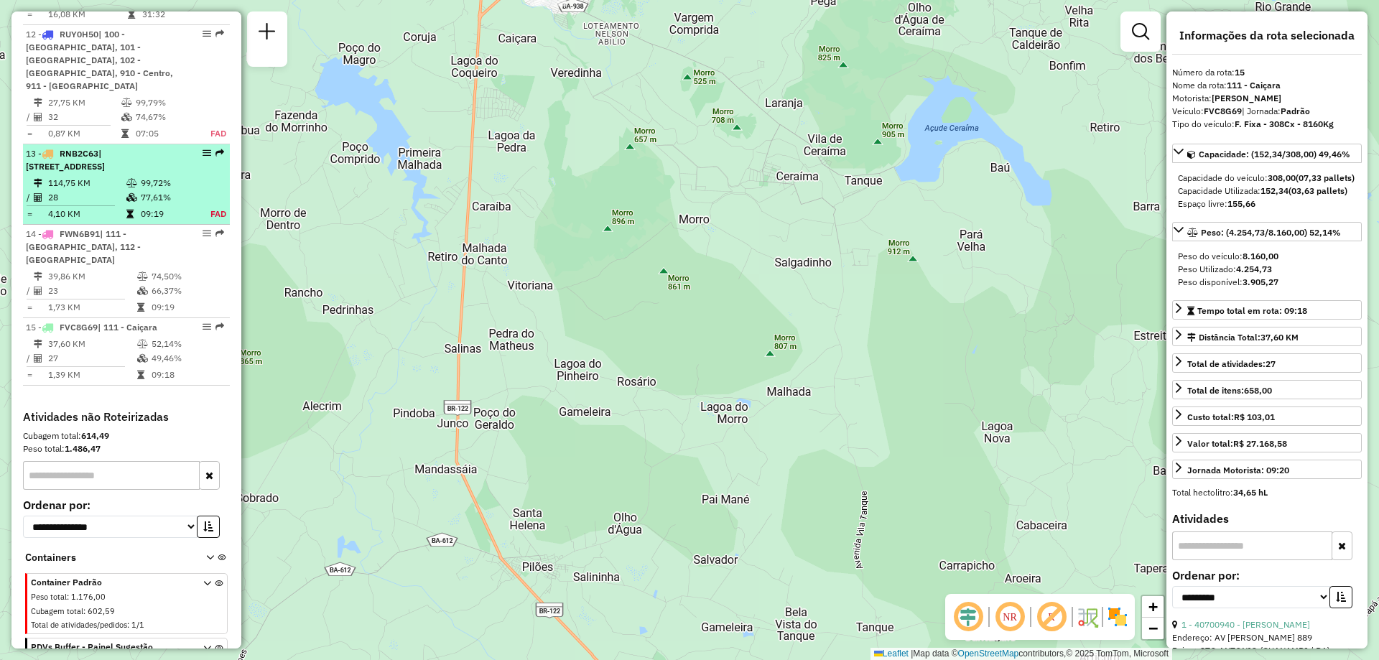
click at [215, 207] on td "FAD" at bounding box center [211, 214] width 31 height 14
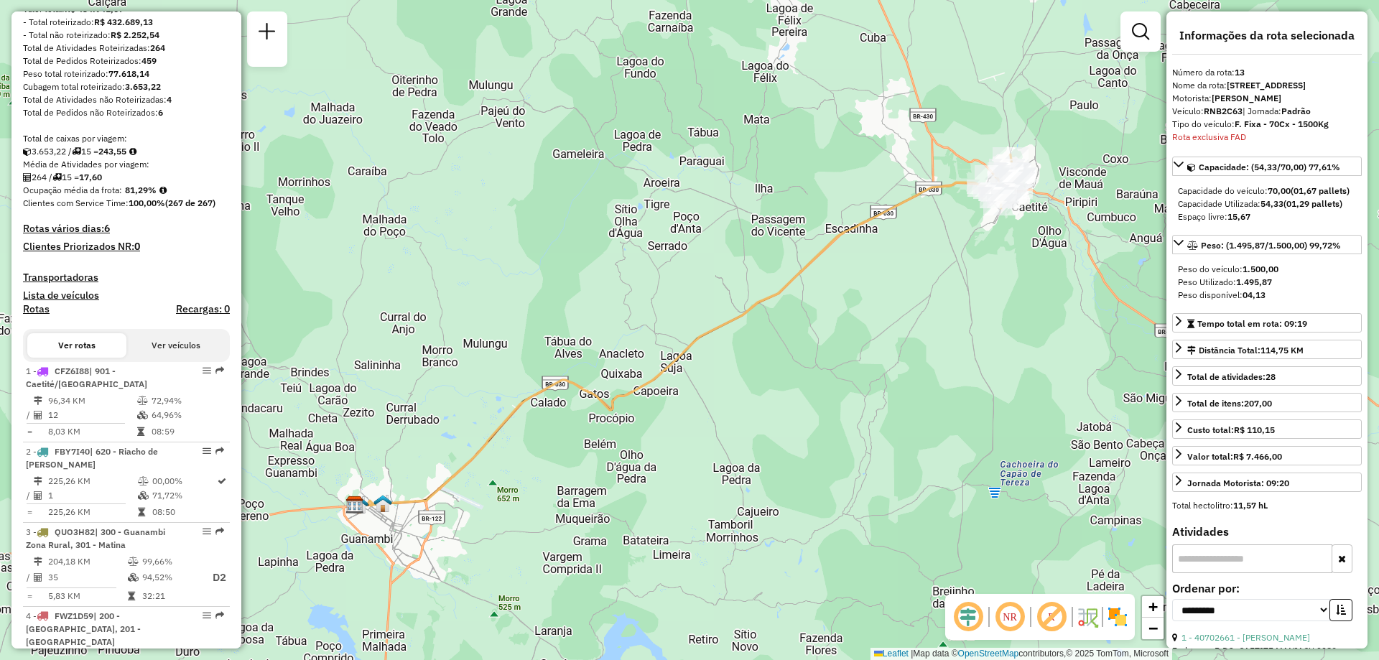
scroll to position [123, 0]
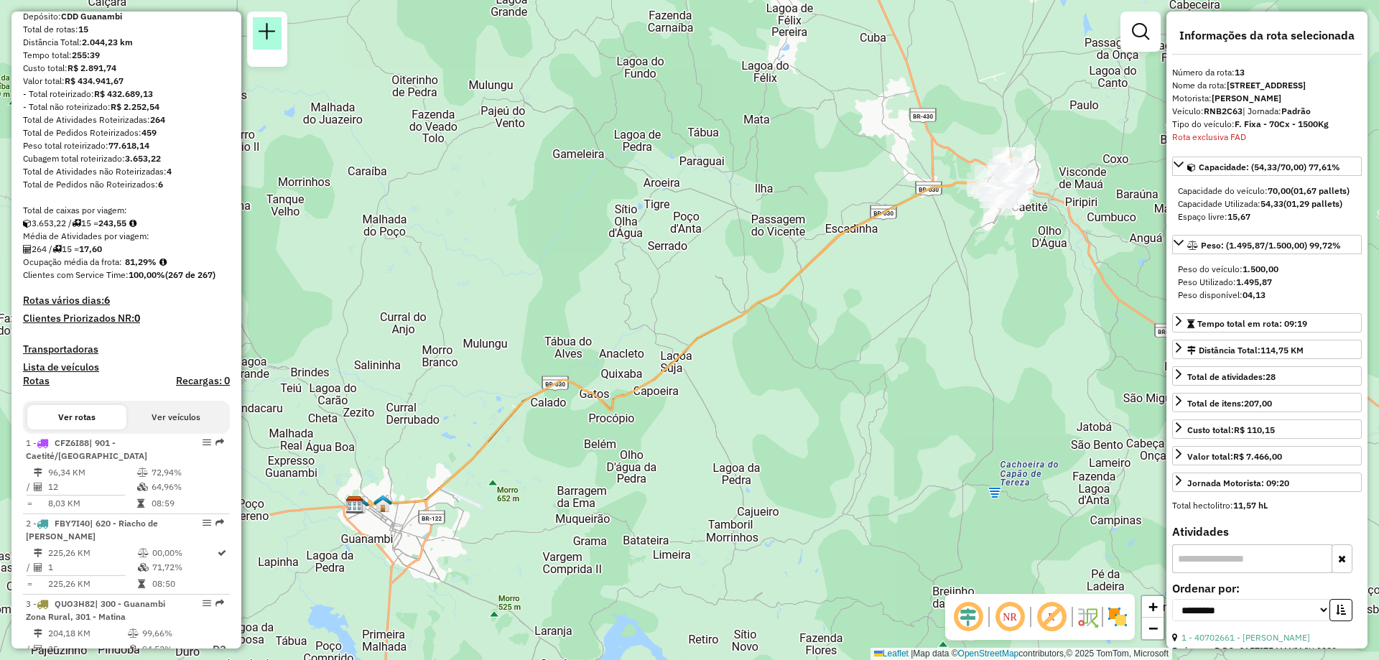
click at [278, 31] on link at bounding box center [267, 33] width 29 height 32
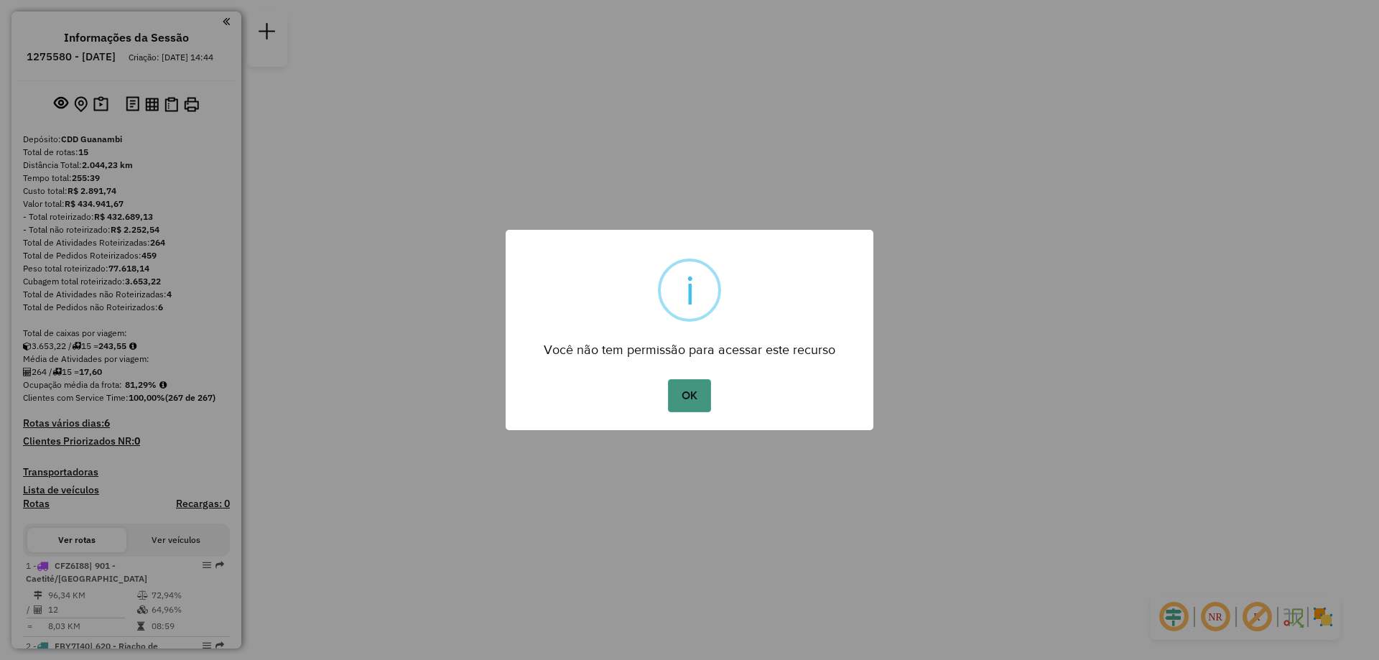
click at [697, 411] on button "OK" at bounding box center [689, 395] width 42 height 33
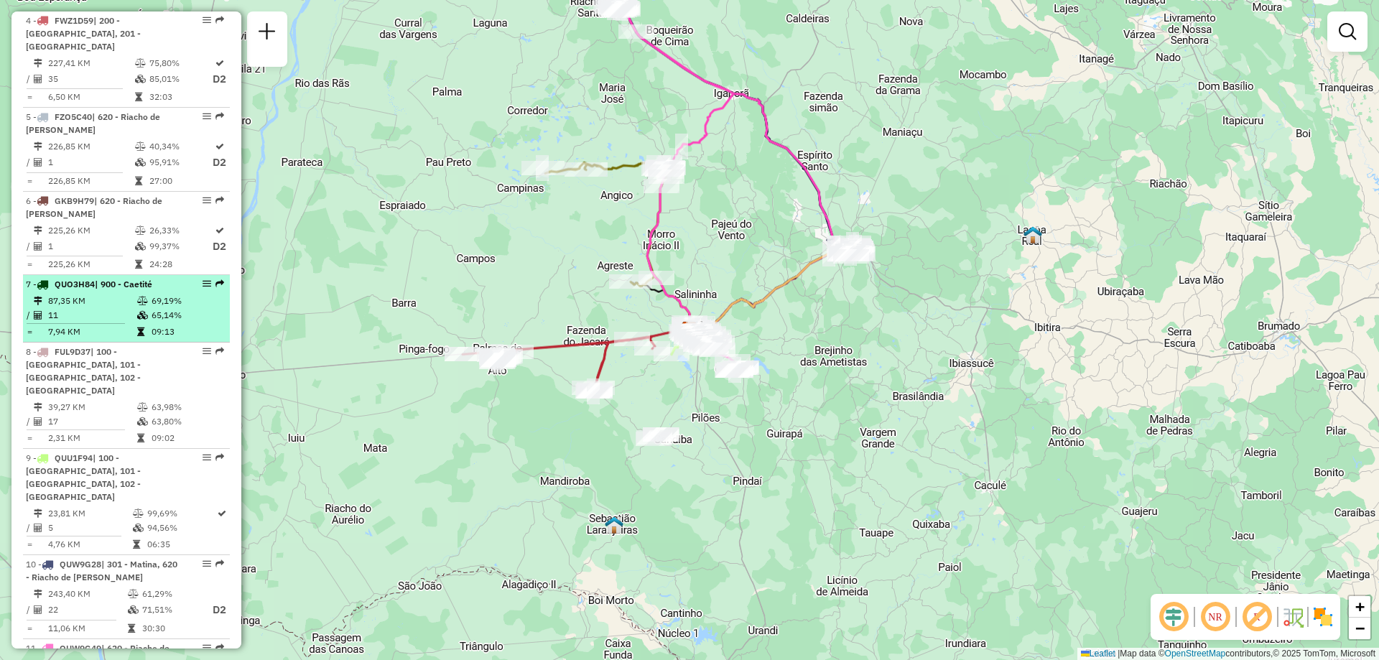
scroll to position [862, 0]
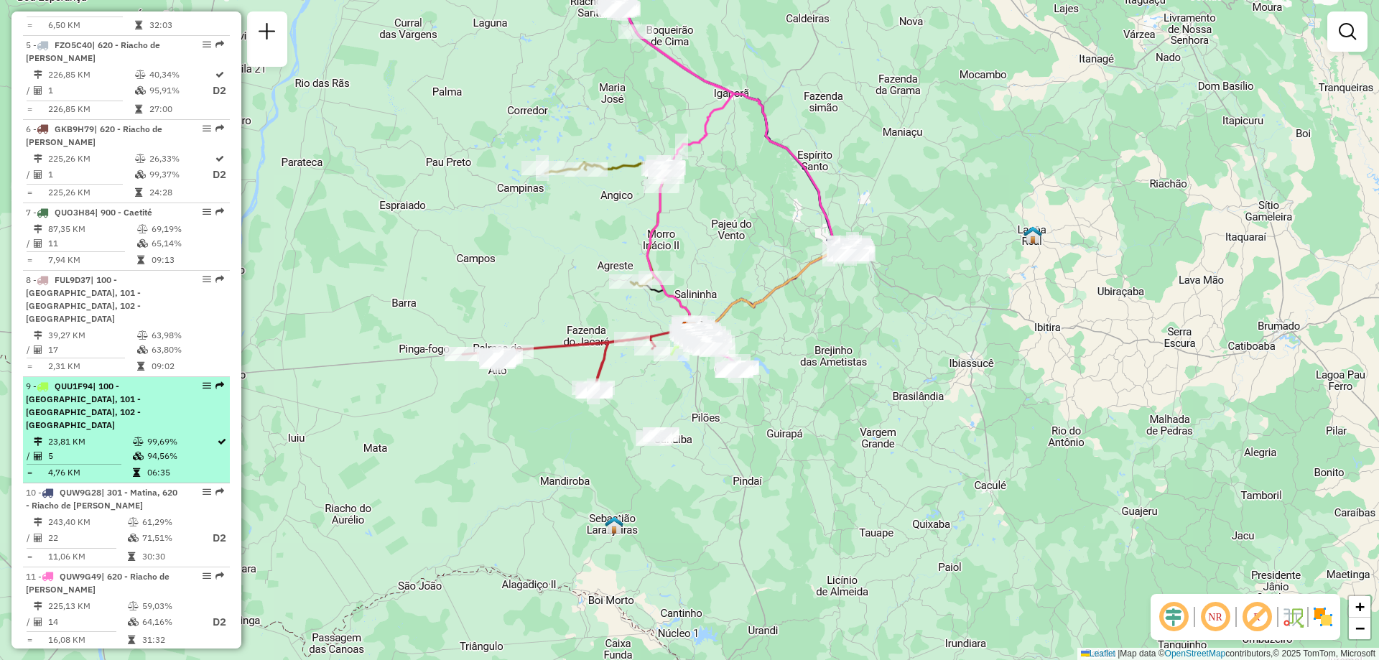
click at [129, 389] on span "| 100 - [GEOGRAPHIC_DATA], 101 - [GEOGRAPHIC_DATA], 102 - [GEOGRAPHIC_DATA]" at bounding box center [83, 406] width 115 height 50
select select "**********"
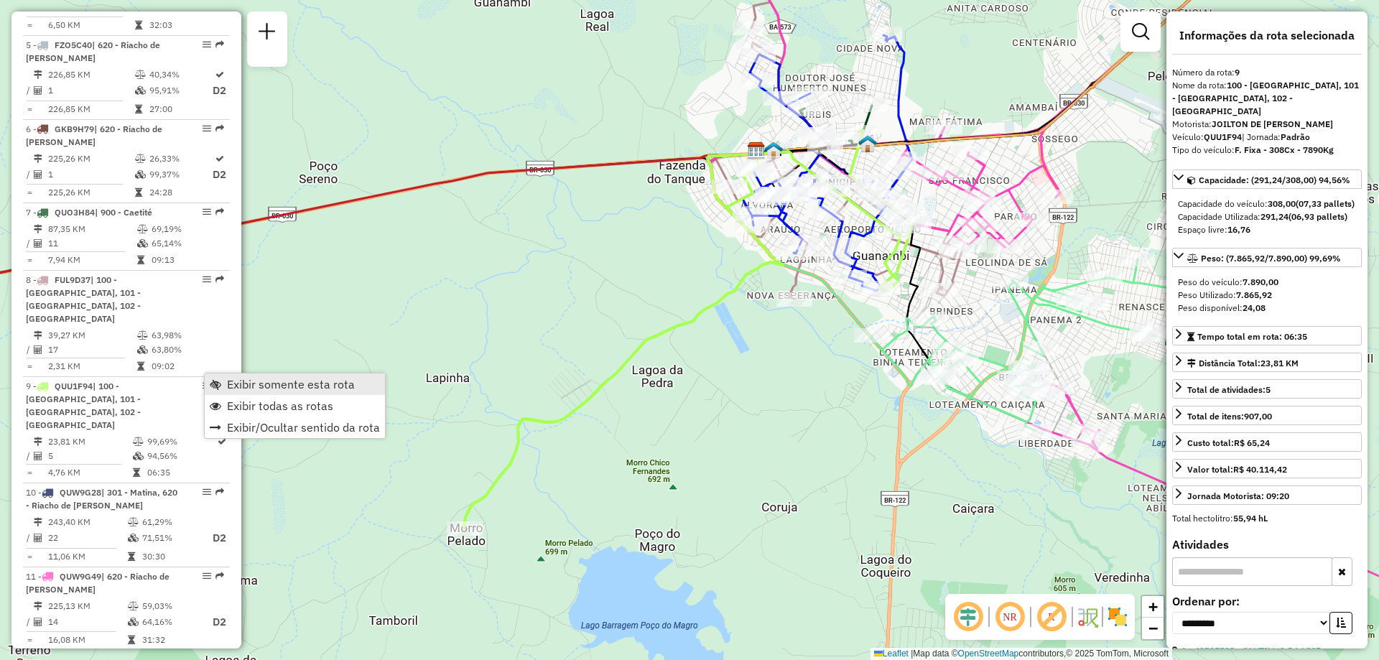
click at [228, 383] on span "Exibir somente esta rota" at bounding box center [291, 383] width 128 height 11
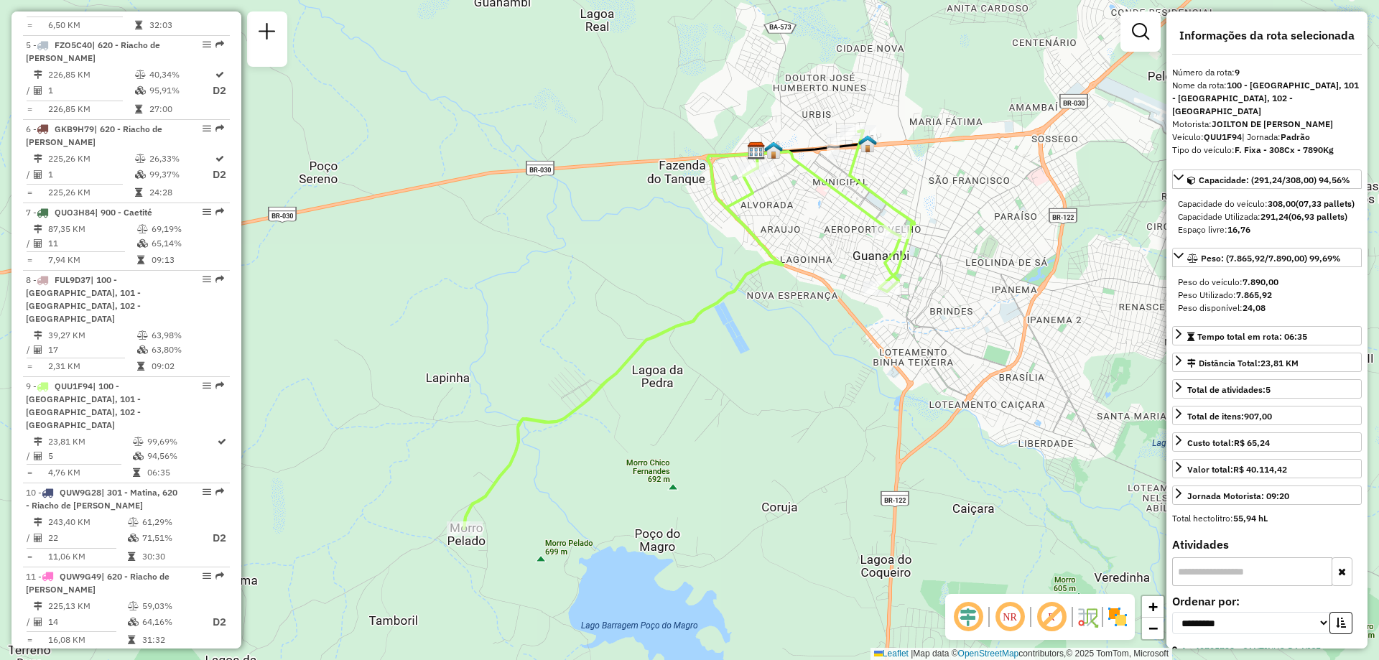
drag, startPoint x: 891, startPoint y: 519, endPoint x: 976, endPoint y: 491, distance: 89.2
click at [976, 491] on div "Janela de atendimento Grade de atendimento Capacidade Transportadoras Veículos …" at bounding box center [689, 330] width 1379 height 660
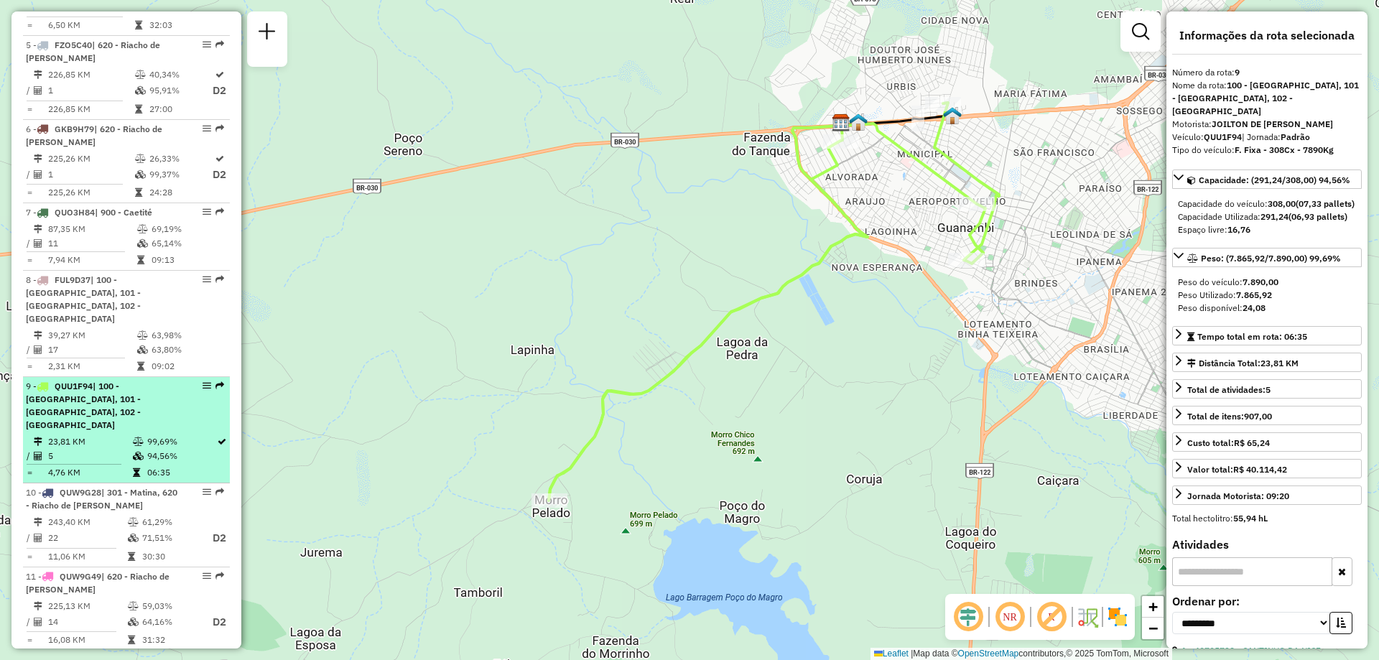
click at [121, 434] on td "23,81 KM" at bounding box center [89, 441] width 85 height 14
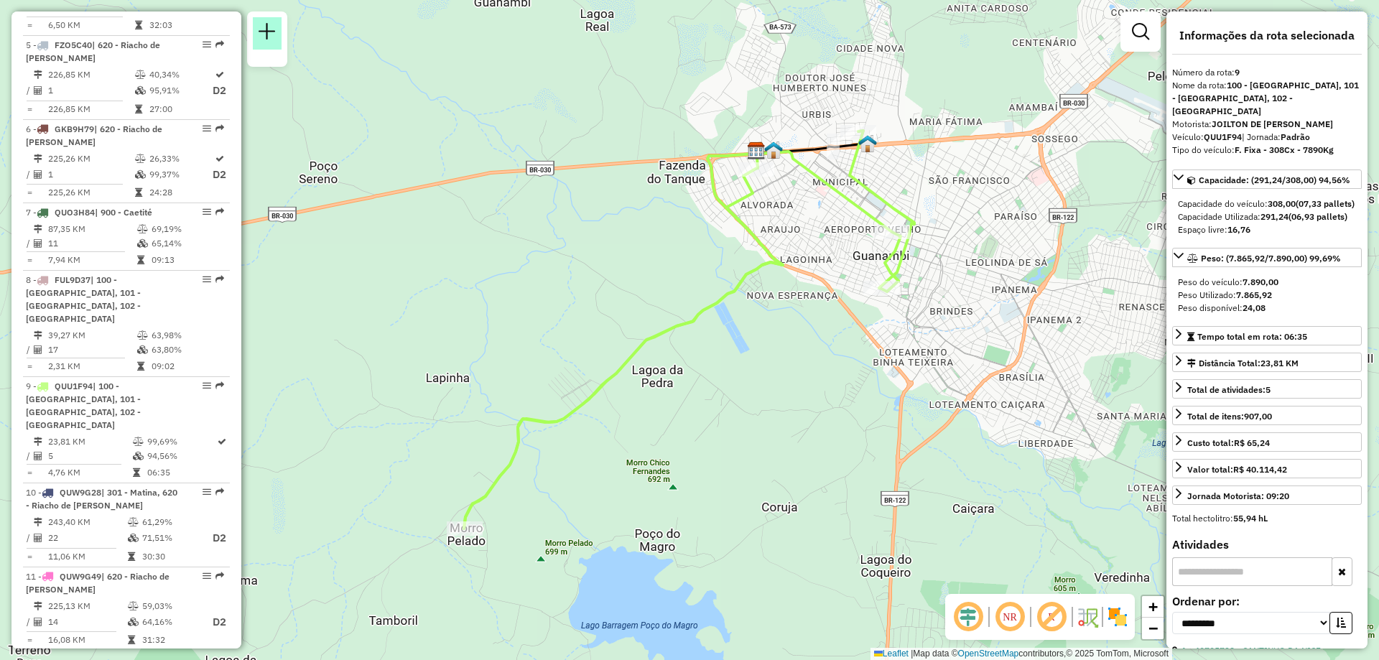
click at [264, 25] on em at bounding box center [266, 31] width 17 height 17
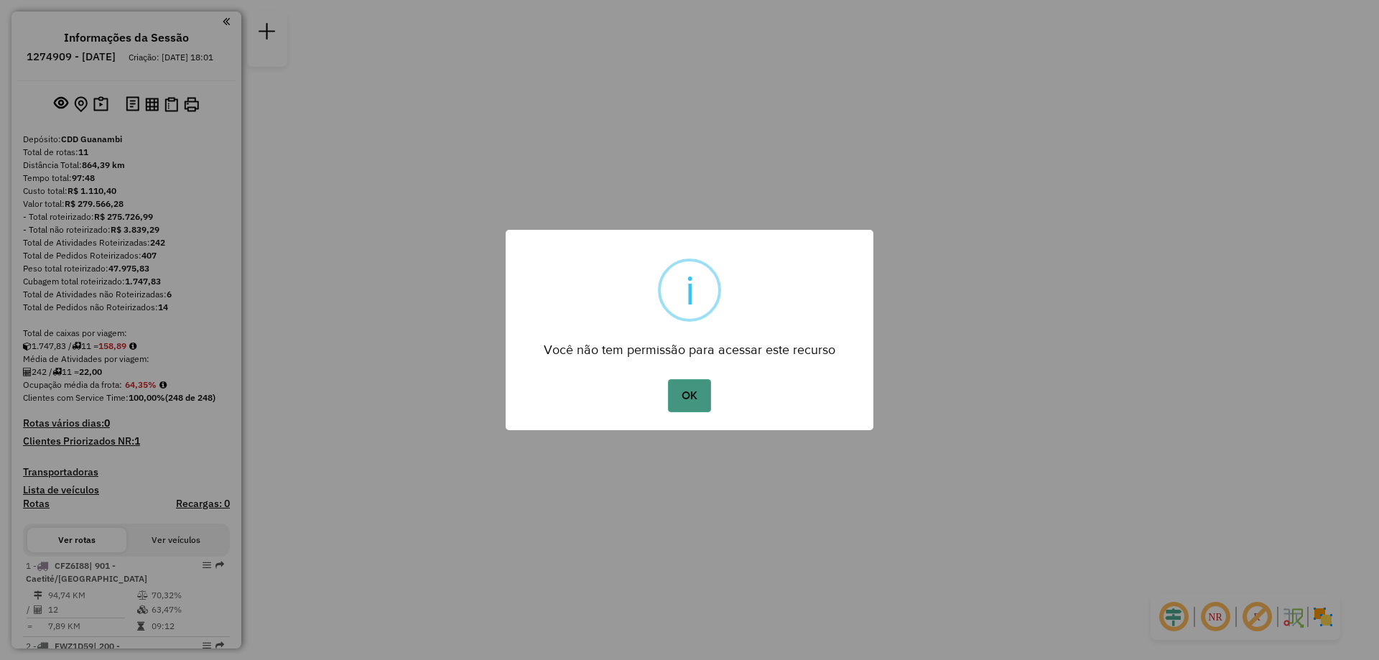
click at [677, 383] on button "OK" at bounding box center [689, 395] width 42 height 33
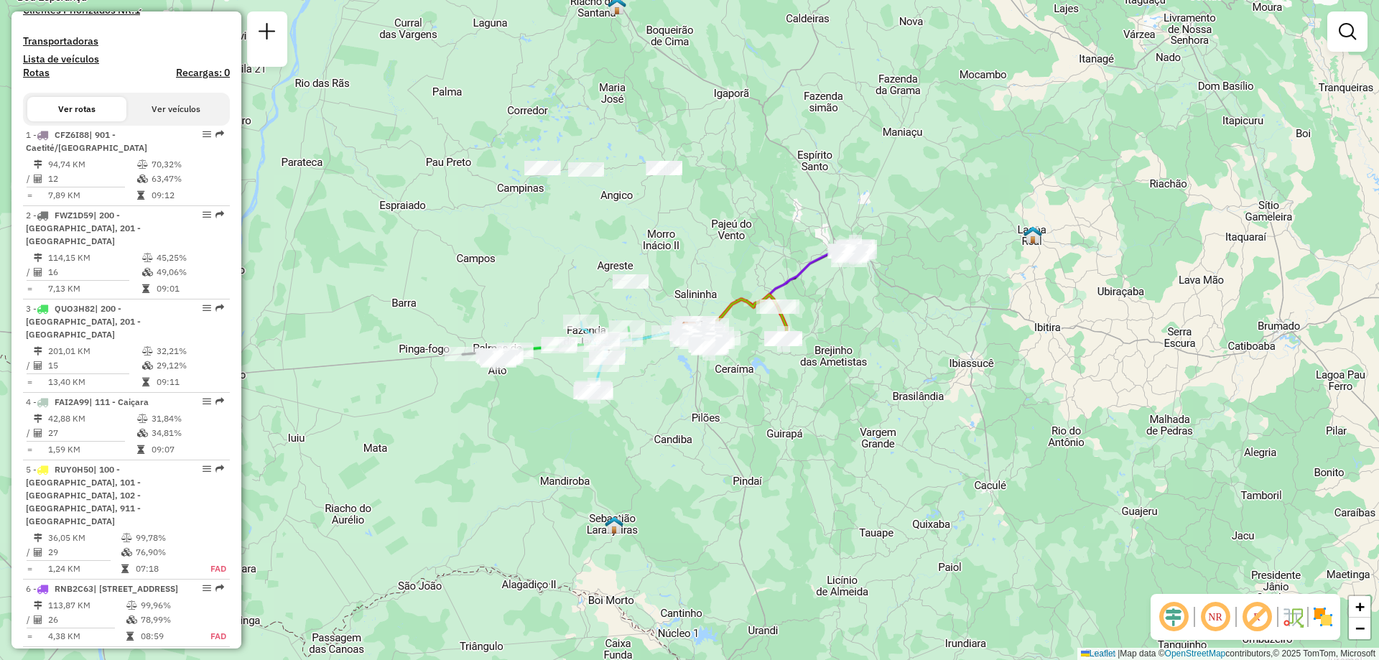
scroll to position [503, 0]
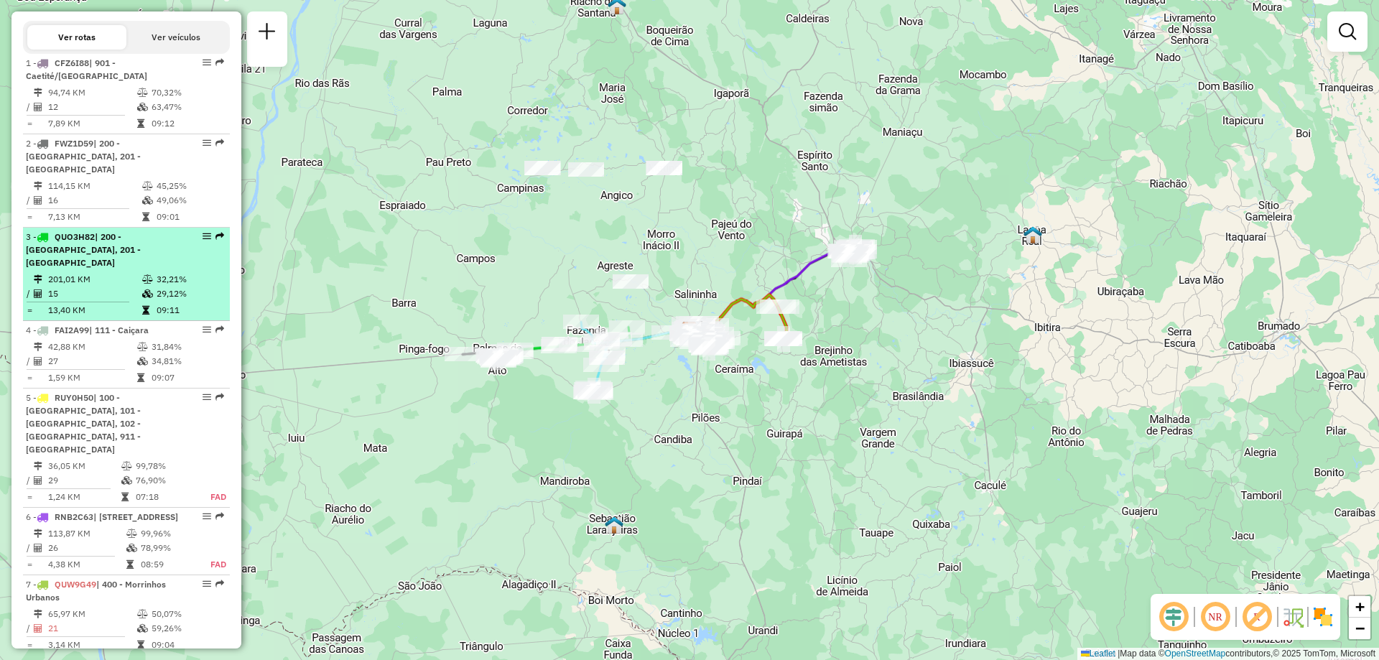
click at [167, 303] on td "09:11" at bounding box center [190, 310] width 68 height 14
select select "**********"
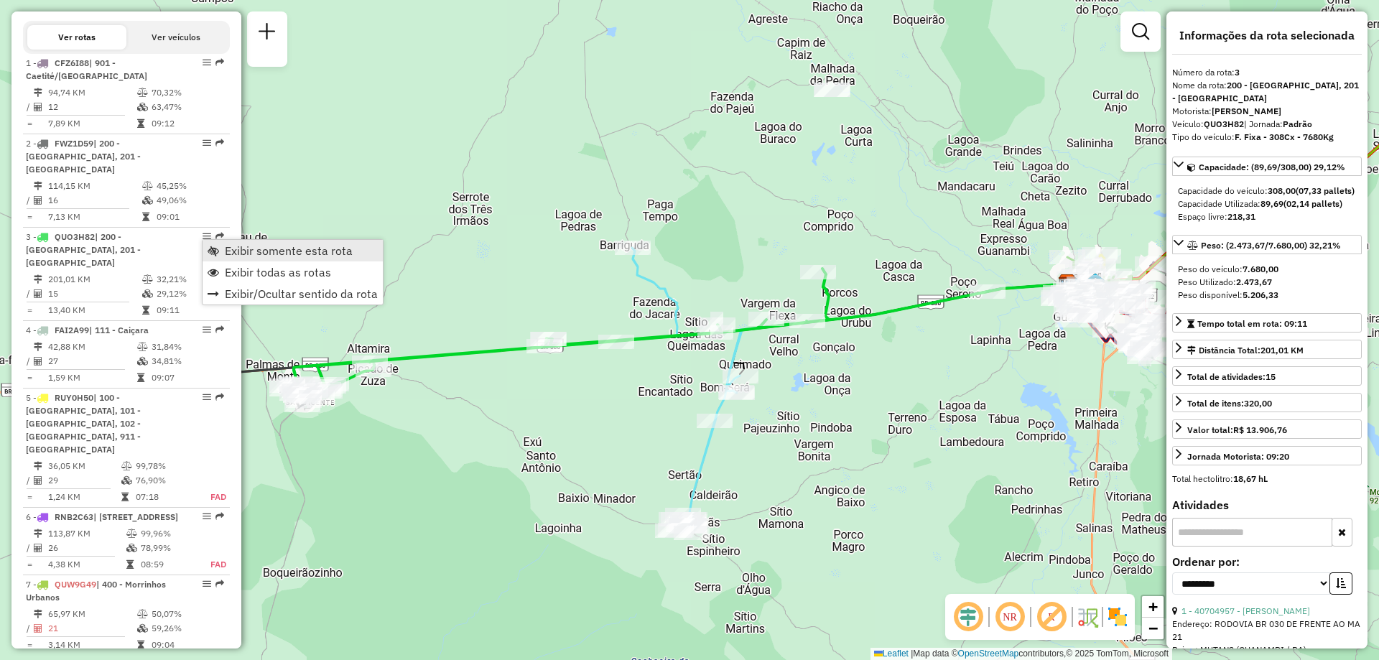
click at [227, 249] on span "Exibir somente esta rota" at bounding box center [289, 250] width 128 height 11
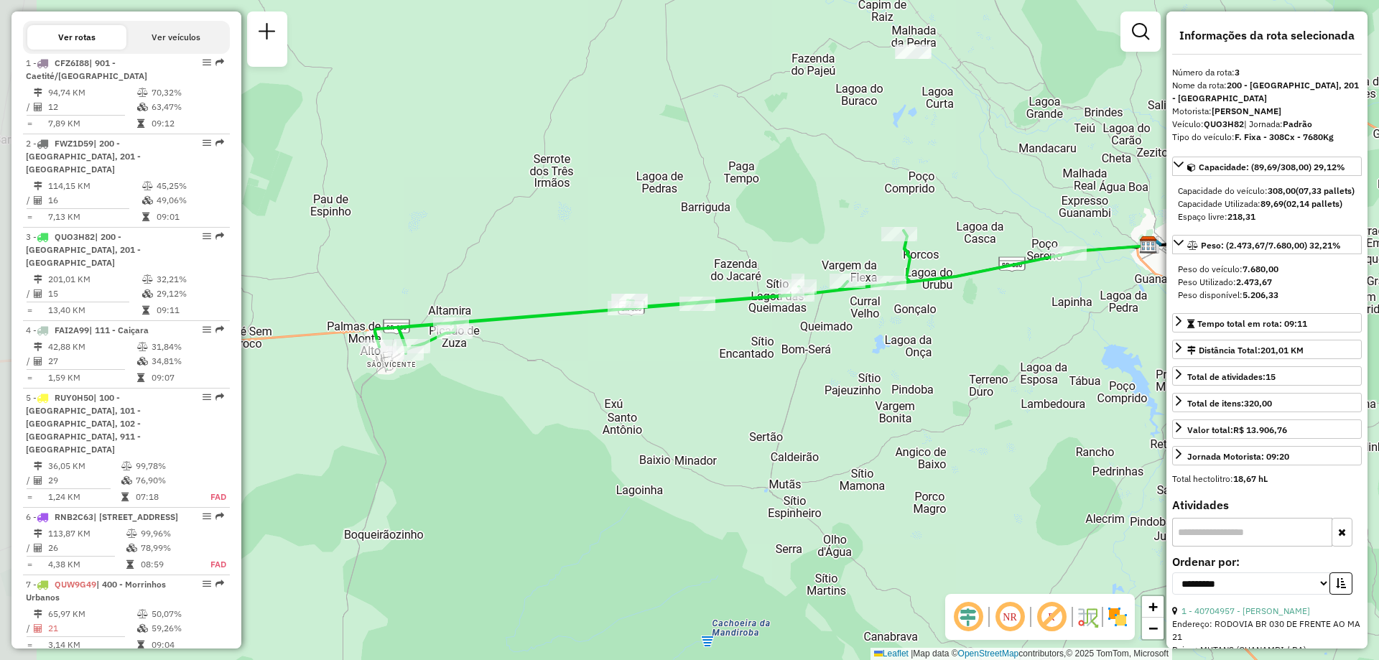
drag, startPoint x: 419, startPoint y: 257, endPoint x: 488, endPoint y: 225, distance: 76.8
click at [488, 225] on div "Janela de atendimento Grade de atendimento Capacidade Transportadoras Veículos …" at bounding box center [689, 330] width 1379 height 660
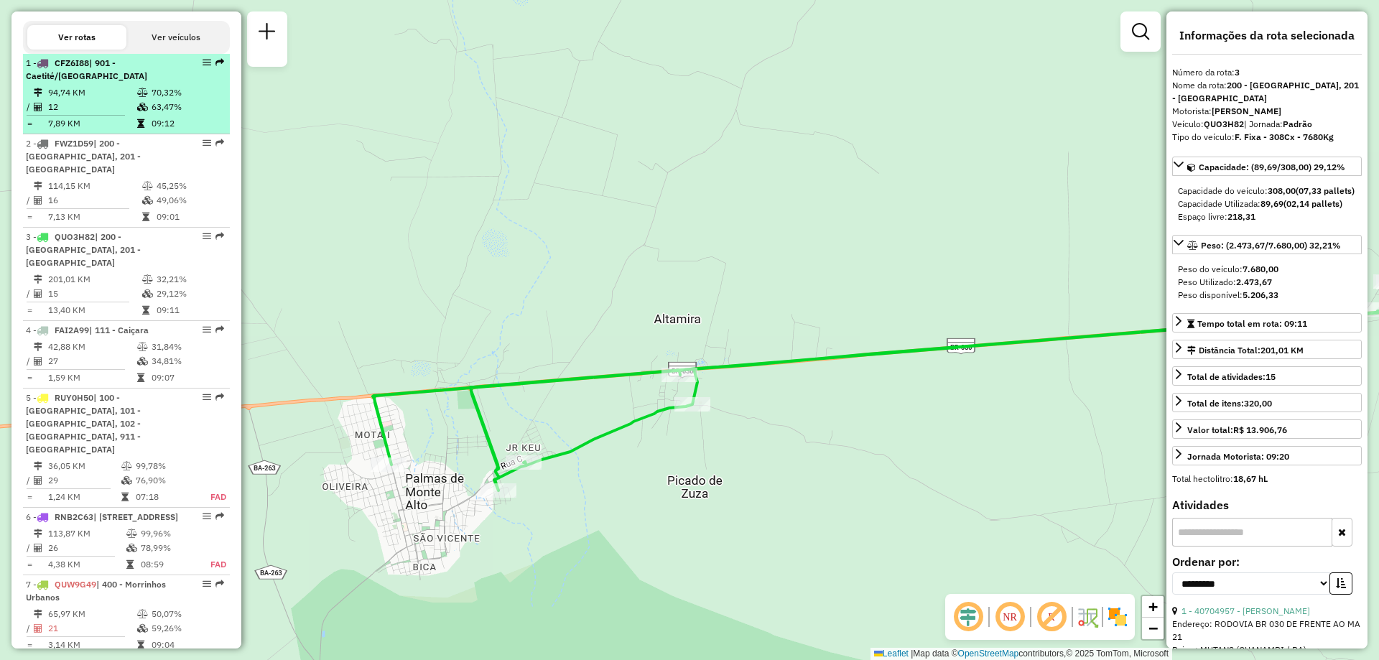
click at [156, 100] on td "70,32%" at bounding box center [187, 92] width 73 height 14
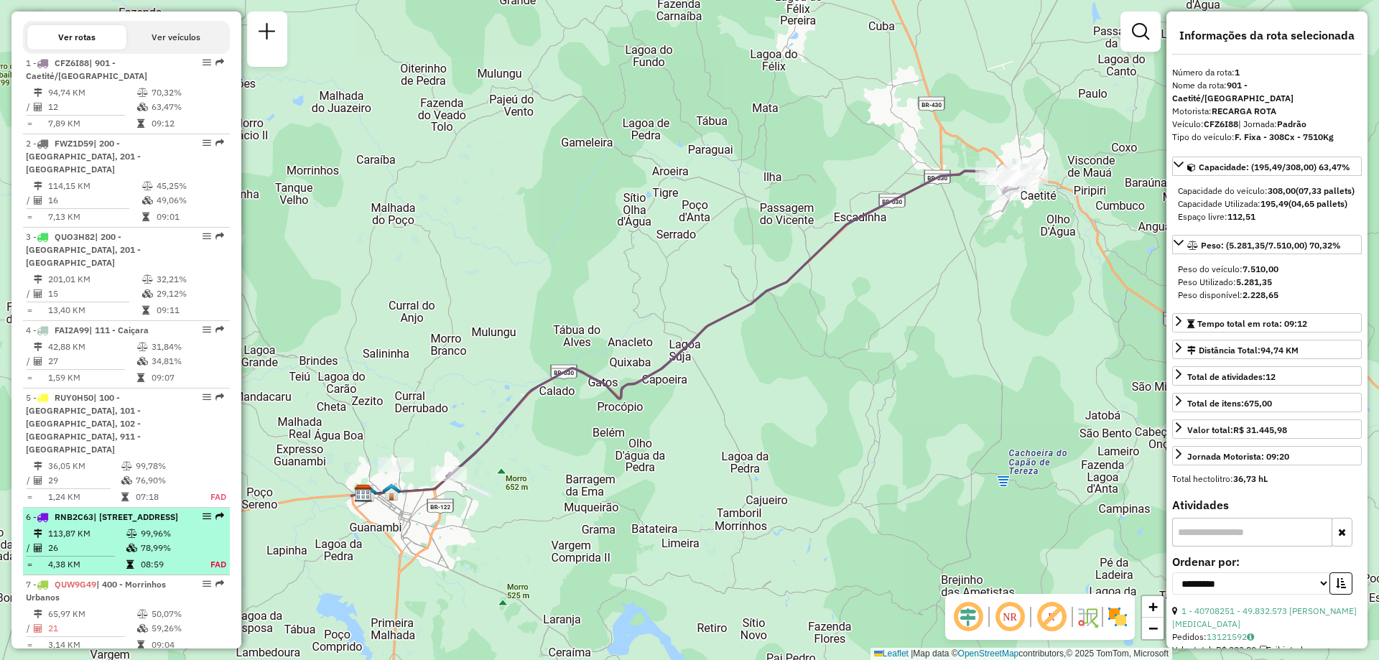
scroll to position [718, 0]
